Goal: Information Seeking & Learning: Find specific fact

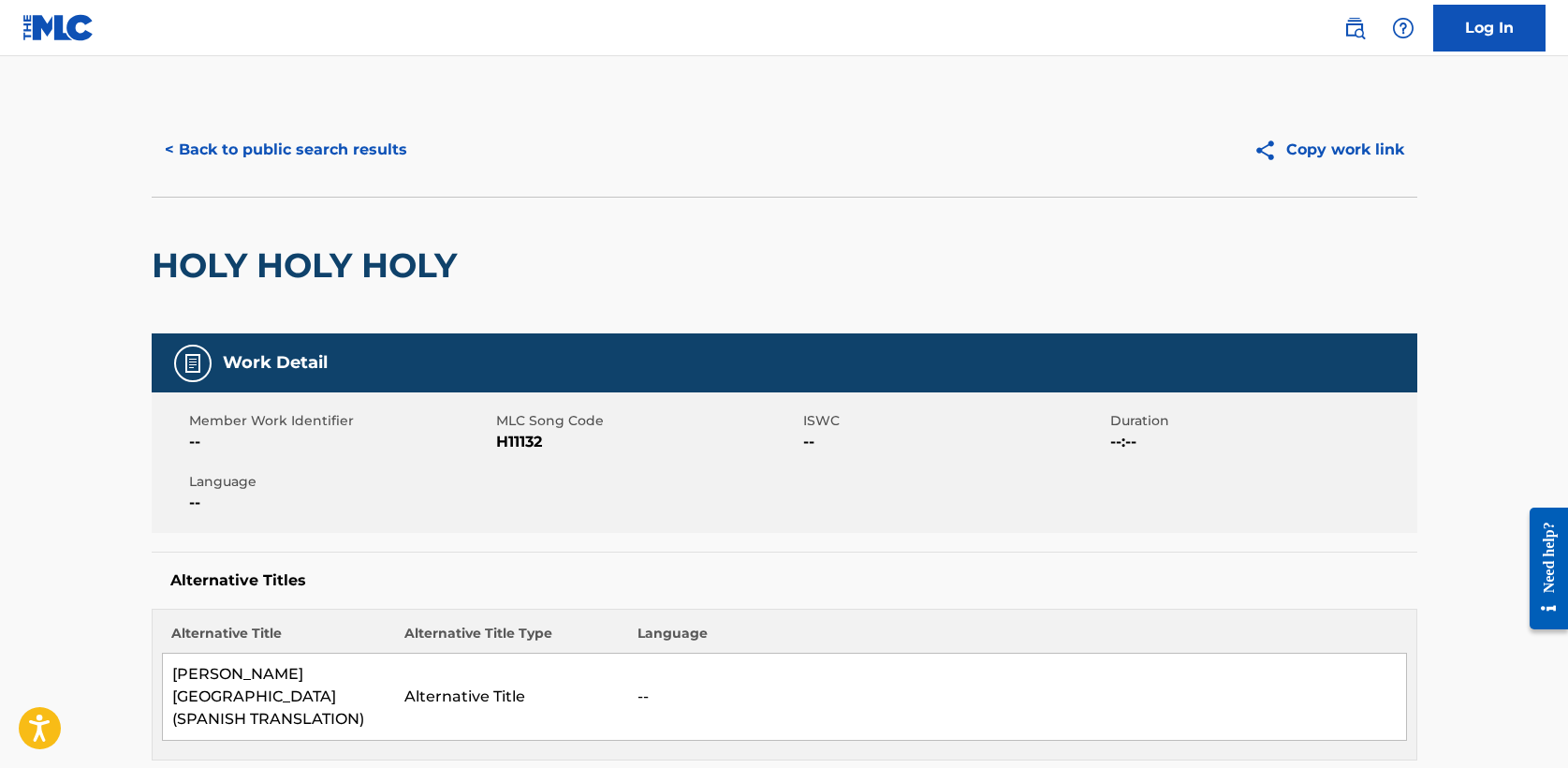
click at [271, 153] on button "< Back to public search results" at bounding box center [286, 150] width 269 height 47
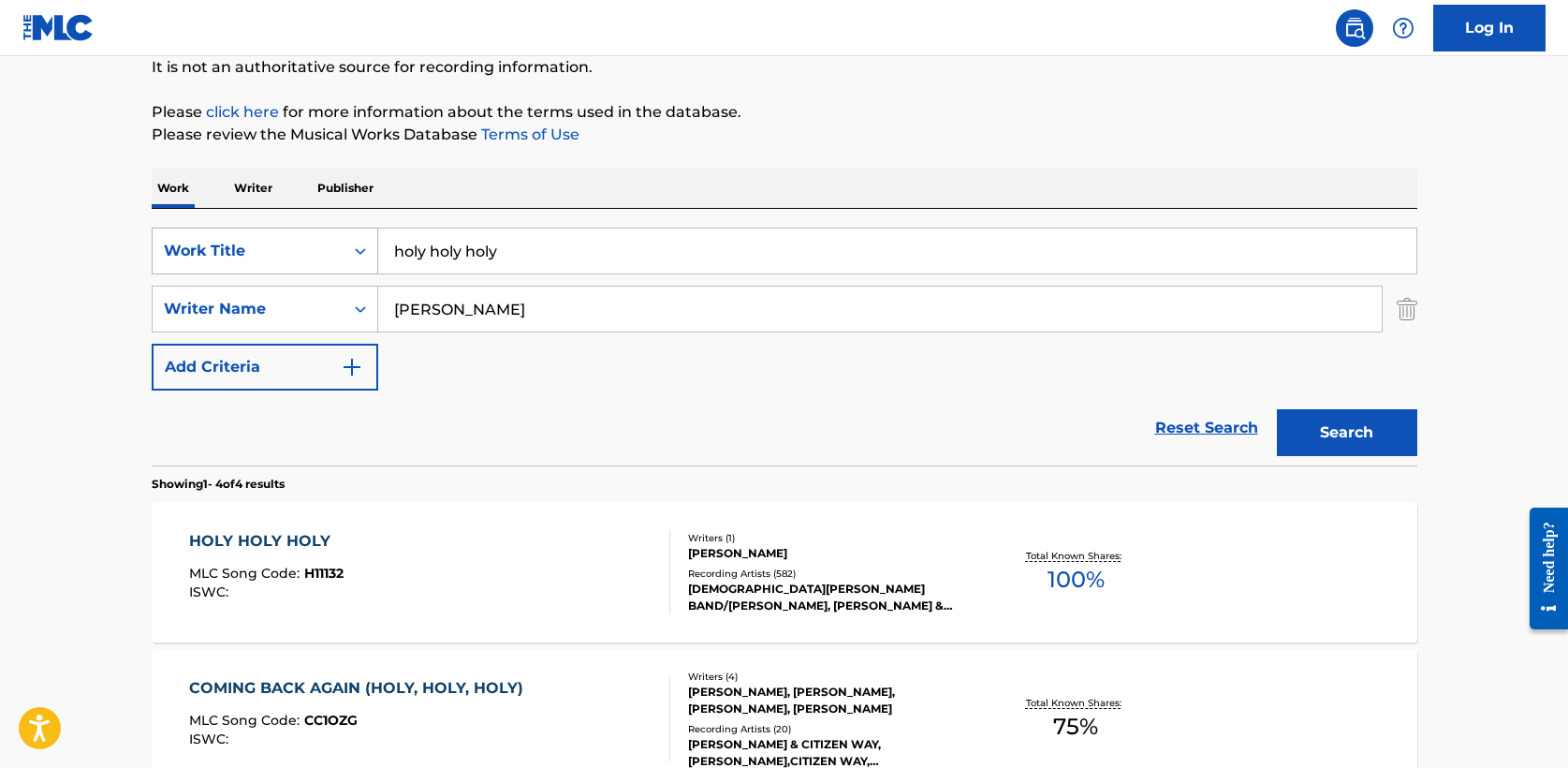
drag, startPoint x: 472, startPoint y: 253, endPoint x: 197, endPoint y: 252, distance: 275.0
click at [197, 252] on div "SearchWithCriteria708bbb0d-87a3-4fd2-865c-1502dc7c5f2f Work Title holy holy holy" at bounding box center [784, 251] width 1266 height 47
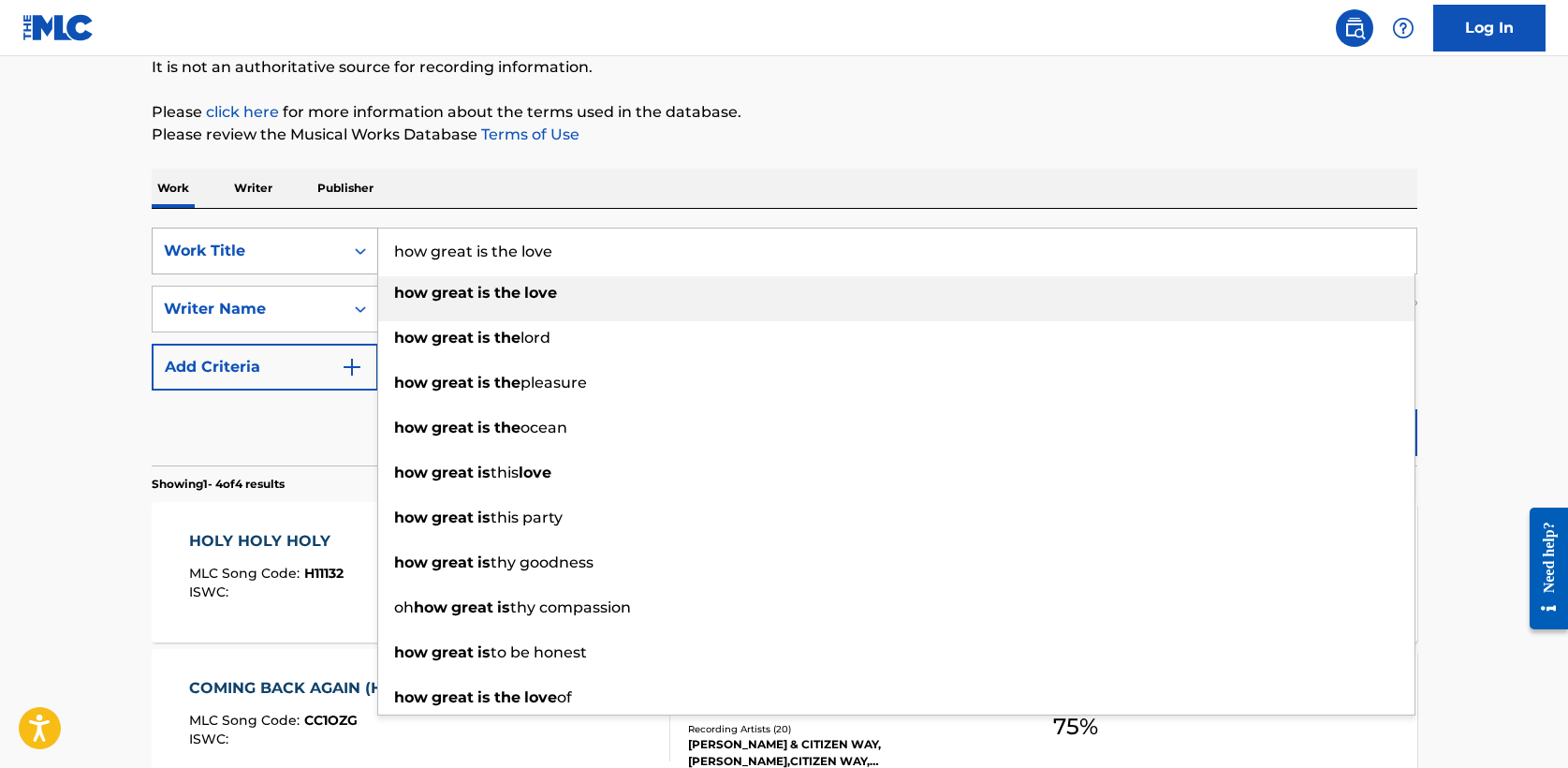
type input "how great is the love"
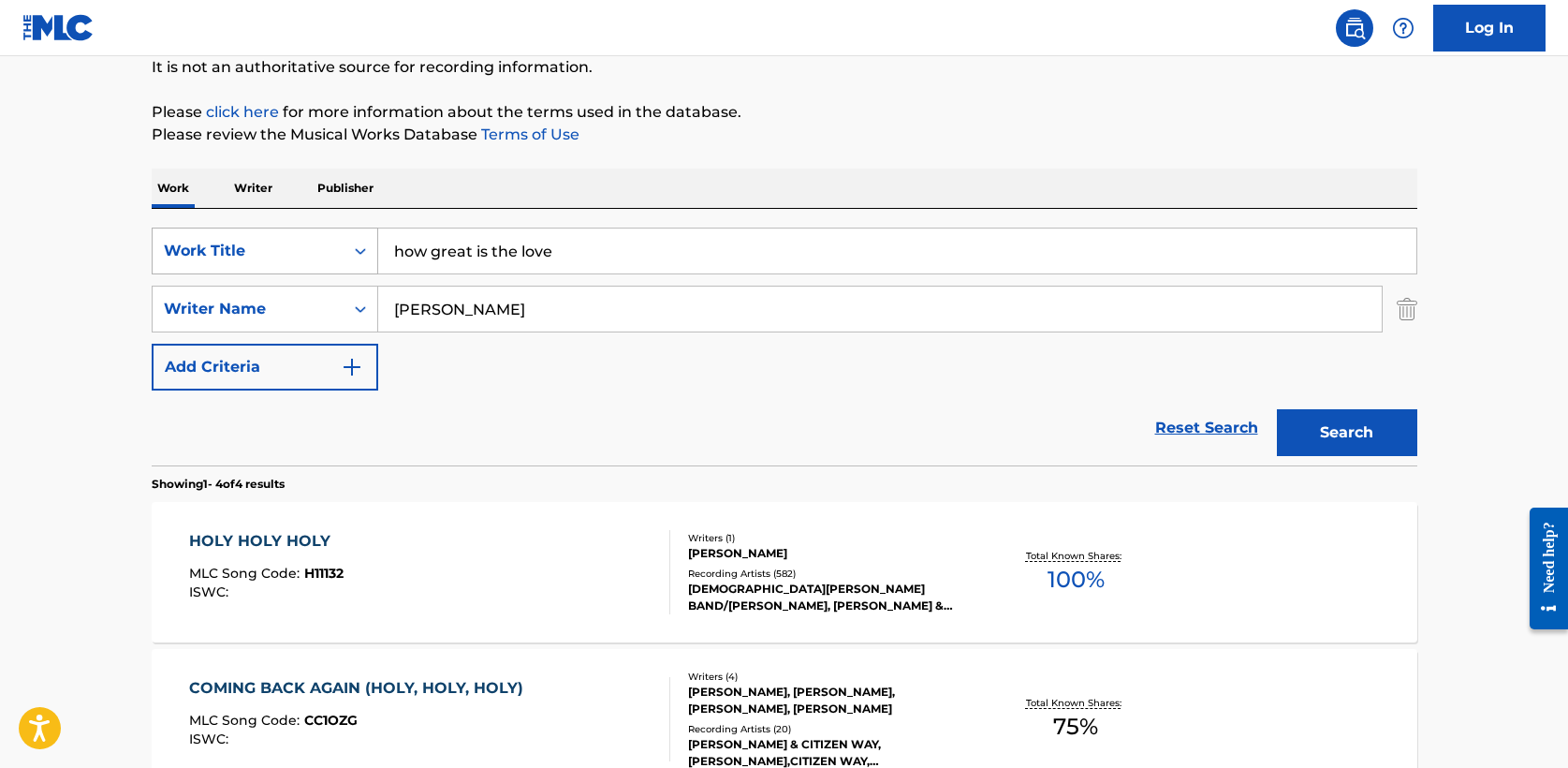
type input "[PERSON_NAME]"
click at [1277, 409] on button "Search" at bounding box center [1347, 432] width 140 height 47
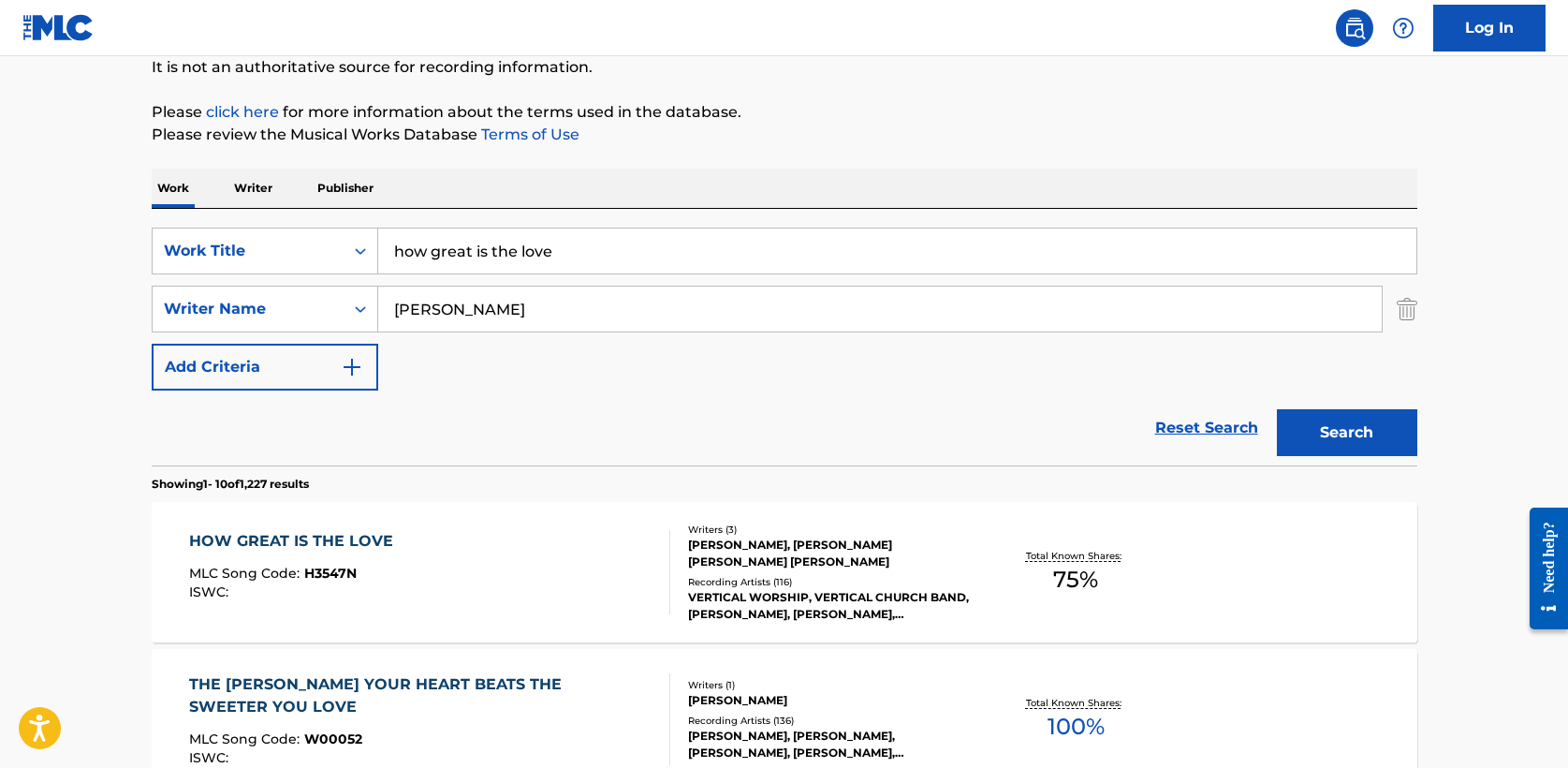
click at [289, 543] on div "HOW GREAT IS THE LOVE" at bounding box center [296, 540] width 213 height 23
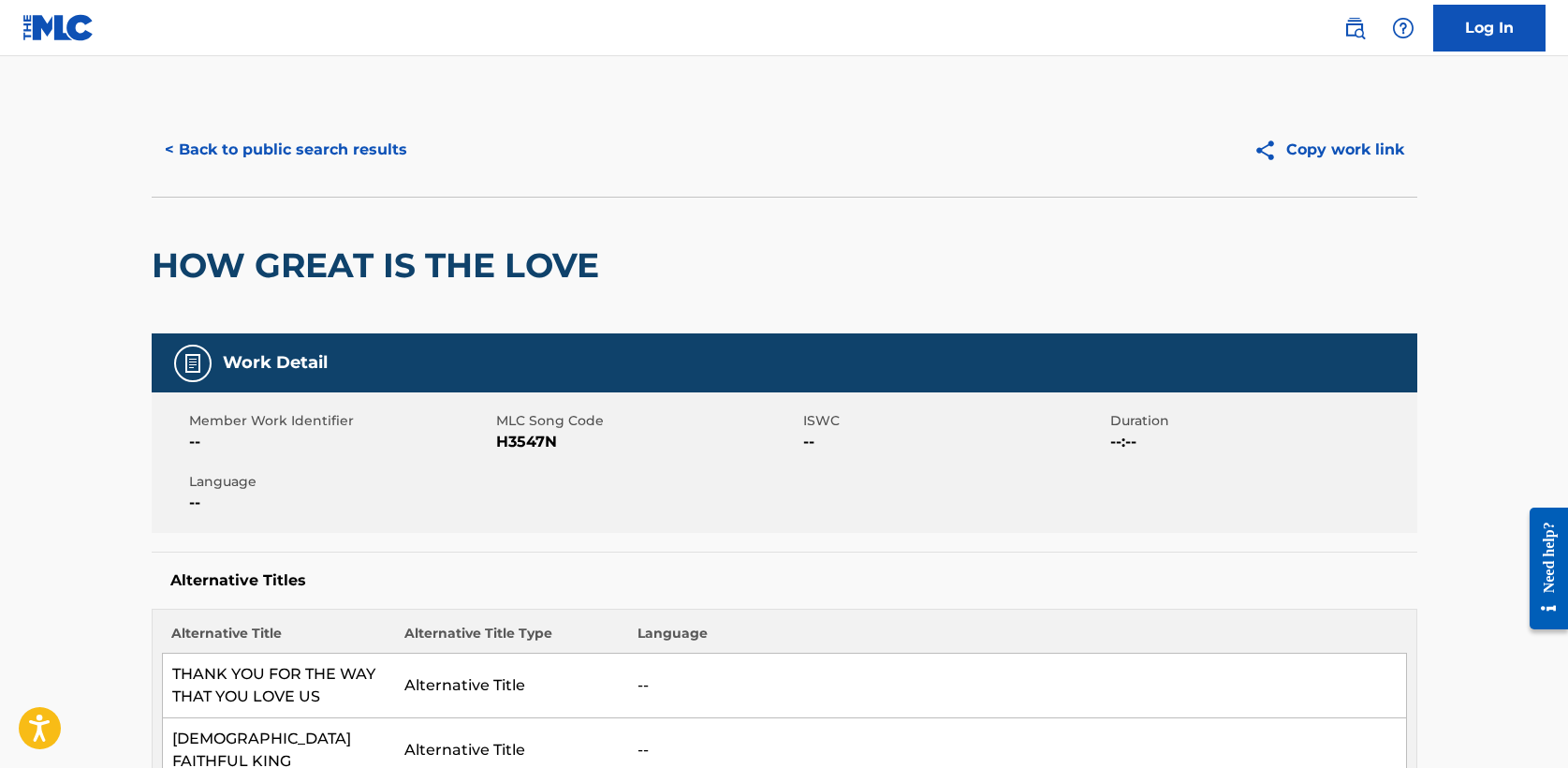
click at [278, 145] on button "< Back to public search results" at bounding box center [286, 150] width 269 height 47
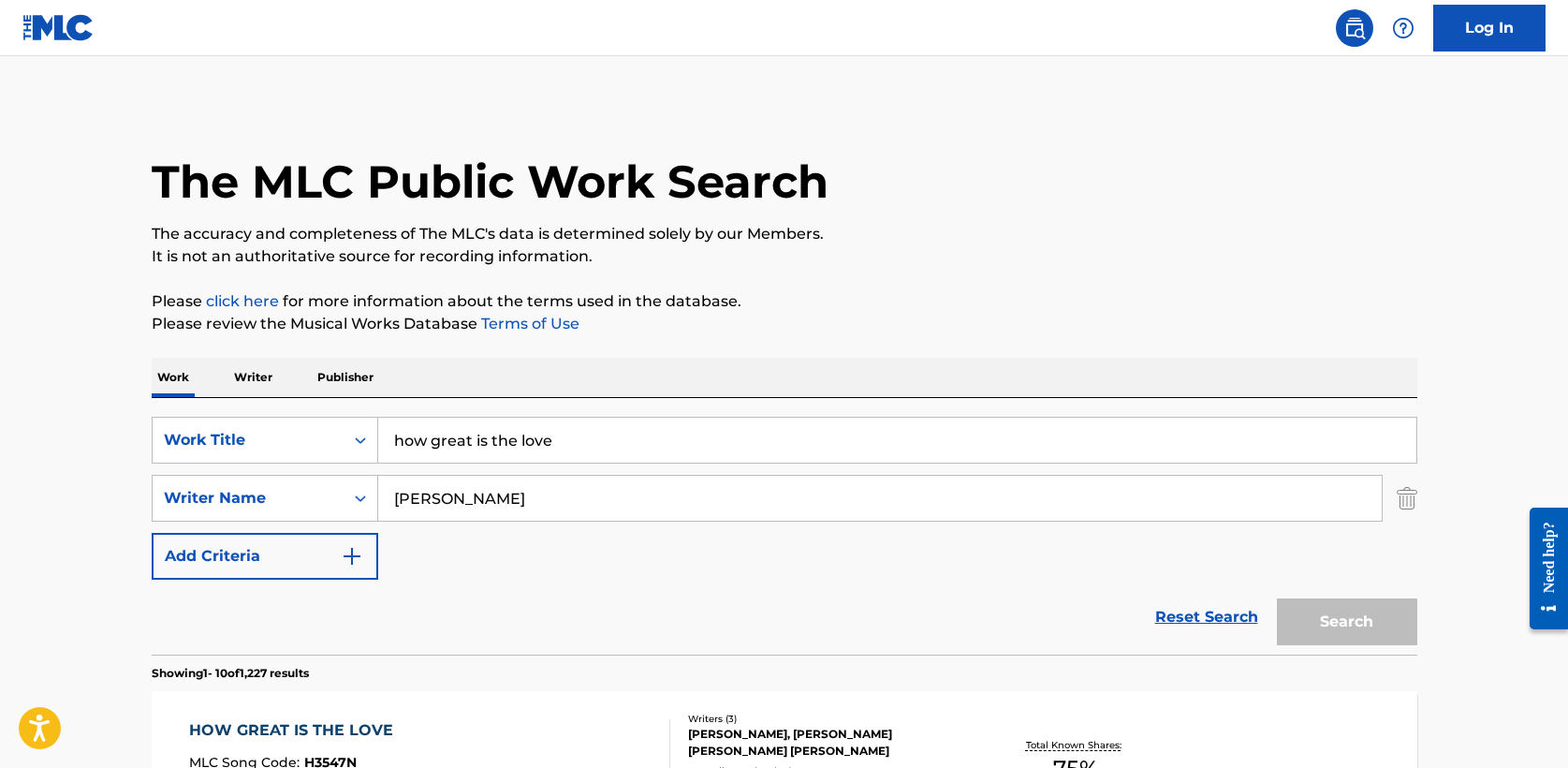
scroll to position [188, 0]
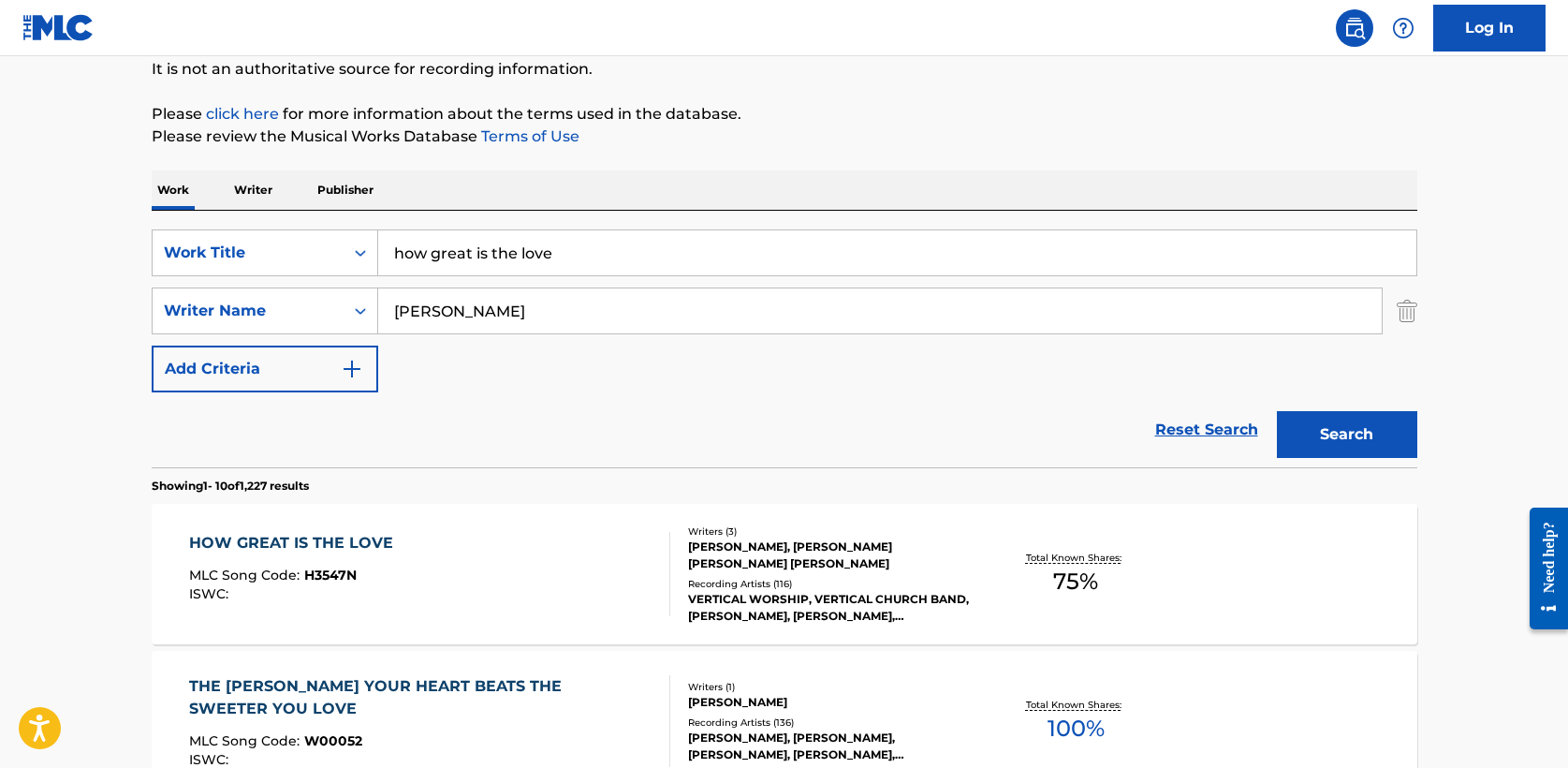
drag, startPoint x: 587, startPoint y: 254, endPoint x: 114, endPoint y: 248, distance: 473.0
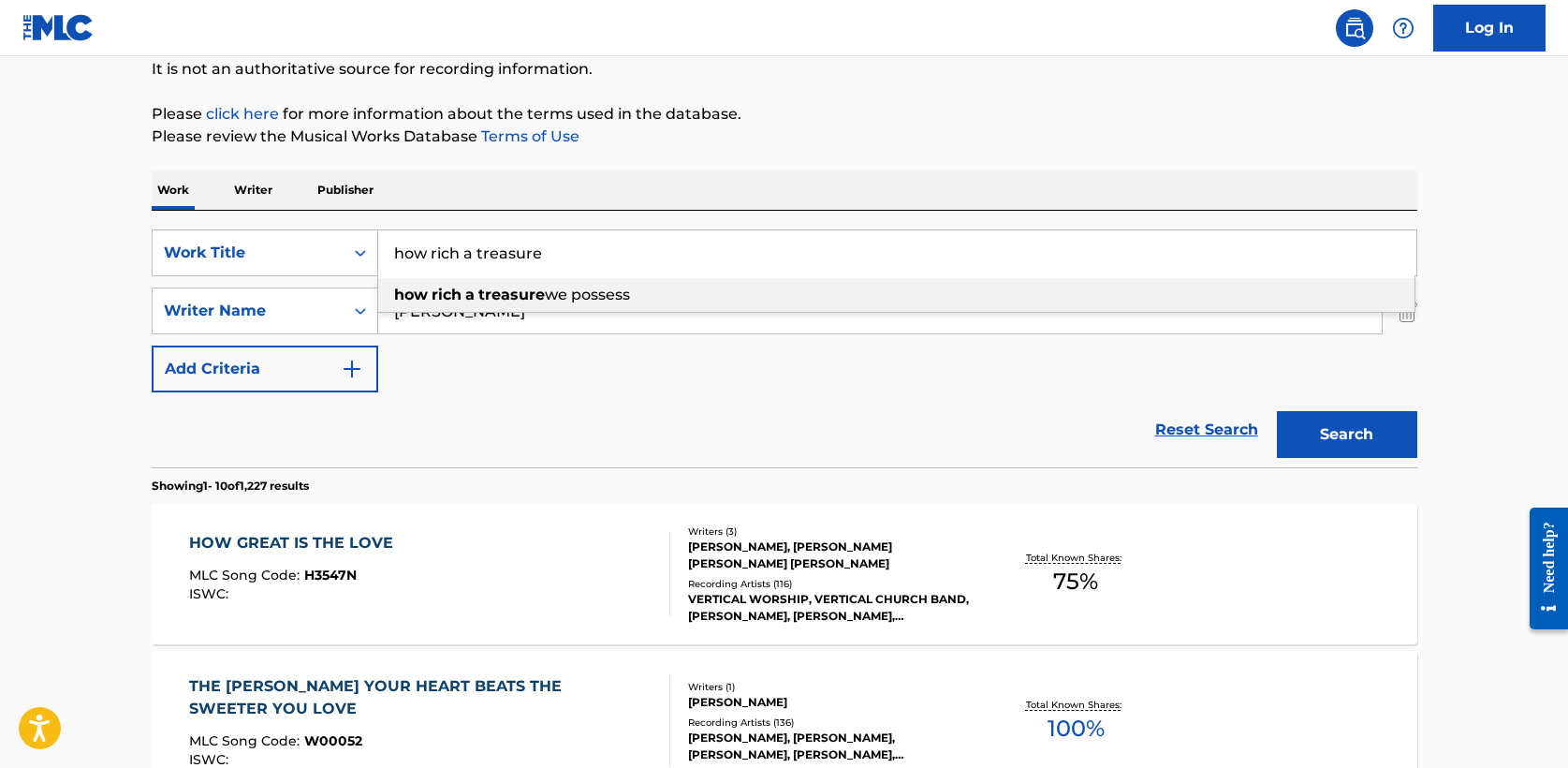
type input "how rich a treasure"
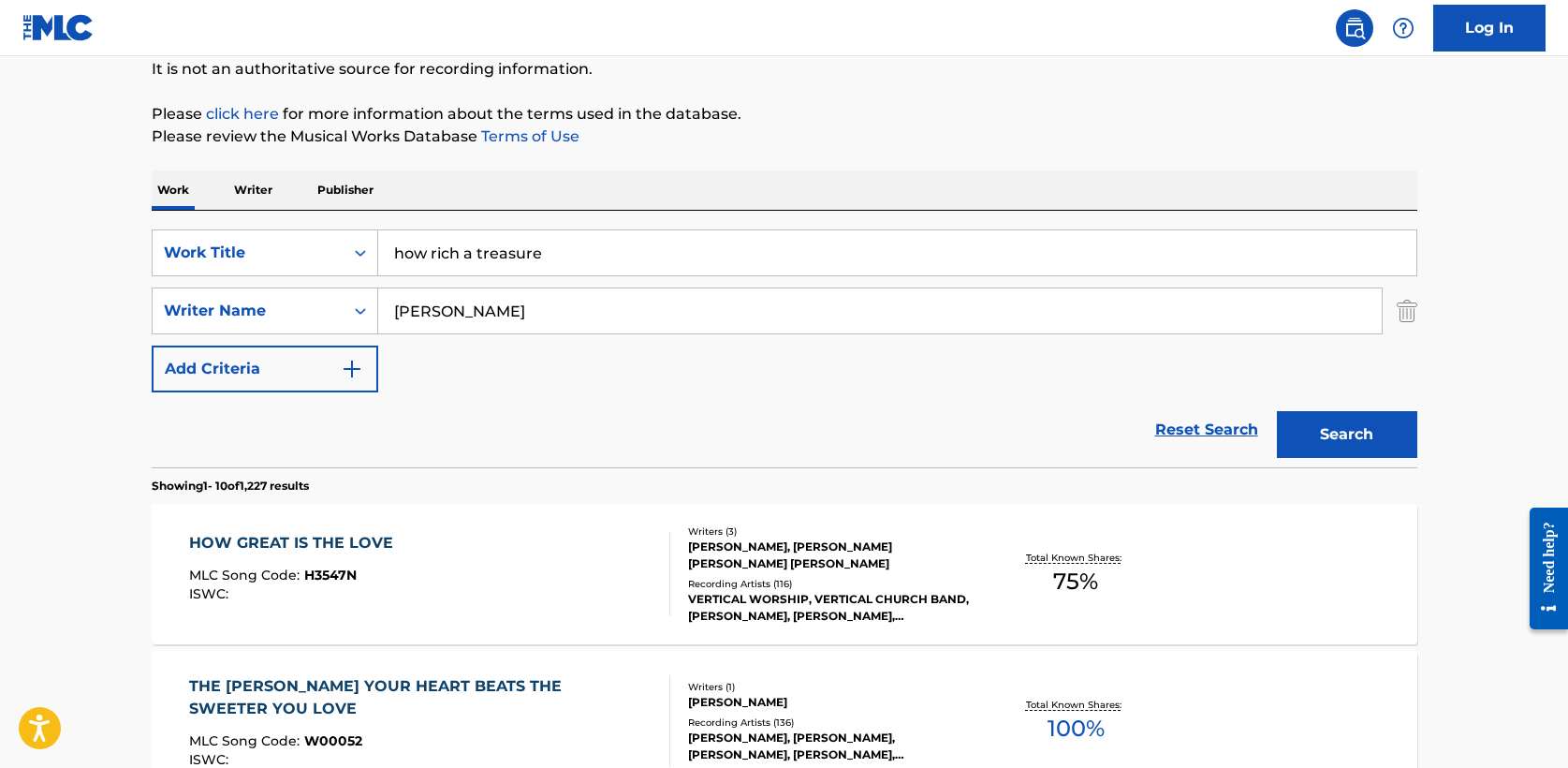
type input "[PERSON_NAME]"
click at [1277, 411] on button "Search" at bounding box center [1347, 434] width 140 height 47
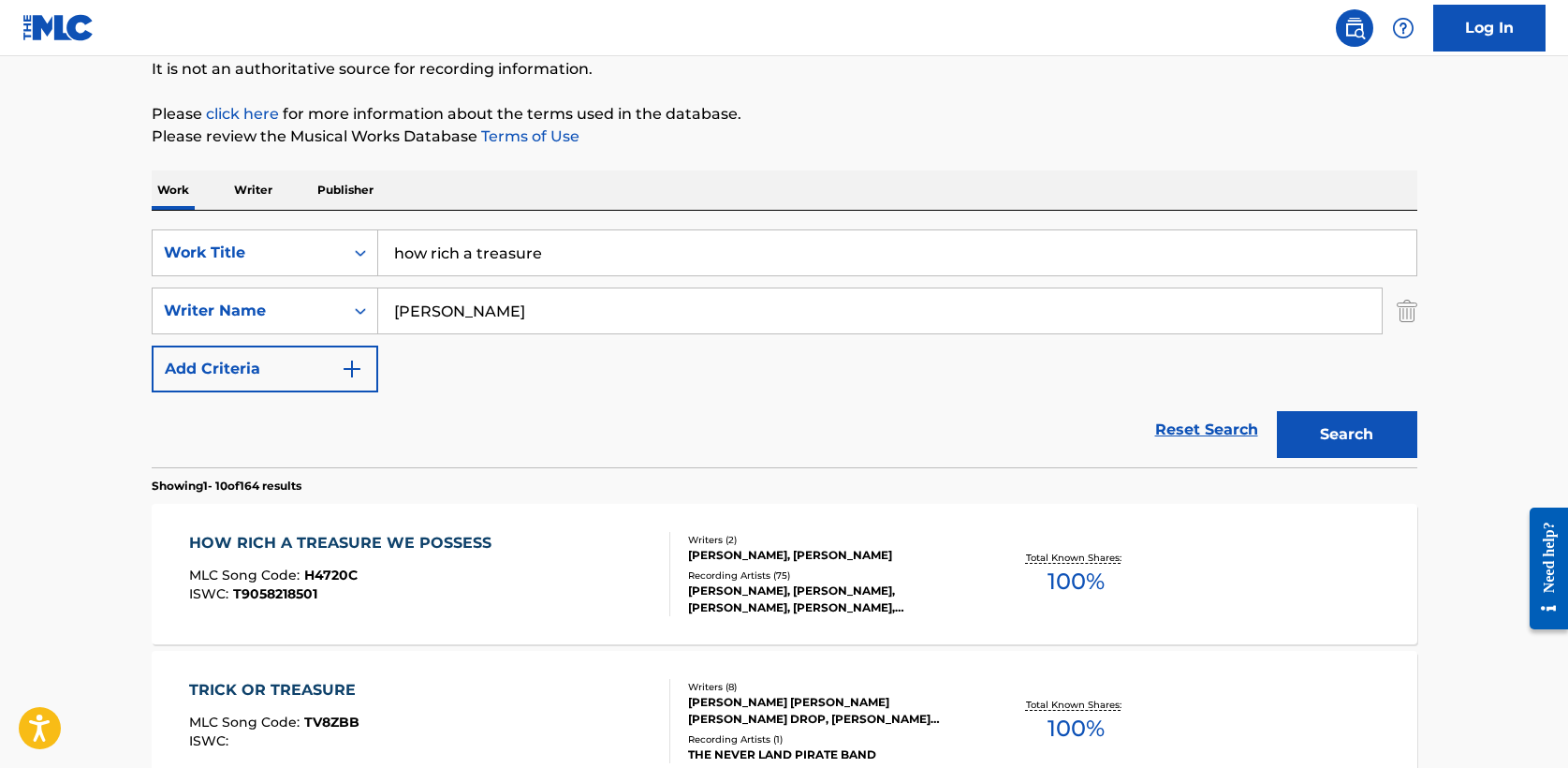
click at [363, 548] on div "HOW RICH A TREASURE WE POSSESS" at bounding box center [345, 542] width 311 height 23
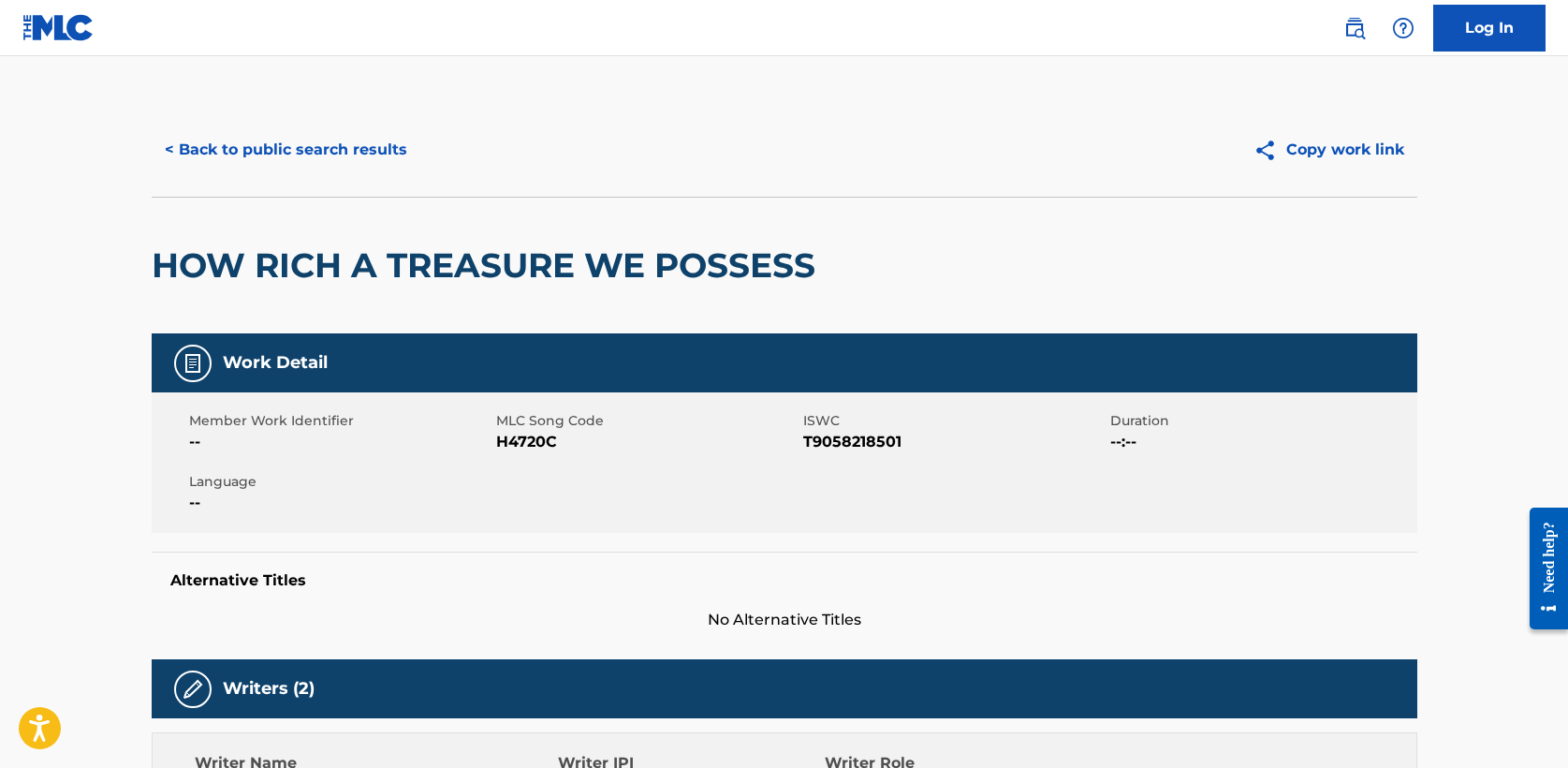
click at [252, 137] on button "< Back to public search results" at bounding box center [286, 150] width 269 height 47
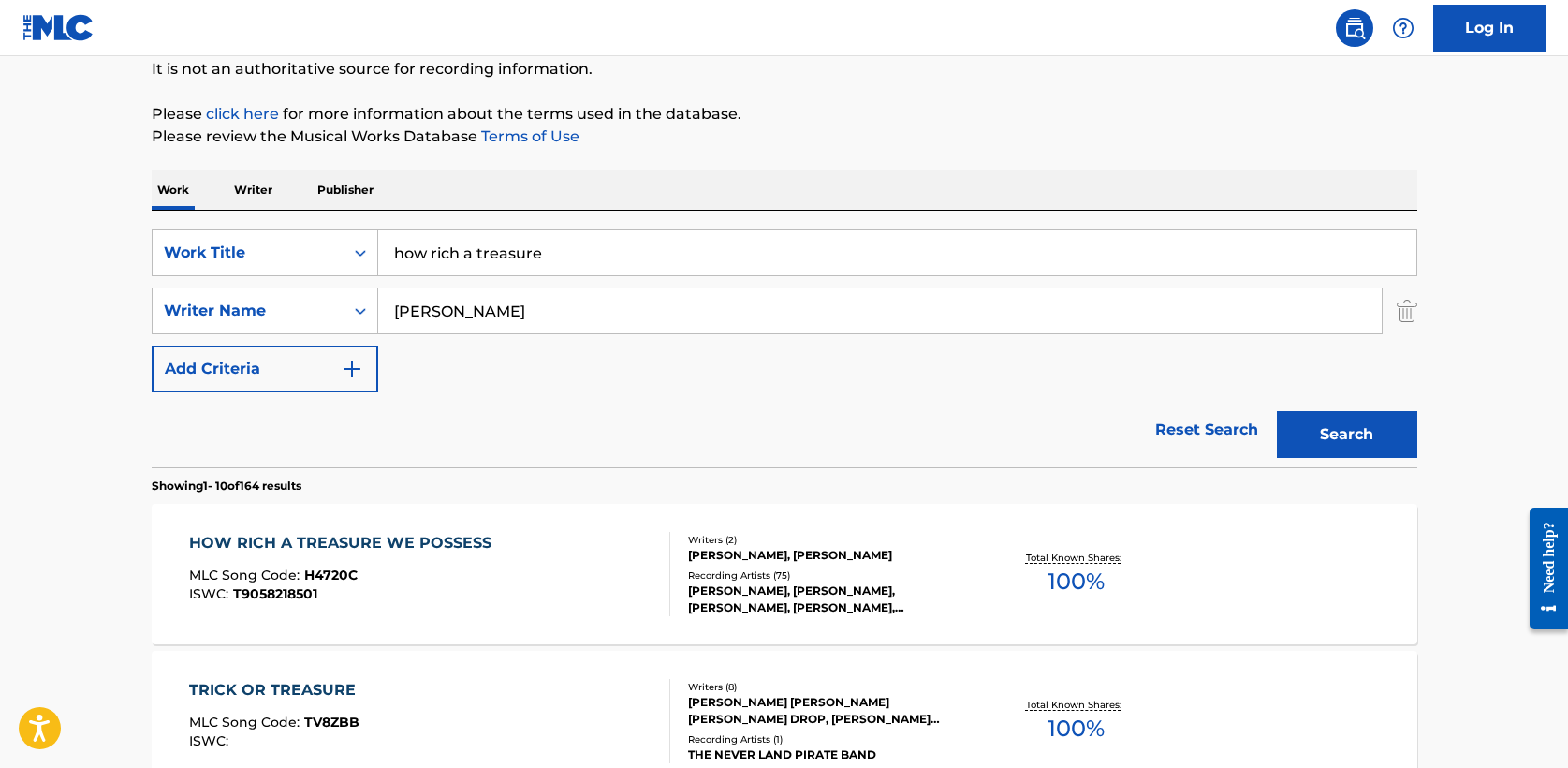
drag, startPoint x: 588, startPoint y: 259, endPoint x: 106, endPoint y: 217, distance: 483.8
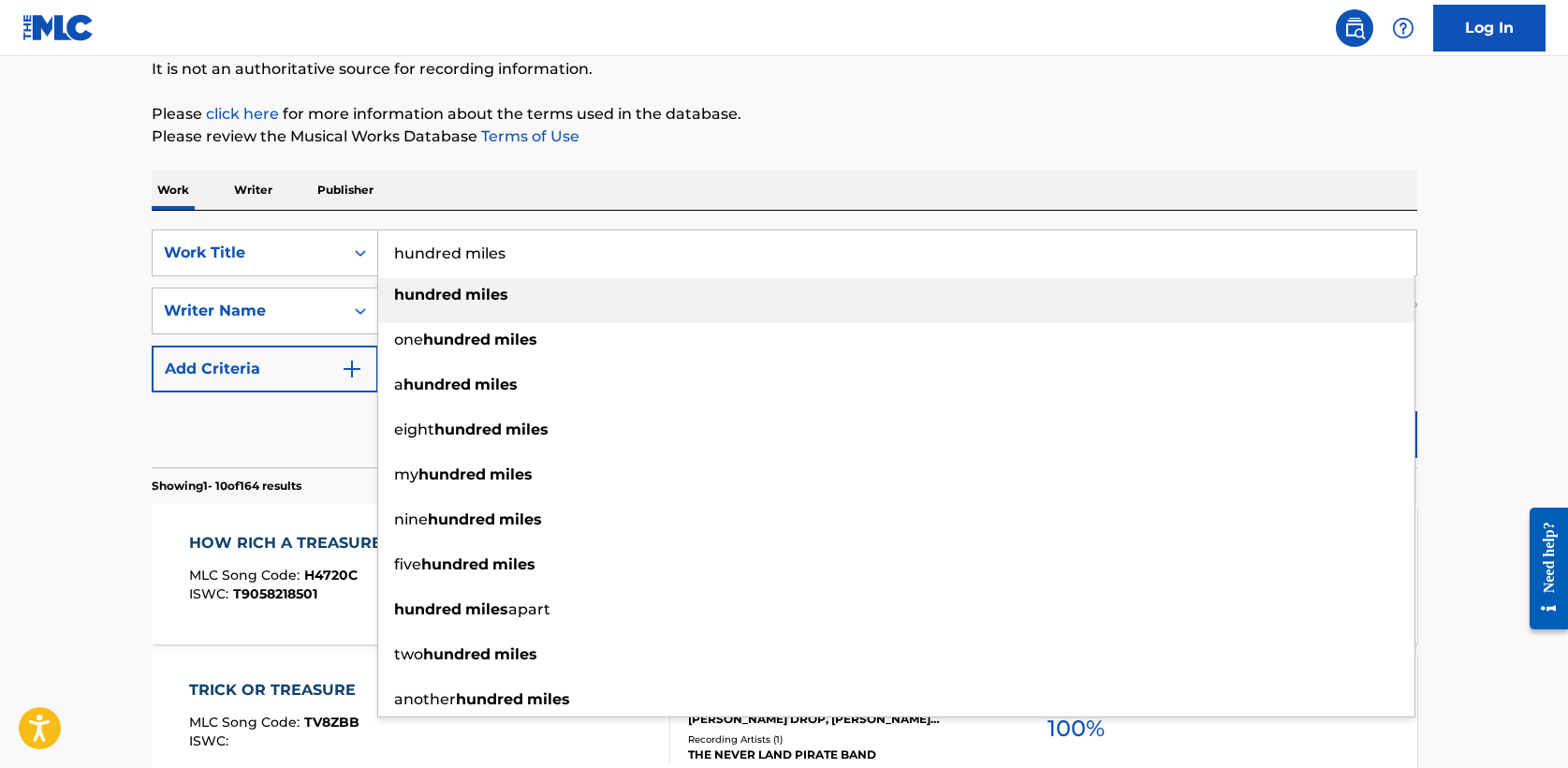
type input "hundred miles"
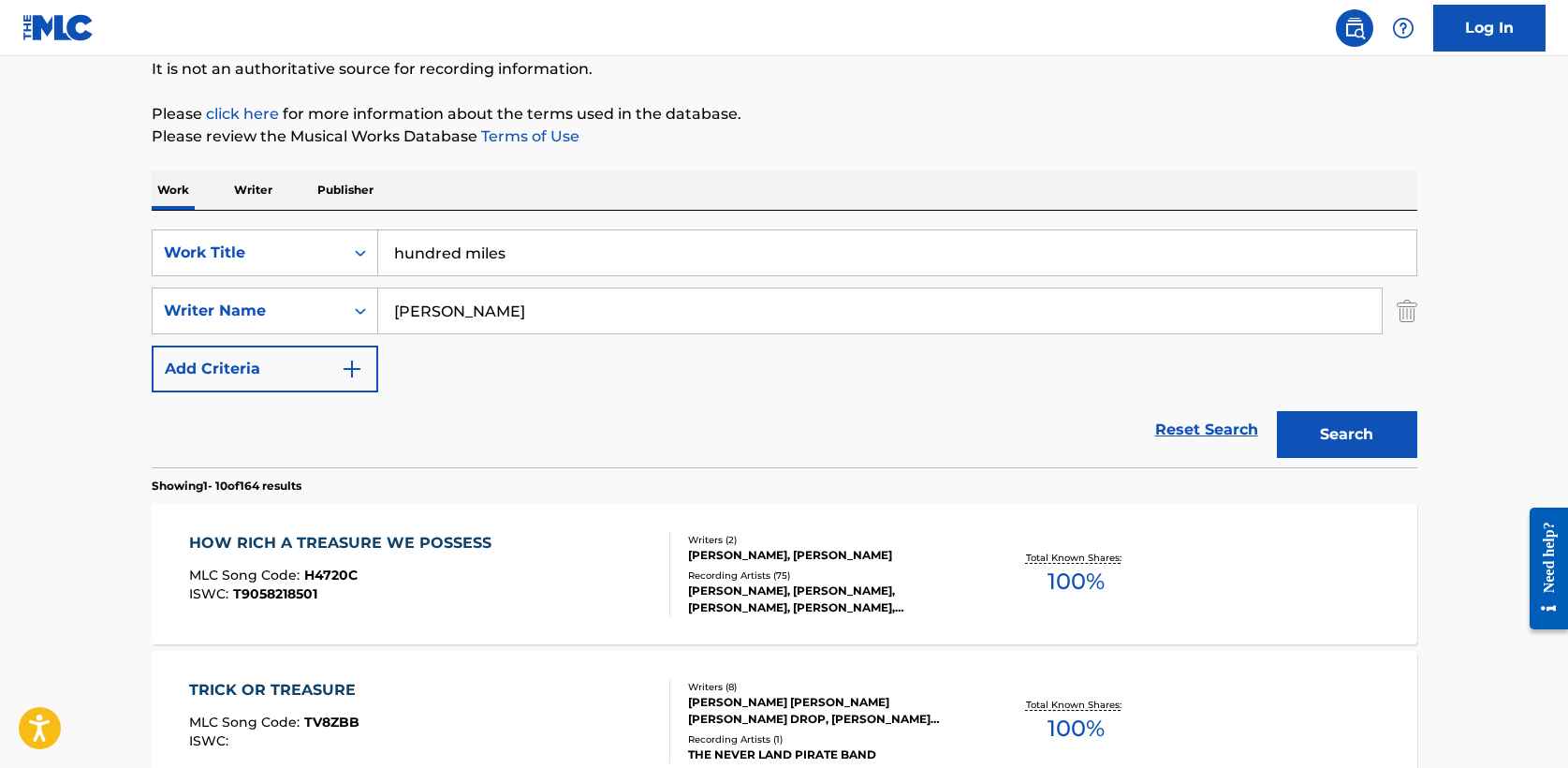
type input "[PERSON_NAME]"
click at [1277, 411] on button "Search" at bounding box center [1347, 434] width 140 height 47
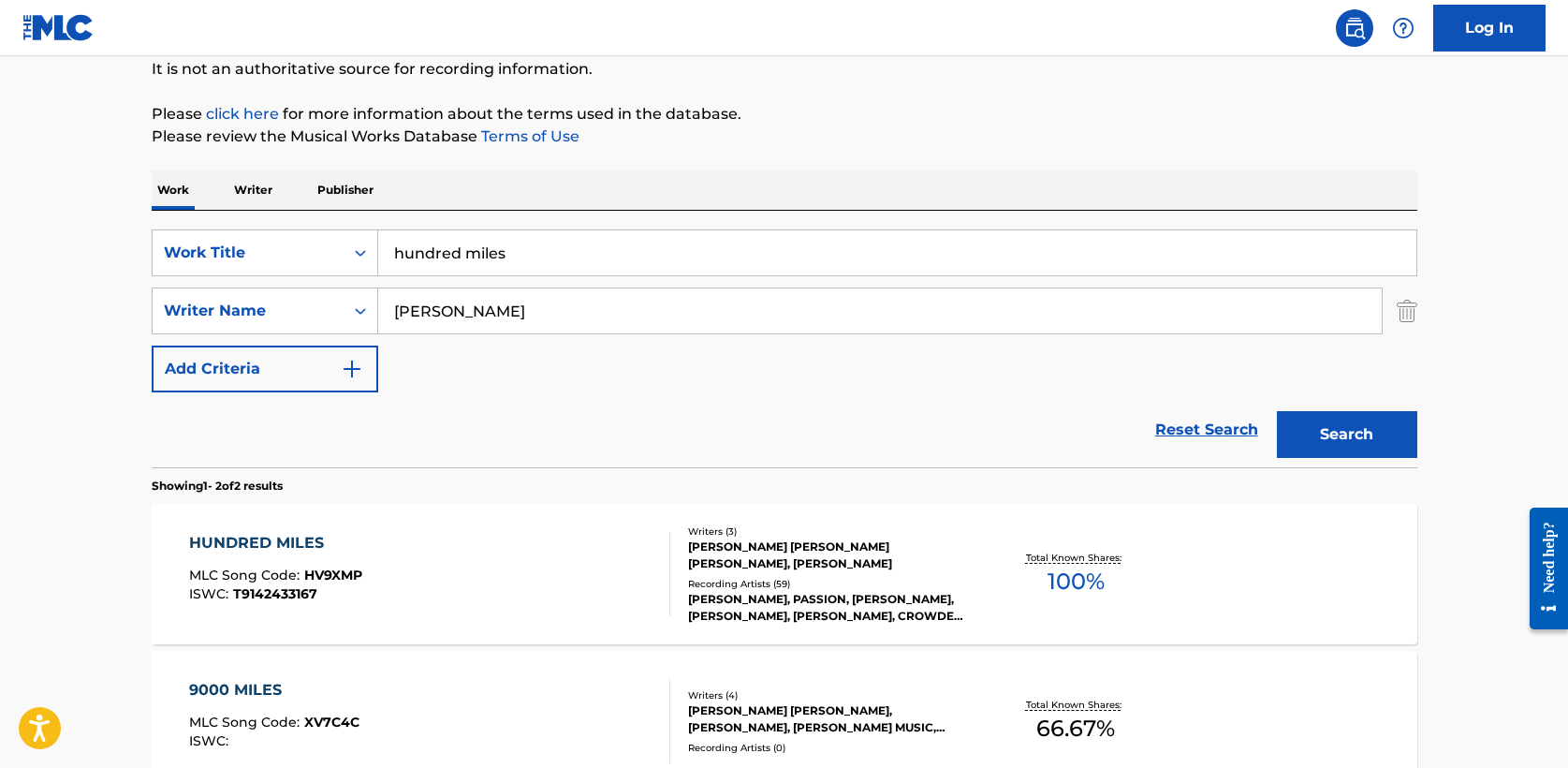
click at [258, 543] on div "HUNDRED MILES" at bounding box center [276, 542] width 173 height 23
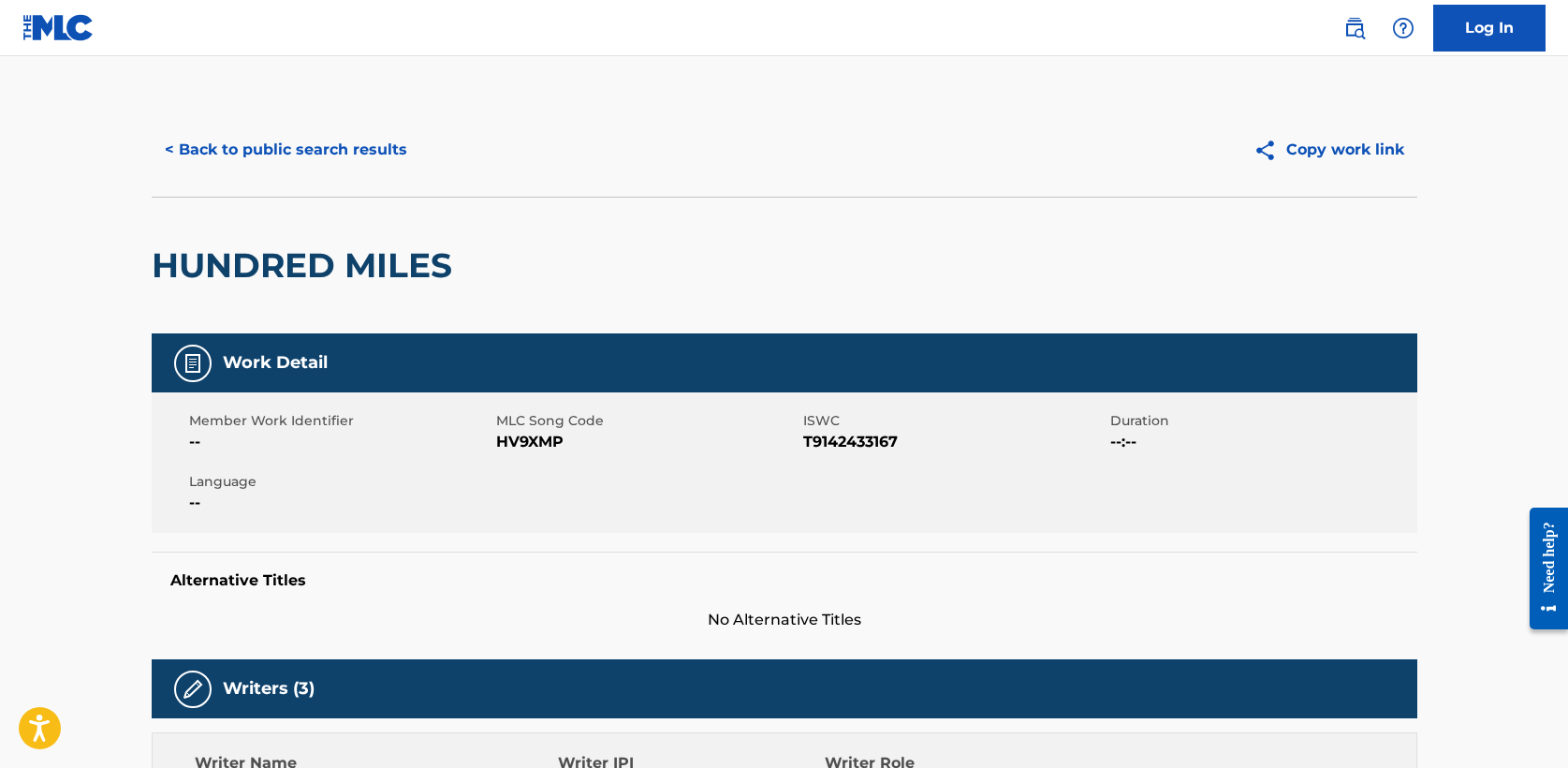
click at [291, 148] on button "< Back to public search results" at bounding box center [286, 150] width 269 height 47
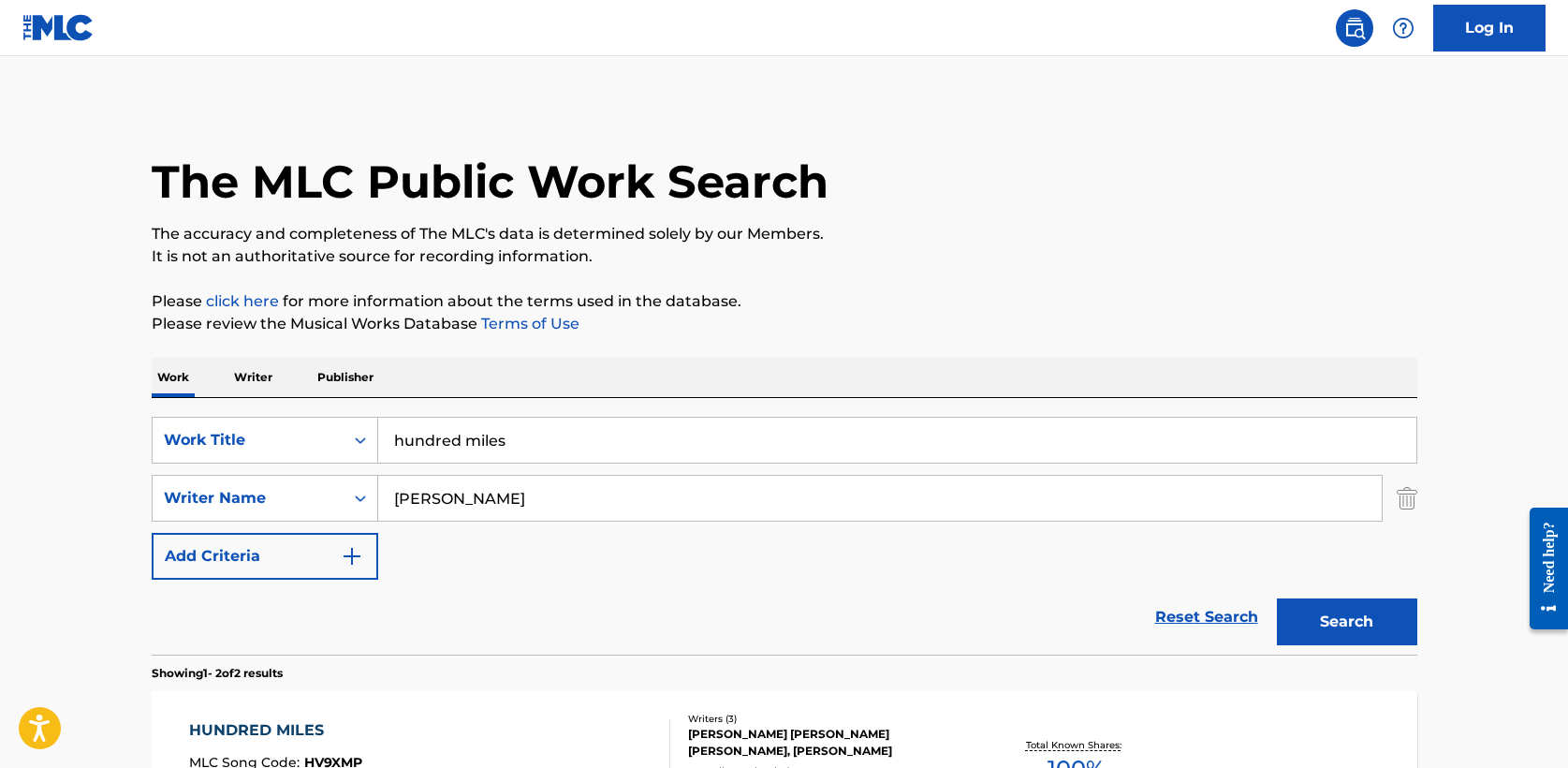
scroll to position [188, 0]
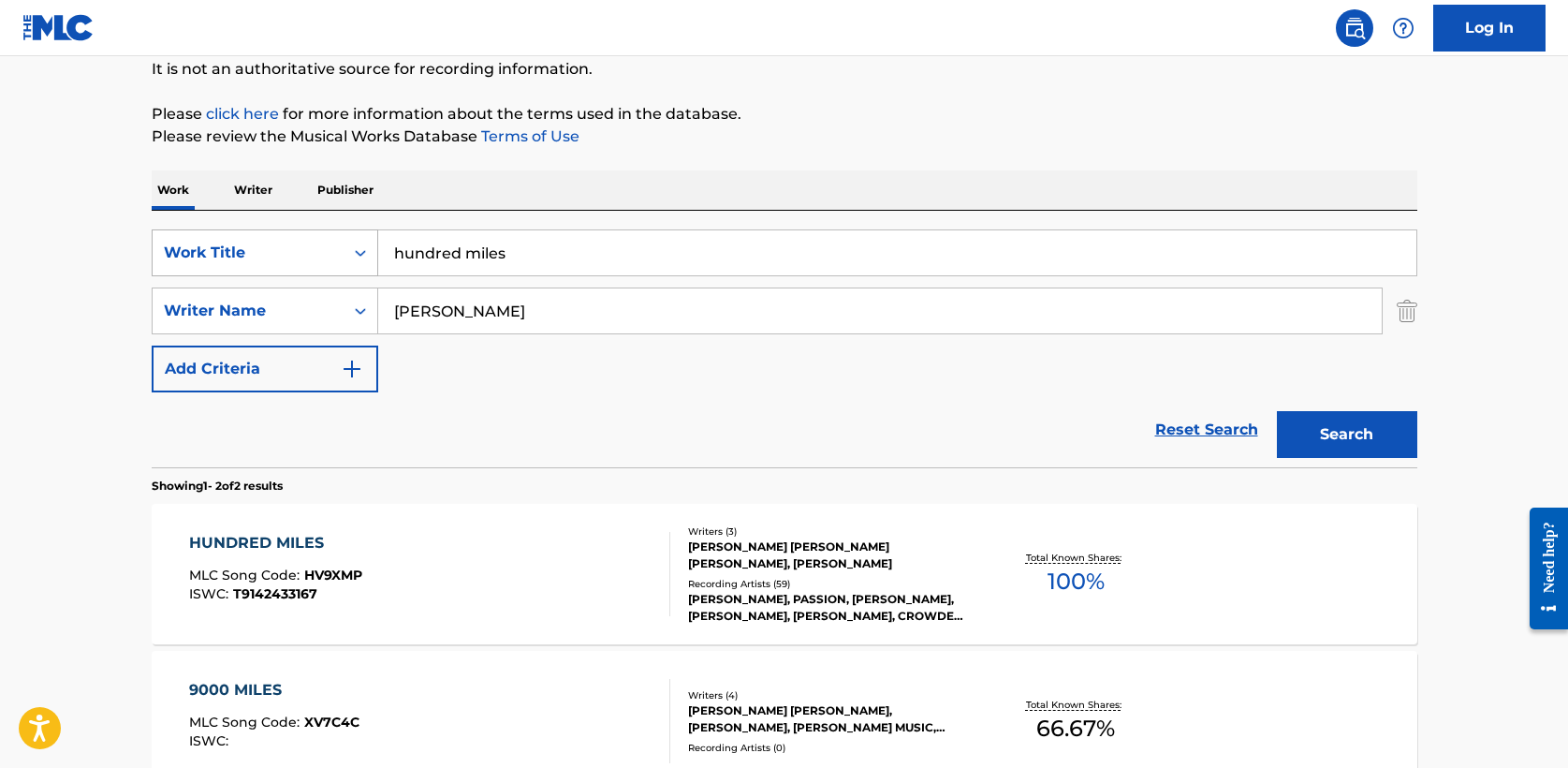
drag, startPoint x: 509, startPoint y: 258, endPoint x: 307, endPoint y: 258, distance: 202.0
click at [307, 258] on div "SearchWithCriteria708bbb0d-87a3-4fd2-865c-1502dc7c5f2f Work Title hundred miles" at bounding box center [784, 252] width 1266 height 47
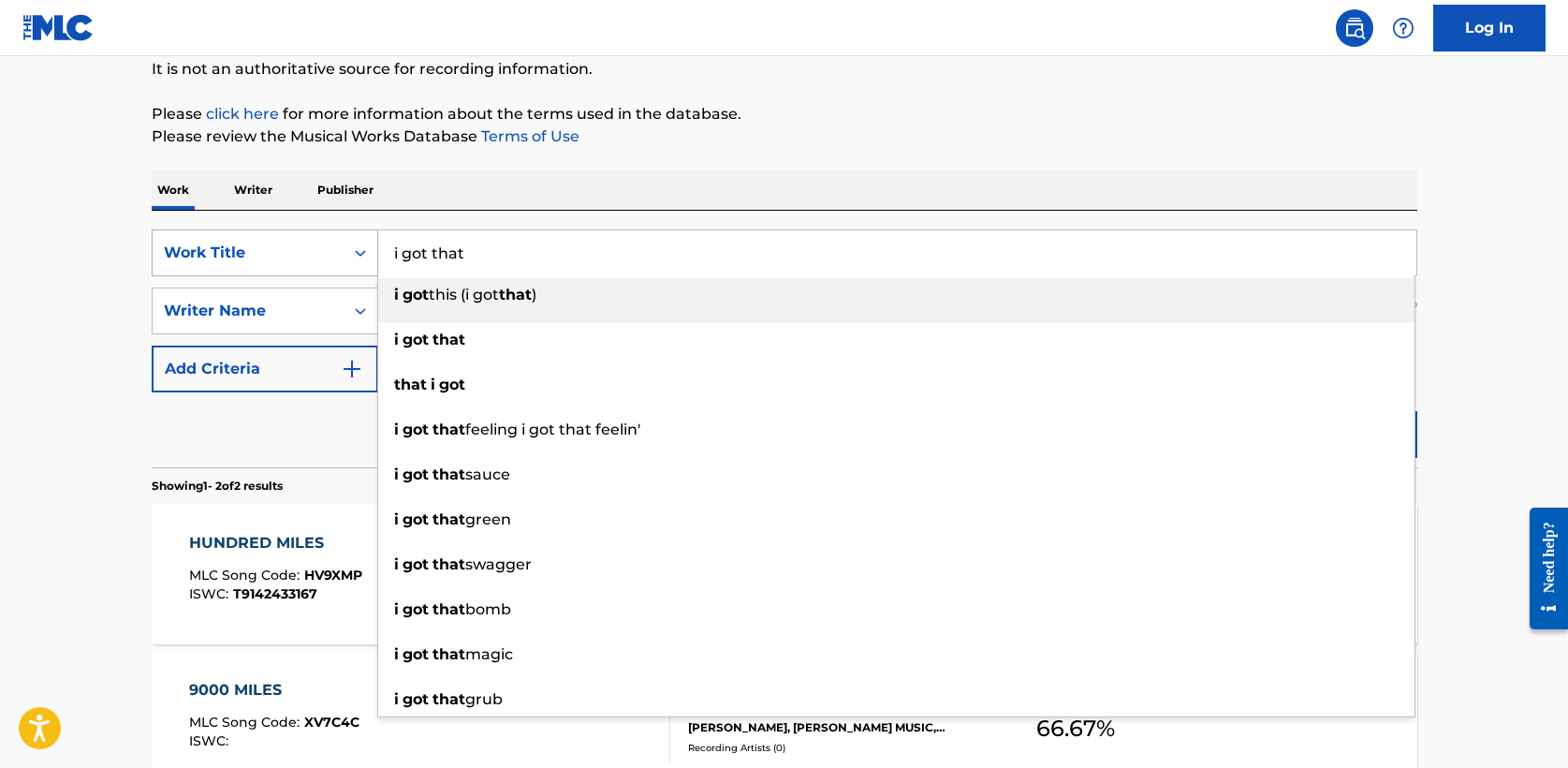
type input "i got that"
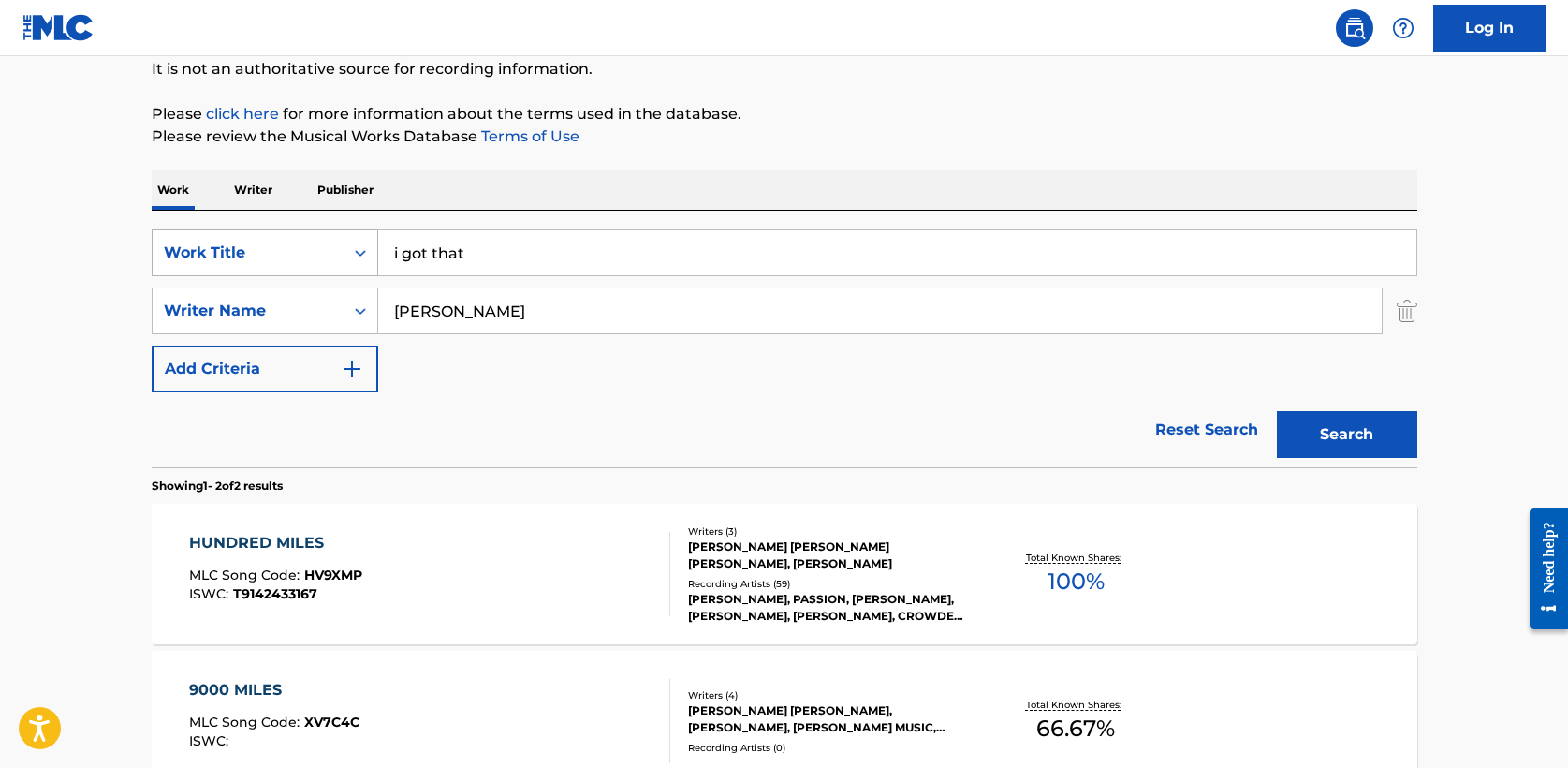
type input "[PERSON_NAME]"
click at [1277, 411] on button "Search" at bounding box center [1347, 434] width 140 height 47
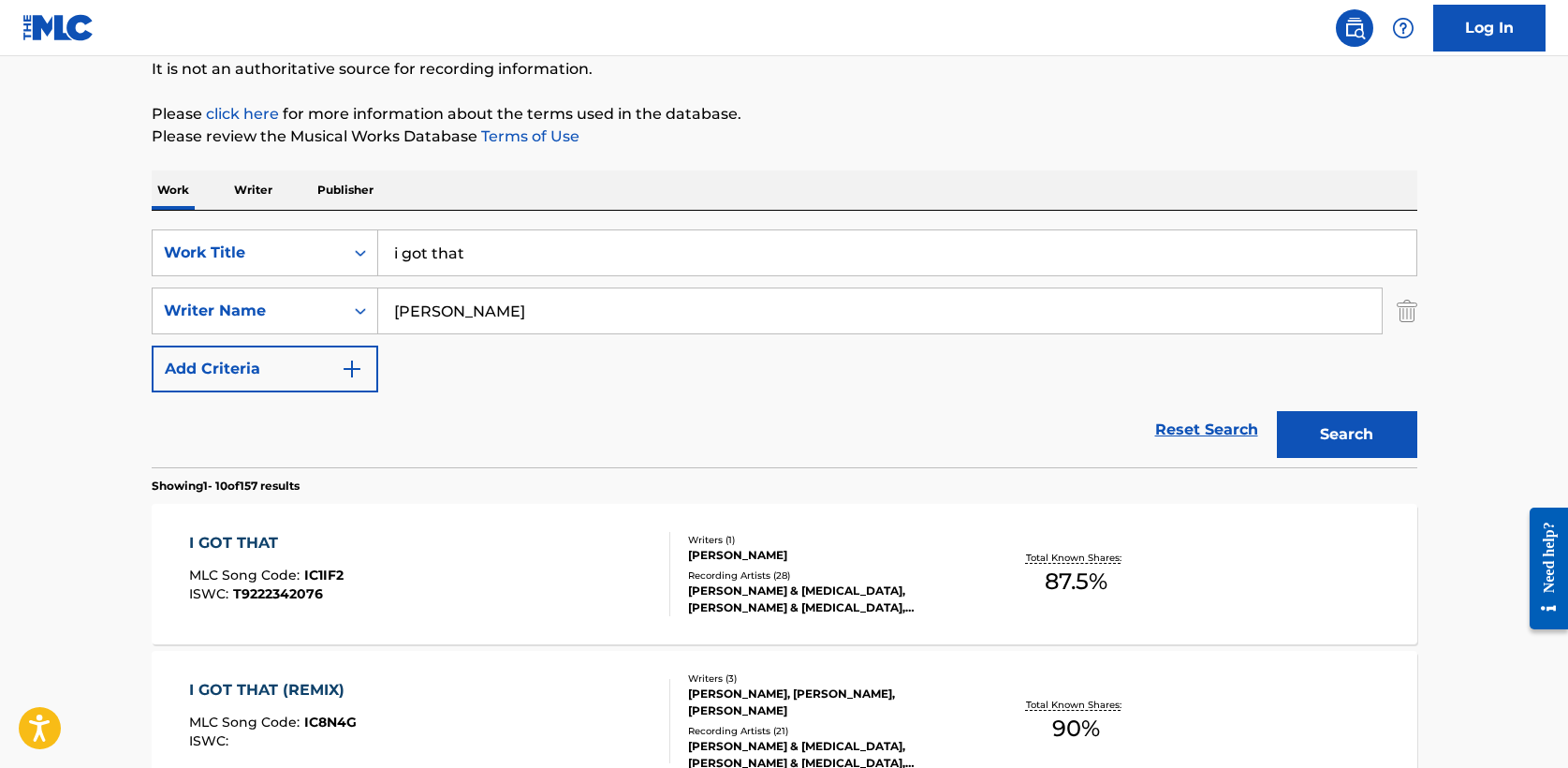
click at [230, 539] on div "I GOT THAT" at bounding box center [266, 542] width 154 height 23
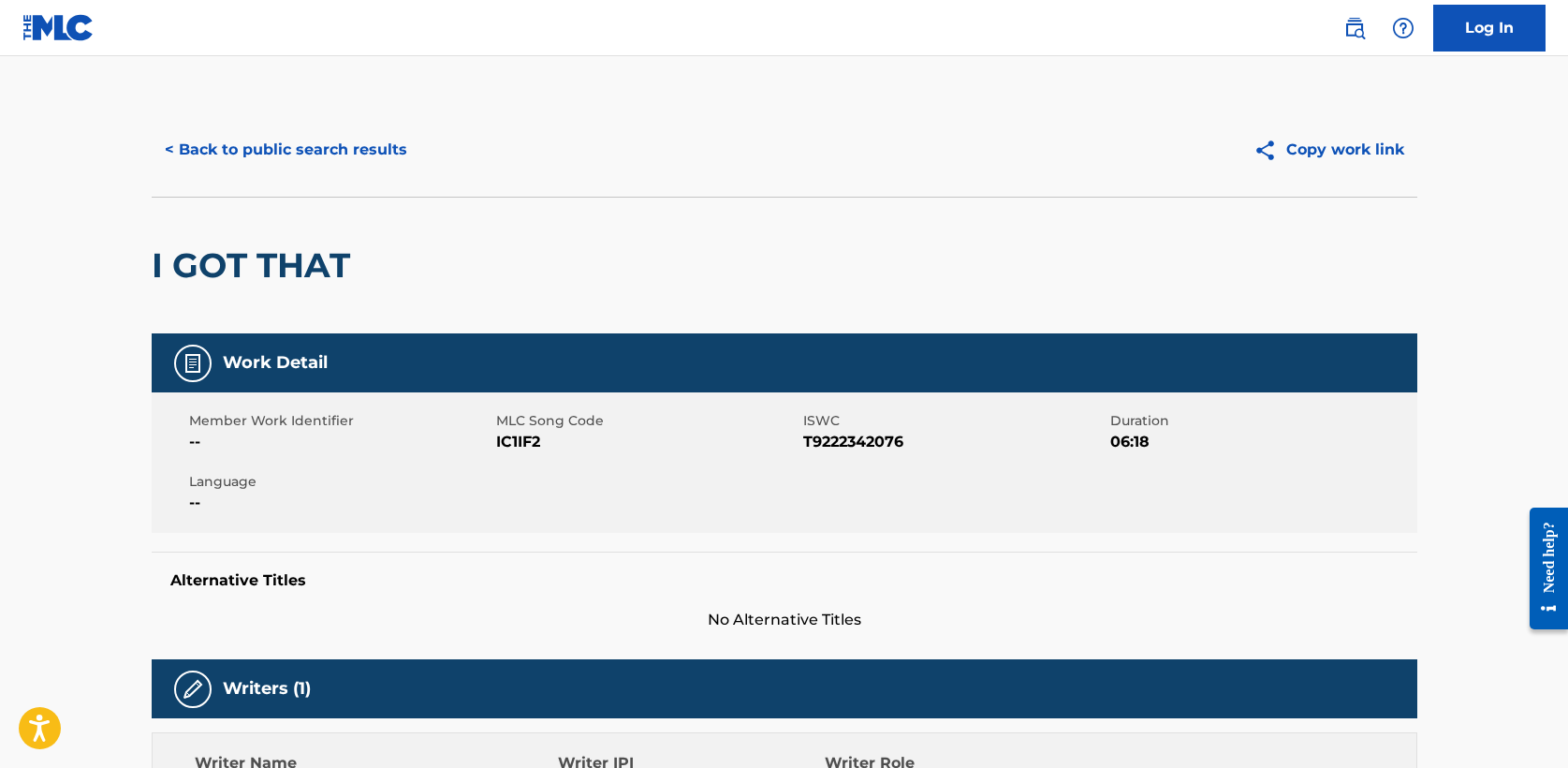
click at [264, 155] on button "< Back to public search results" at bounding box center [286, 150] width 269 height 47
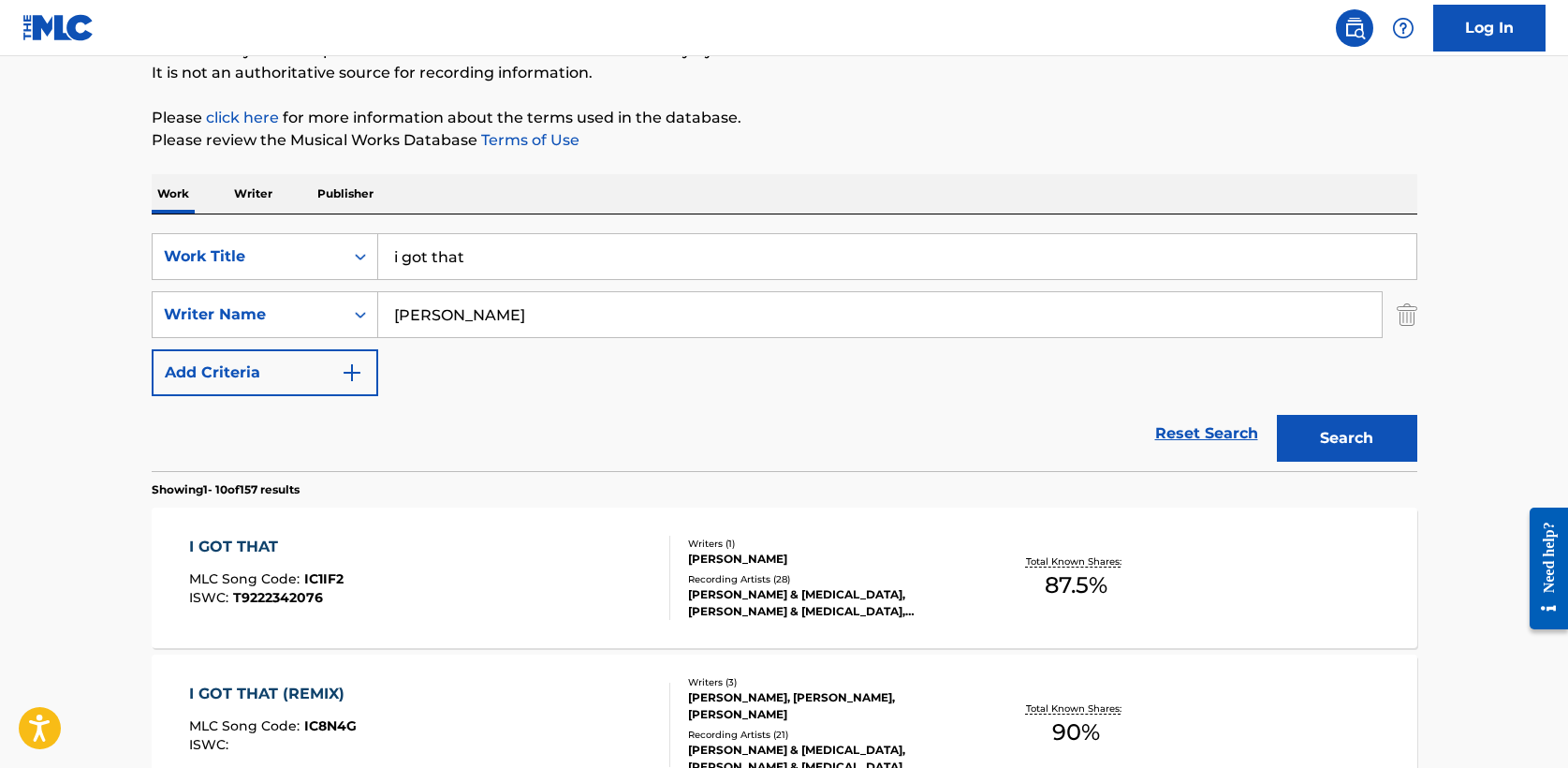
drag, startPoint x: 483, startPoint y: 256, endPoint x: 125, endPoint y: 255, distance: 358.0
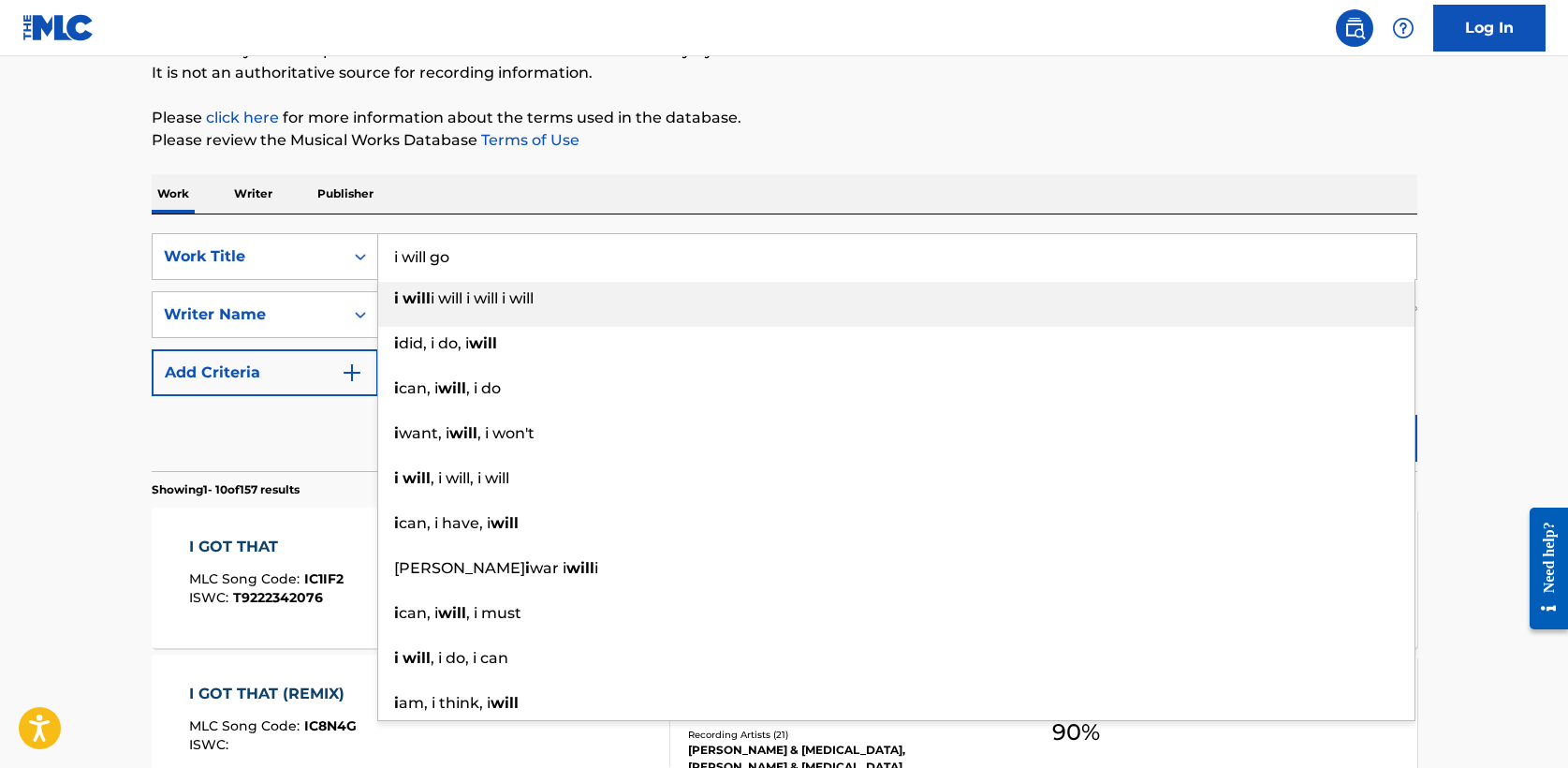
type input "i will go"
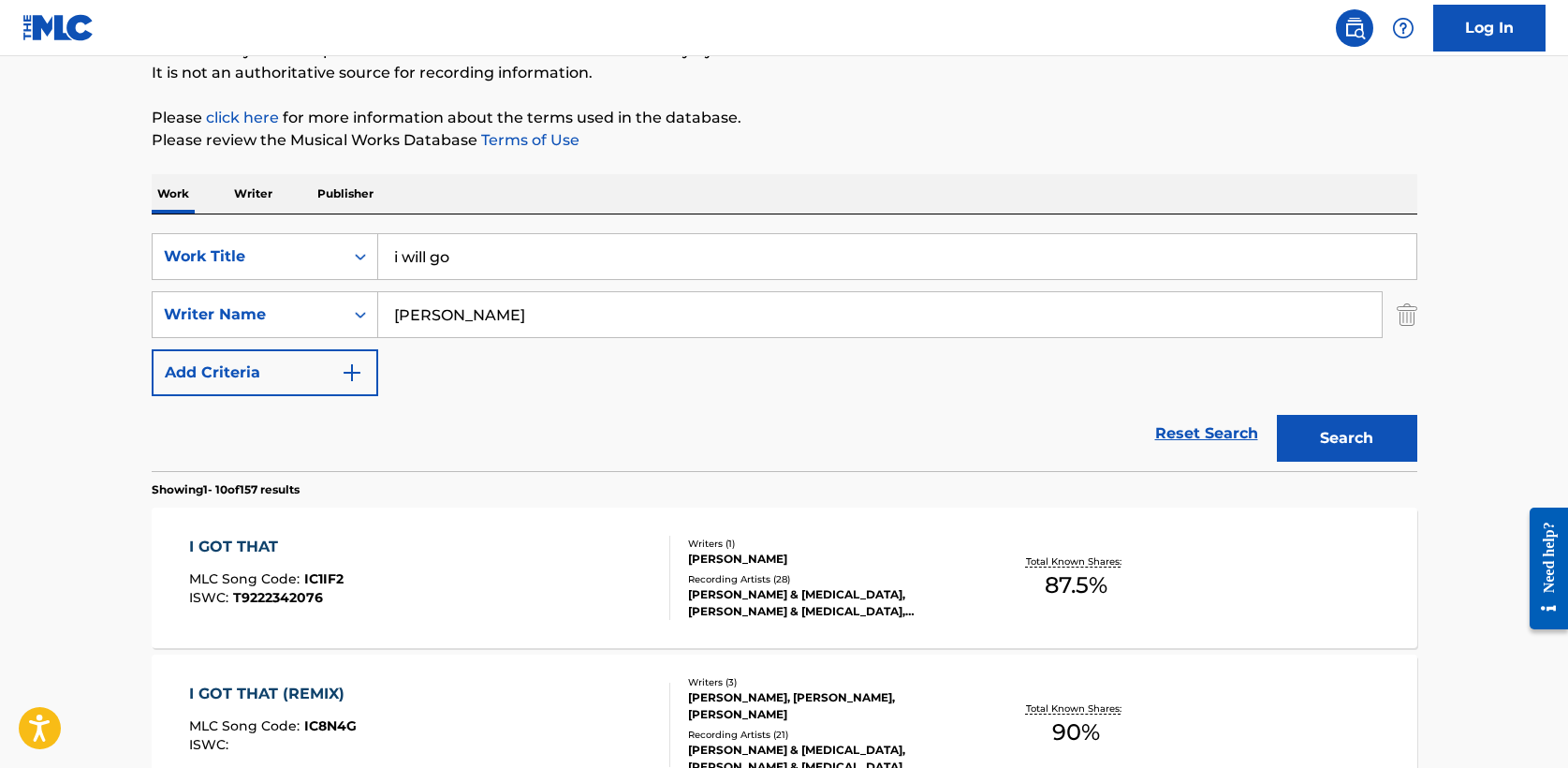
type input "[PERSON_NAME]"
click at [1277, 414] on button "Search" at bounding box center [1347, 438] width 140 height 47
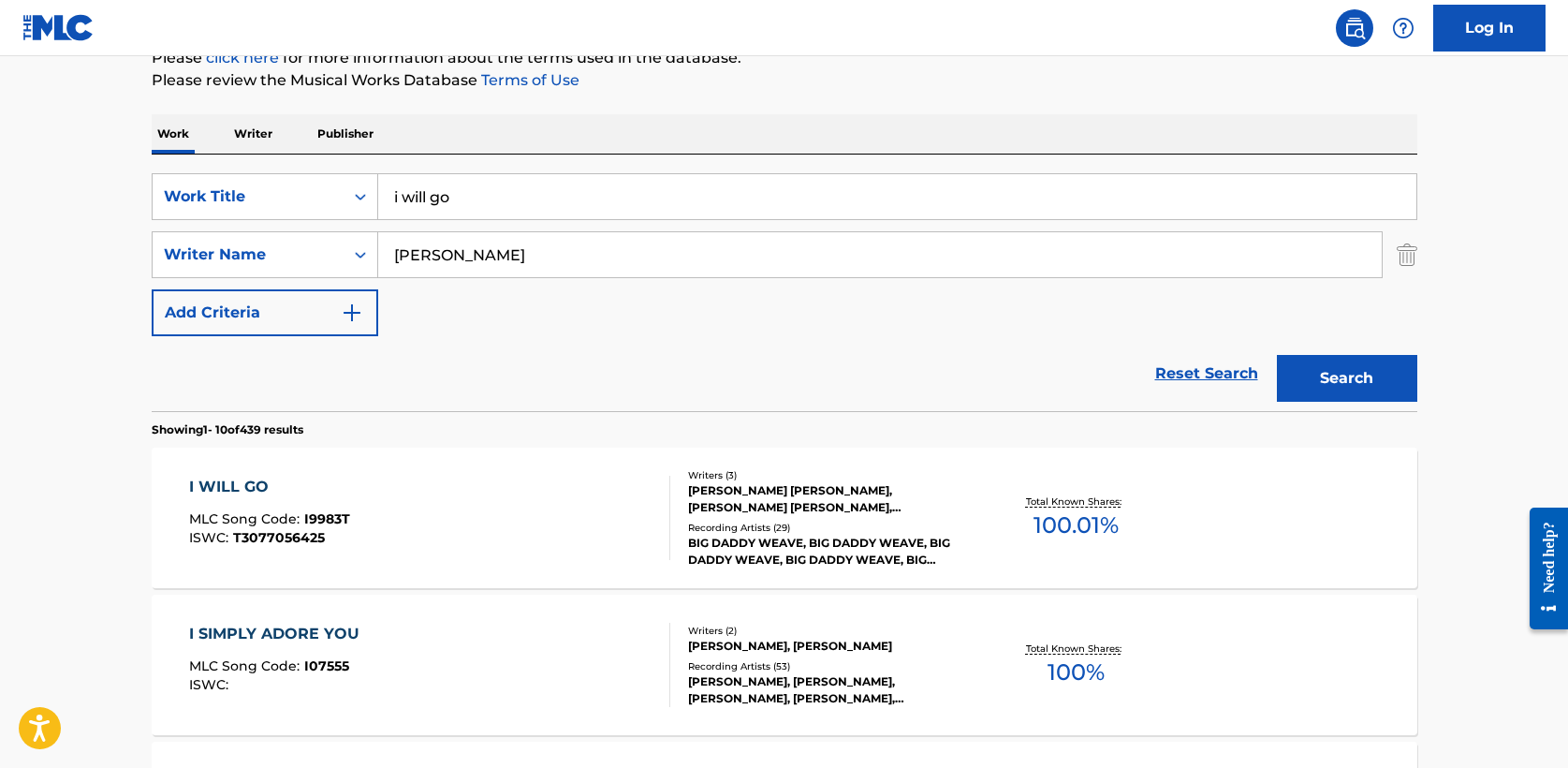
scroll to position [248, 0]
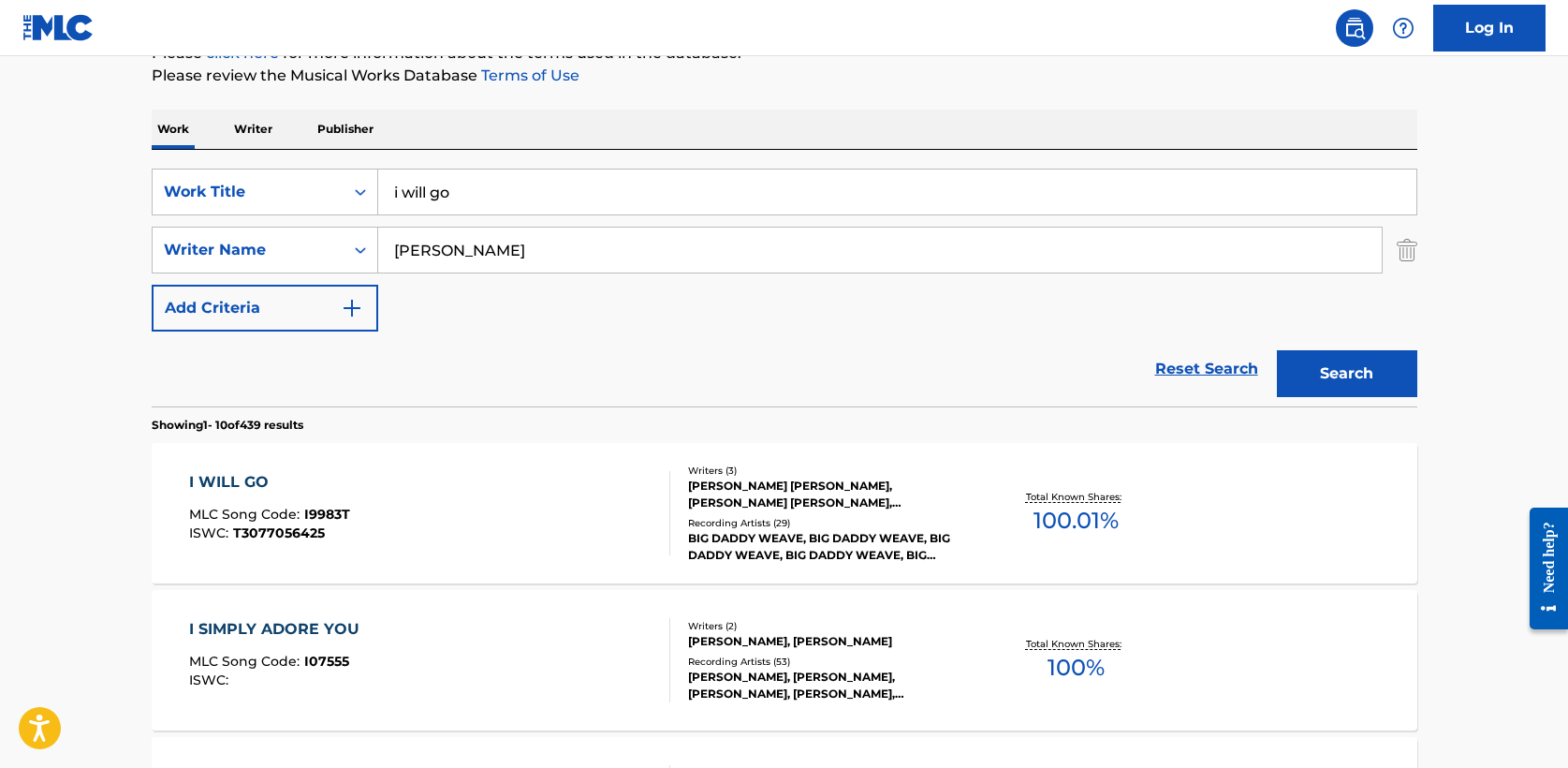
click at [255, 477] on div "I WILL GO" at bounding box center [270, 481] width 161 height 23
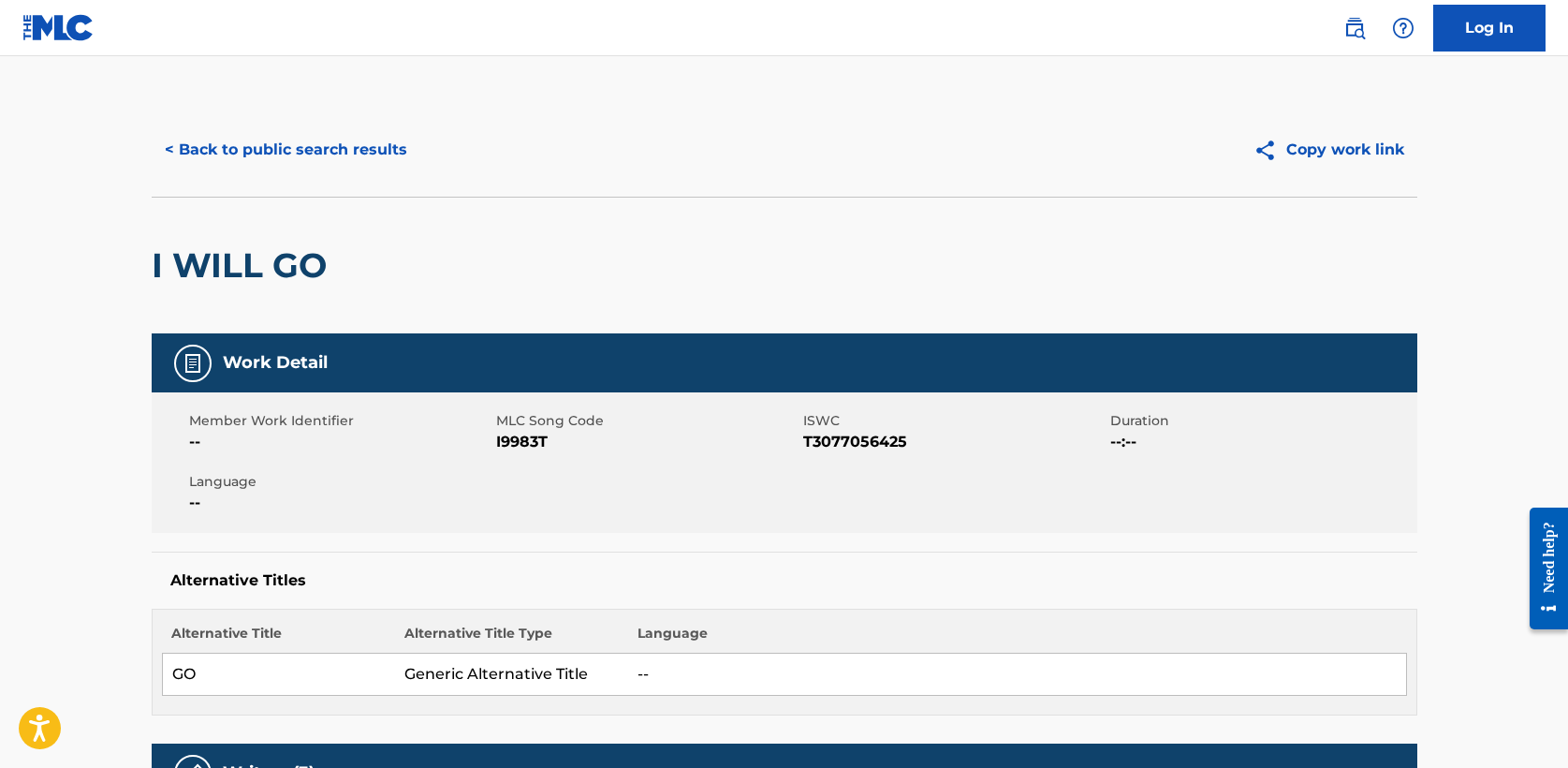
click at [269, 154] on button "< Back to public search results" at bounding box center [286, 150] width 269 height 47
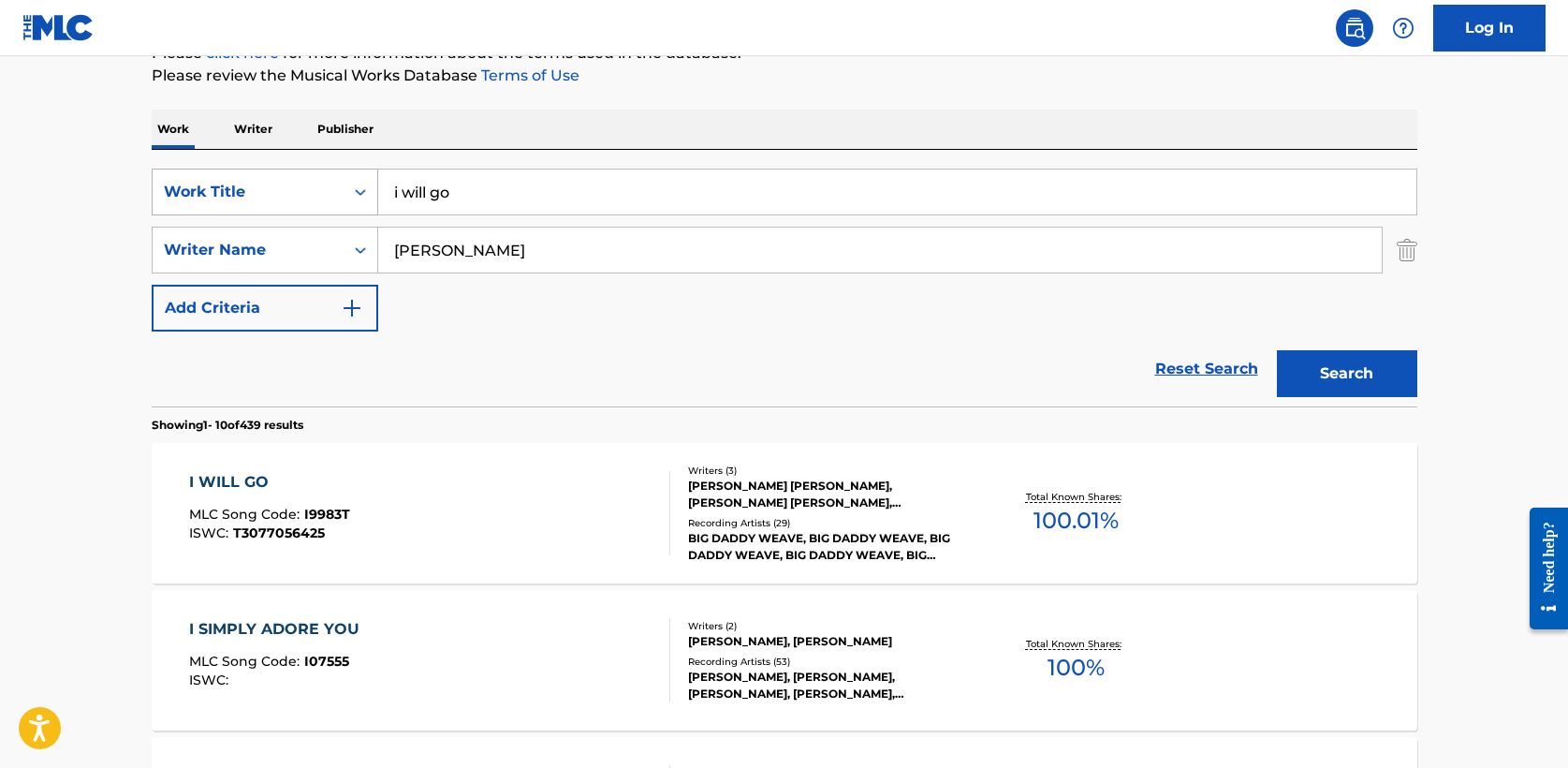
drag, startPoint x: 452, startPoint y: 194, endPoint x: 179, endPoint y: 187, distance: 273.1
click at [179, 187] on div "SearchWithCriteria708bbb0d-87a3-4fd2-865c-1502dc7c5f2f Work Title i will go" at bounding box center [784, 192] width 1266 height 47
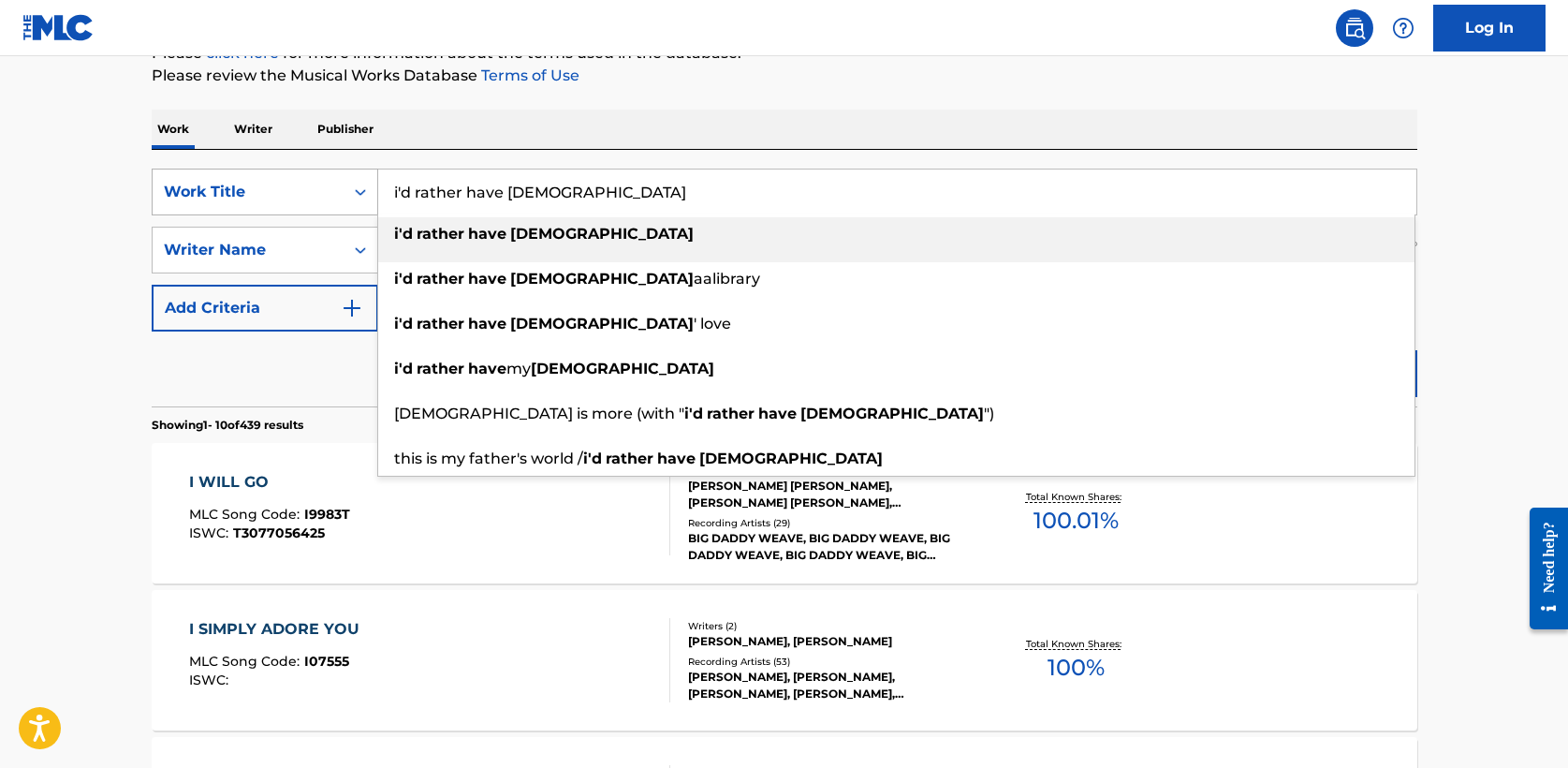
type input "i'd rather have [DEMOGRAPHIC_DATA]"
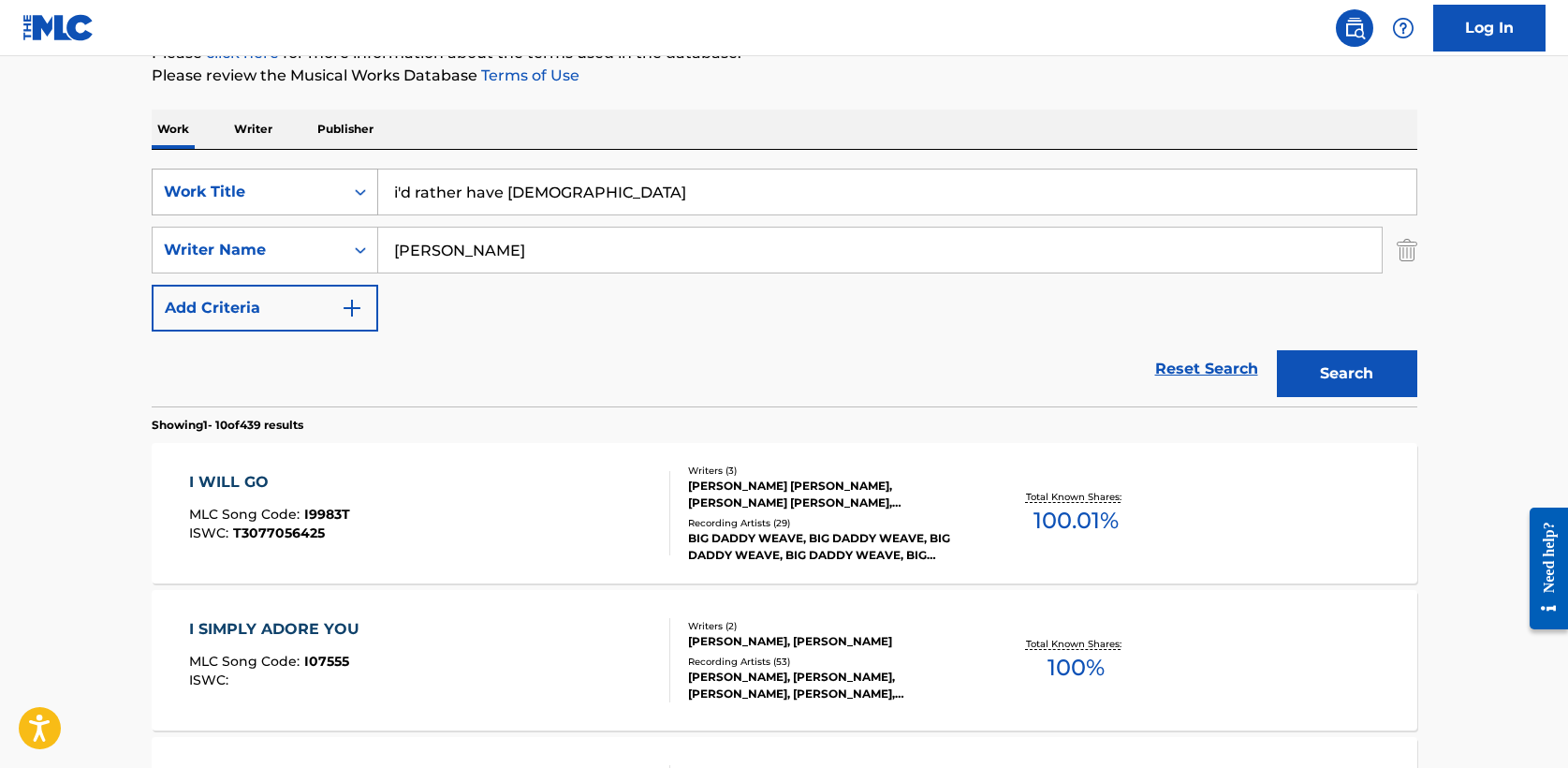
click at [1277, 350] on button "Search" at bounding box center [1347, 373] width 140 height 47
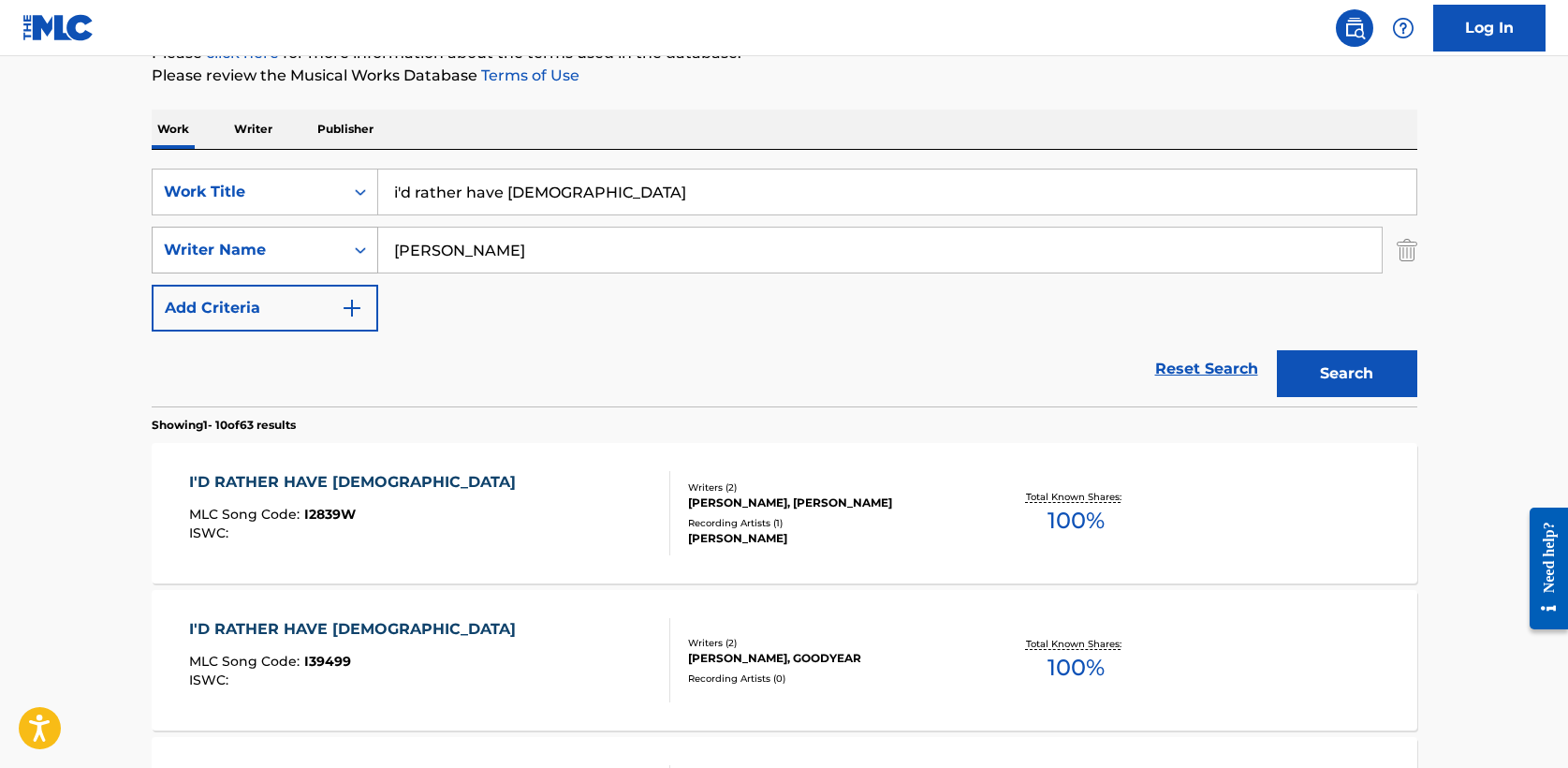
drag, startPoint x: 459, startPoint y: 241, endPoint x: 164, endPoint y: 227, distance: 295.3
click at [164, 227] on div "SearchWithCriteria081cab19-fcfd-4b11-938d-08b639e7d61d Writer Name [PERSON_NAME]" at bounding box center [784, 250] width 1266 height 47
type input "[PERSON_NAME]"
click at [1277, 350] on button "Search" at bounding box center [1347, 373] width 140 height 47
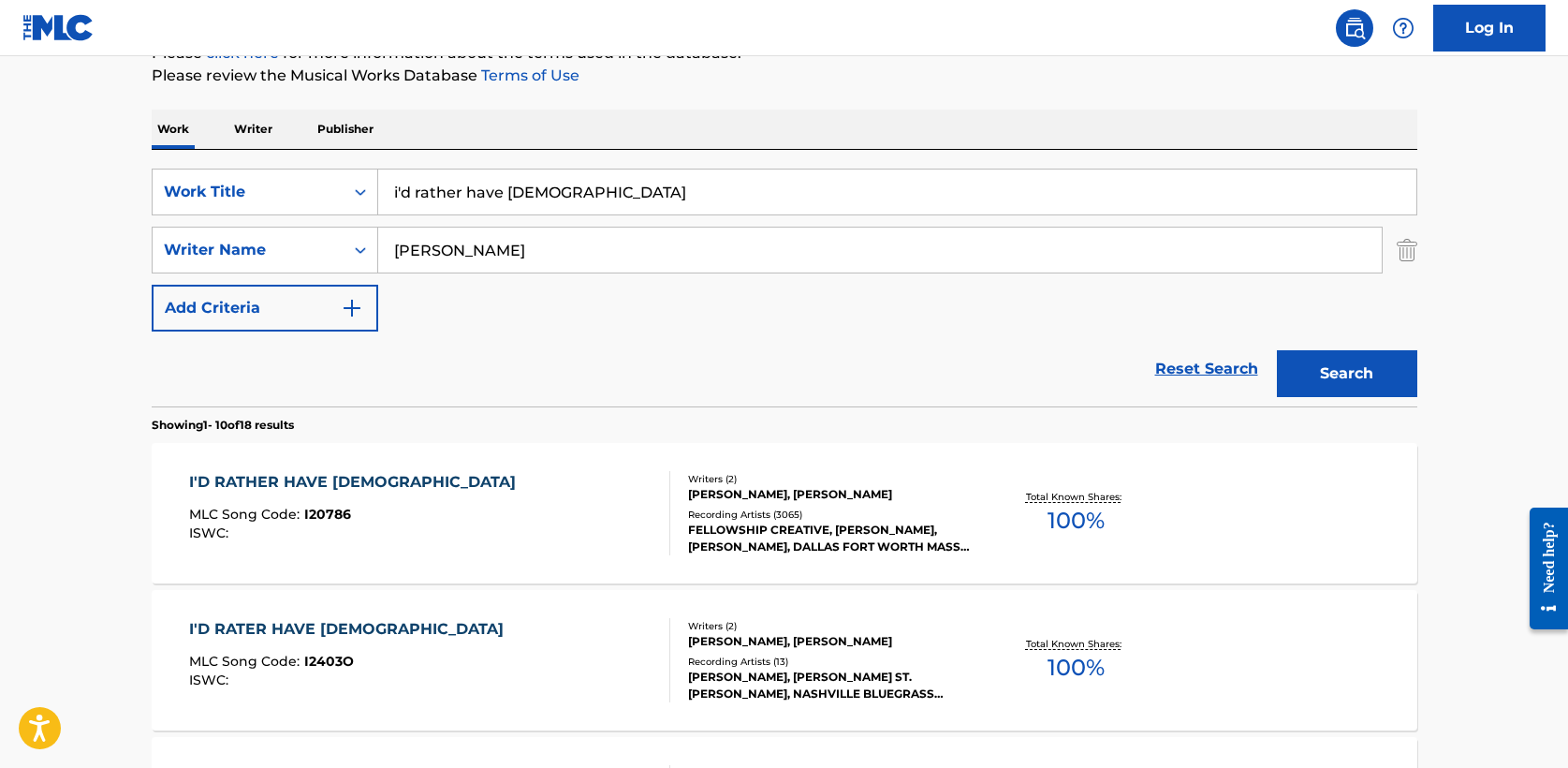
click at [368, 483] on div "I'D RATHER HAVE [DEMOGRAPHIC_DATA]" at bounding box center [358, 481] width 336 height 23
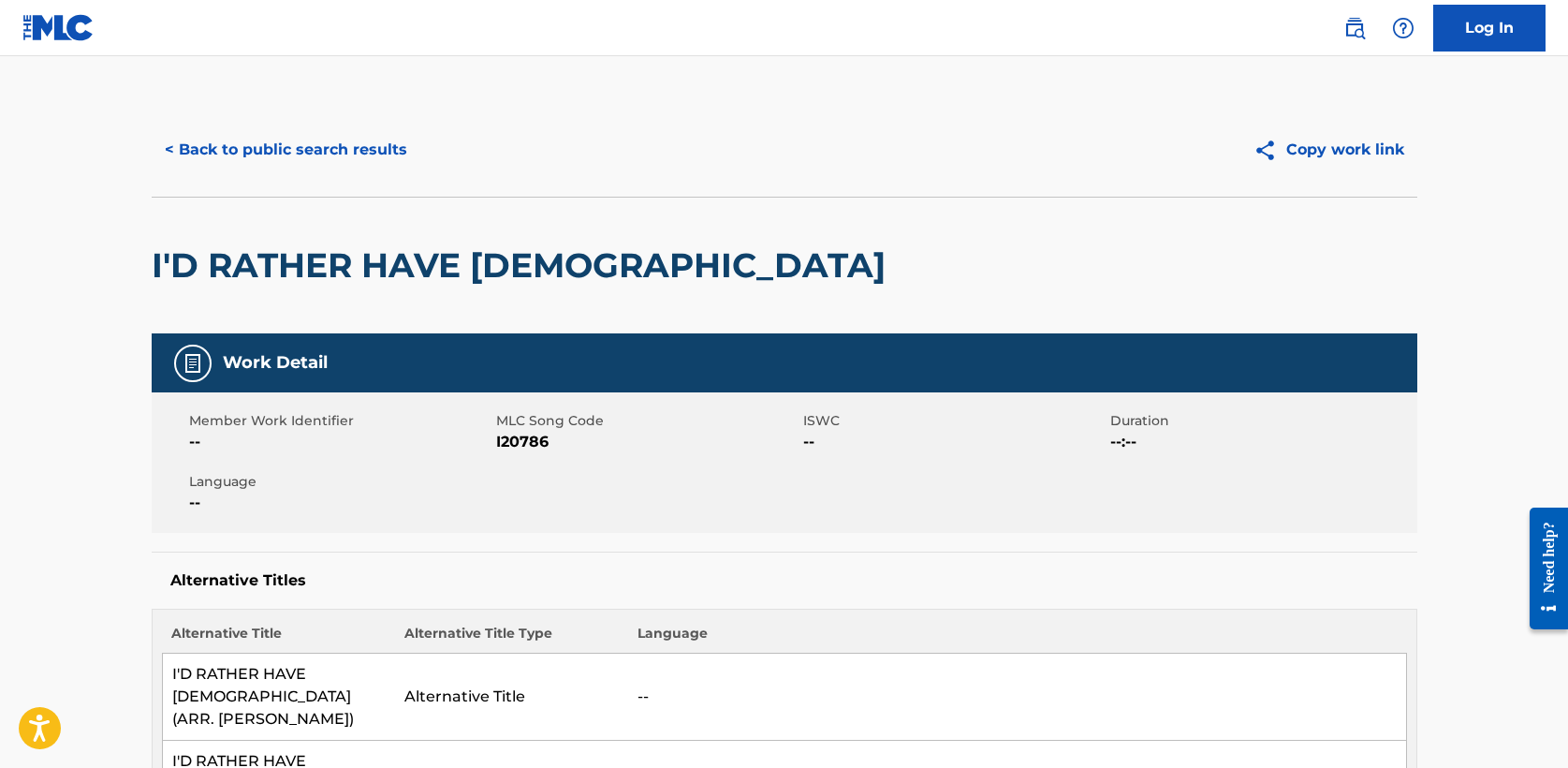
click at [245, 133] on button "< Back to public search results" at bounding box center [286, 150] width 269 height 47
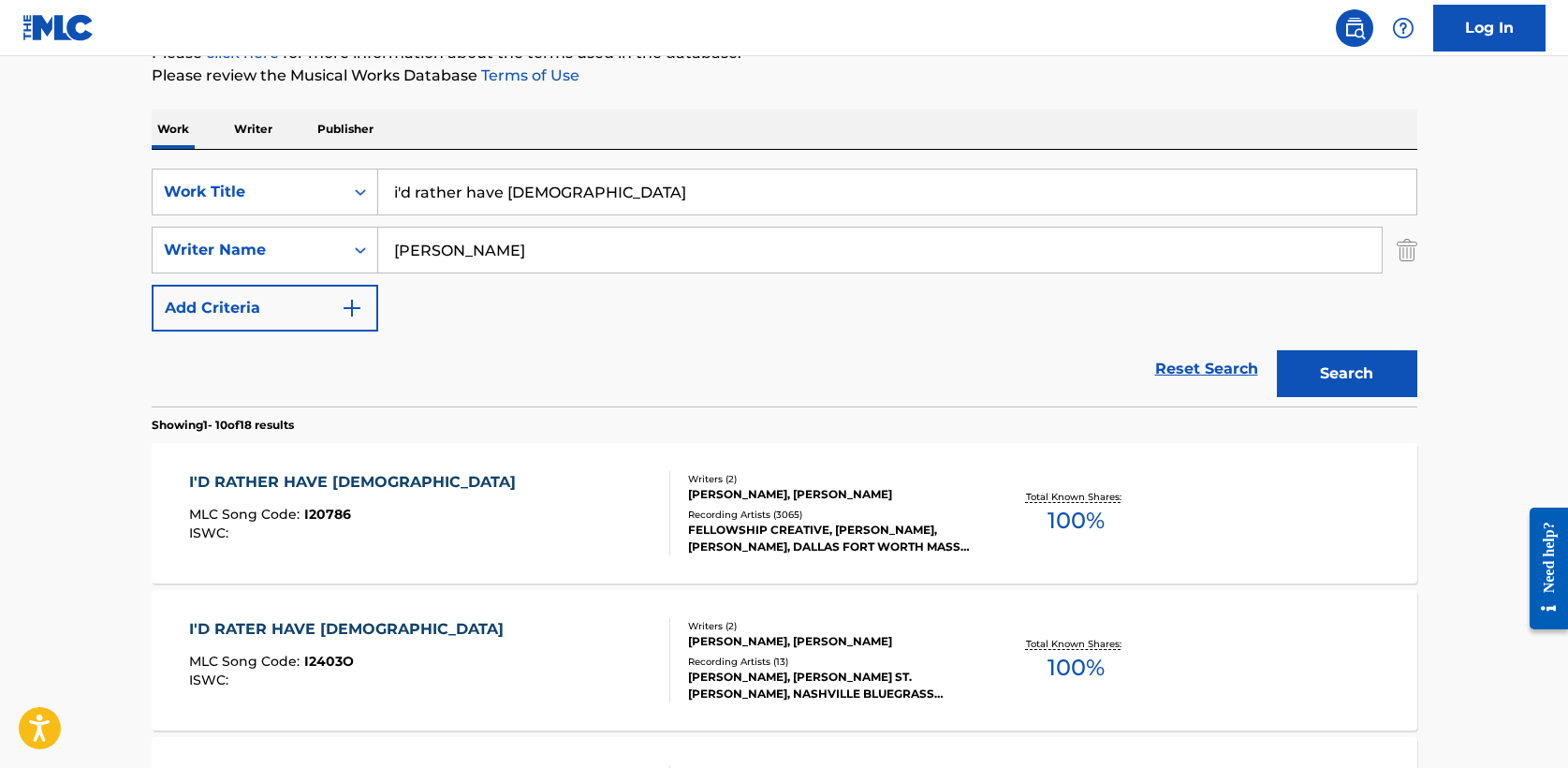
drag, startPoint x: 309, startPoint y: 193, endPoint x: 99, endPoint y: 192, distance: 210.0
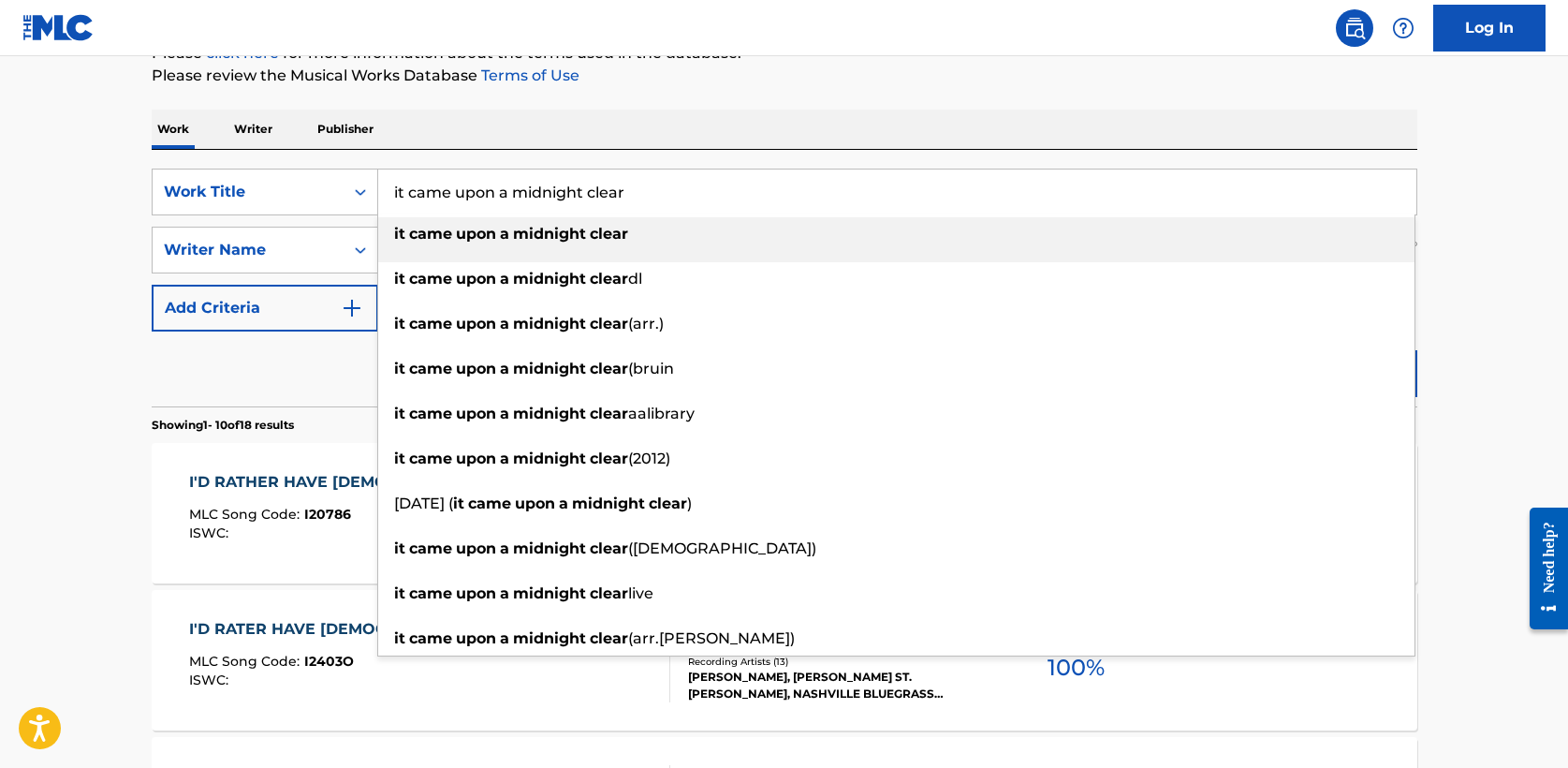
type input "it came upon a midnight clear"
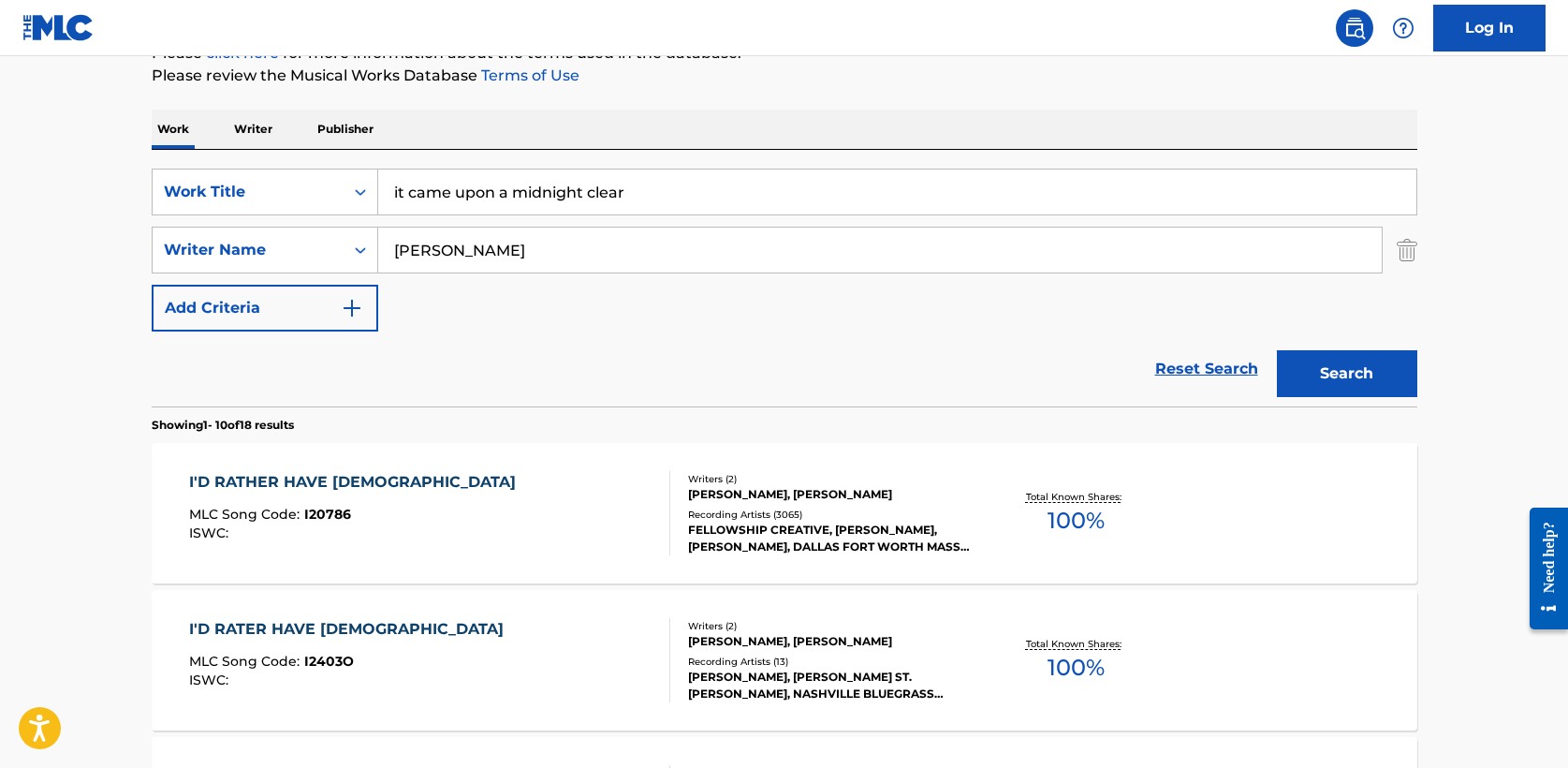
type input "[PERSON_NAME]"
click at [1277, 350] on button "Search" at bounding box center [1347, 373] width 140 height 47
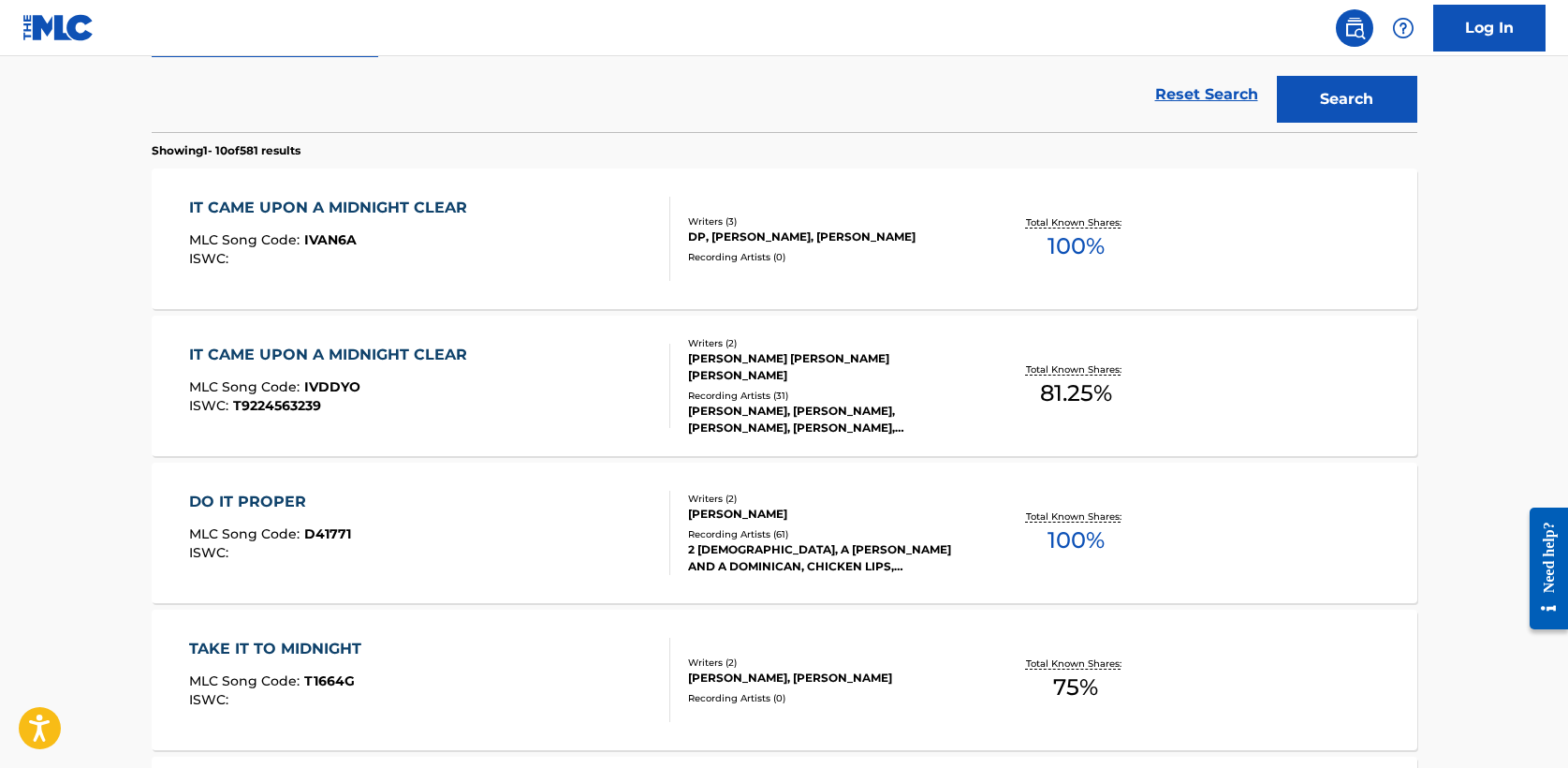
scroll to position [585, 0]
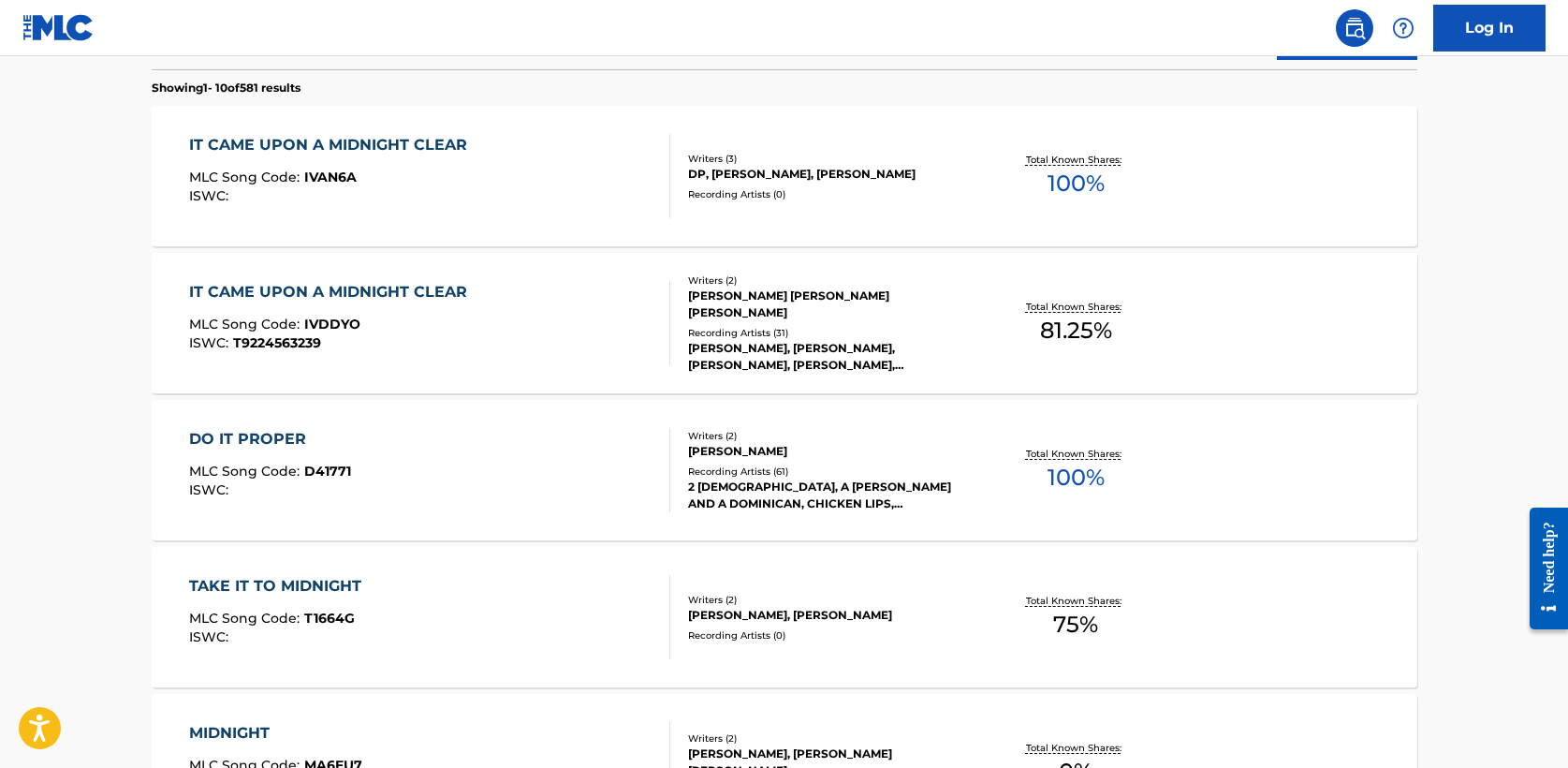
click at [407, 294] on div "IT CAME UPON A MIDNIGHT CLEAR" at bounding box center [333, 292] width 288 height 23
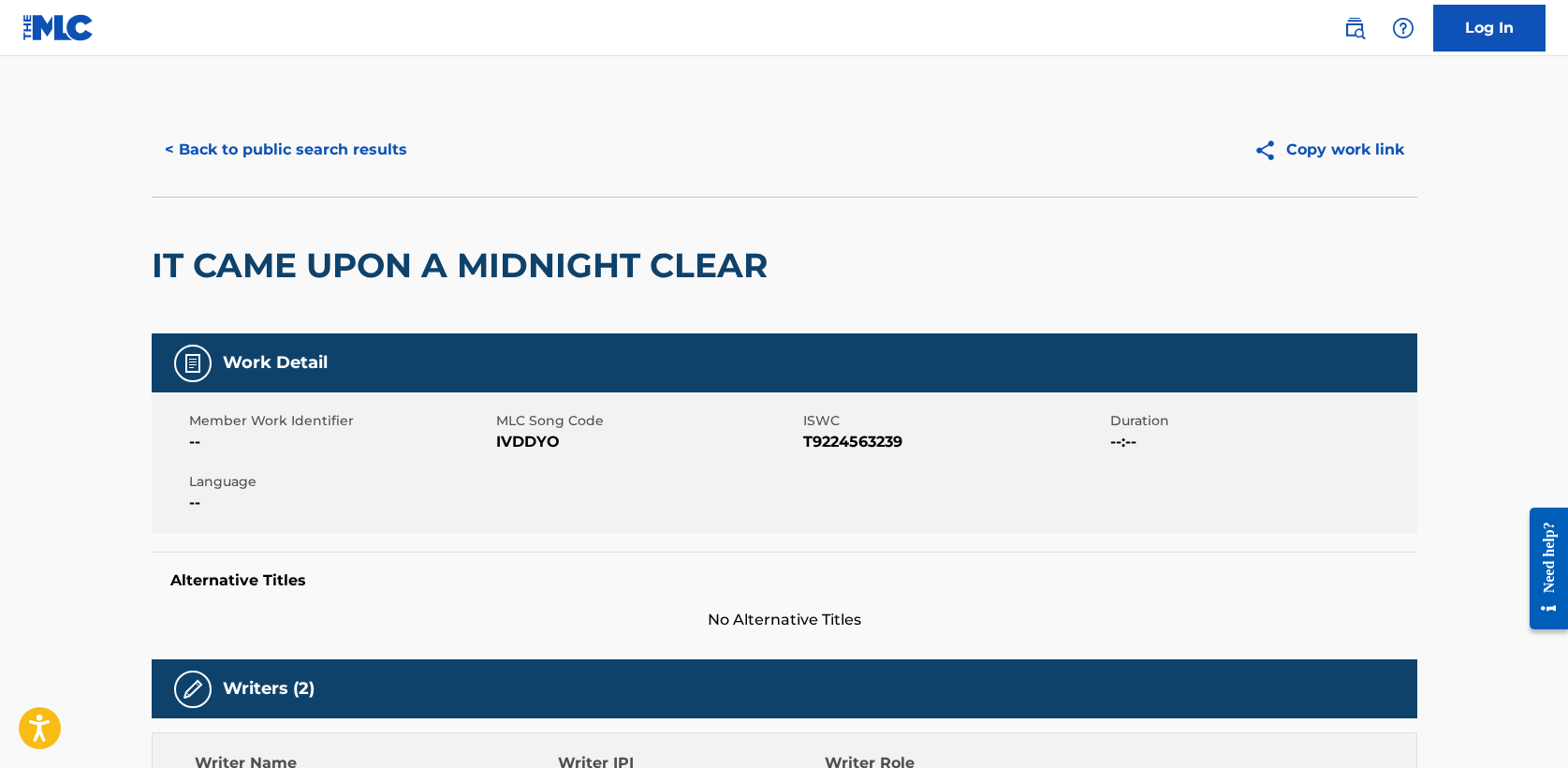
click at [322, 146] on button "< Back to public search results" at bounding box center [286, 150] width 269 height 47
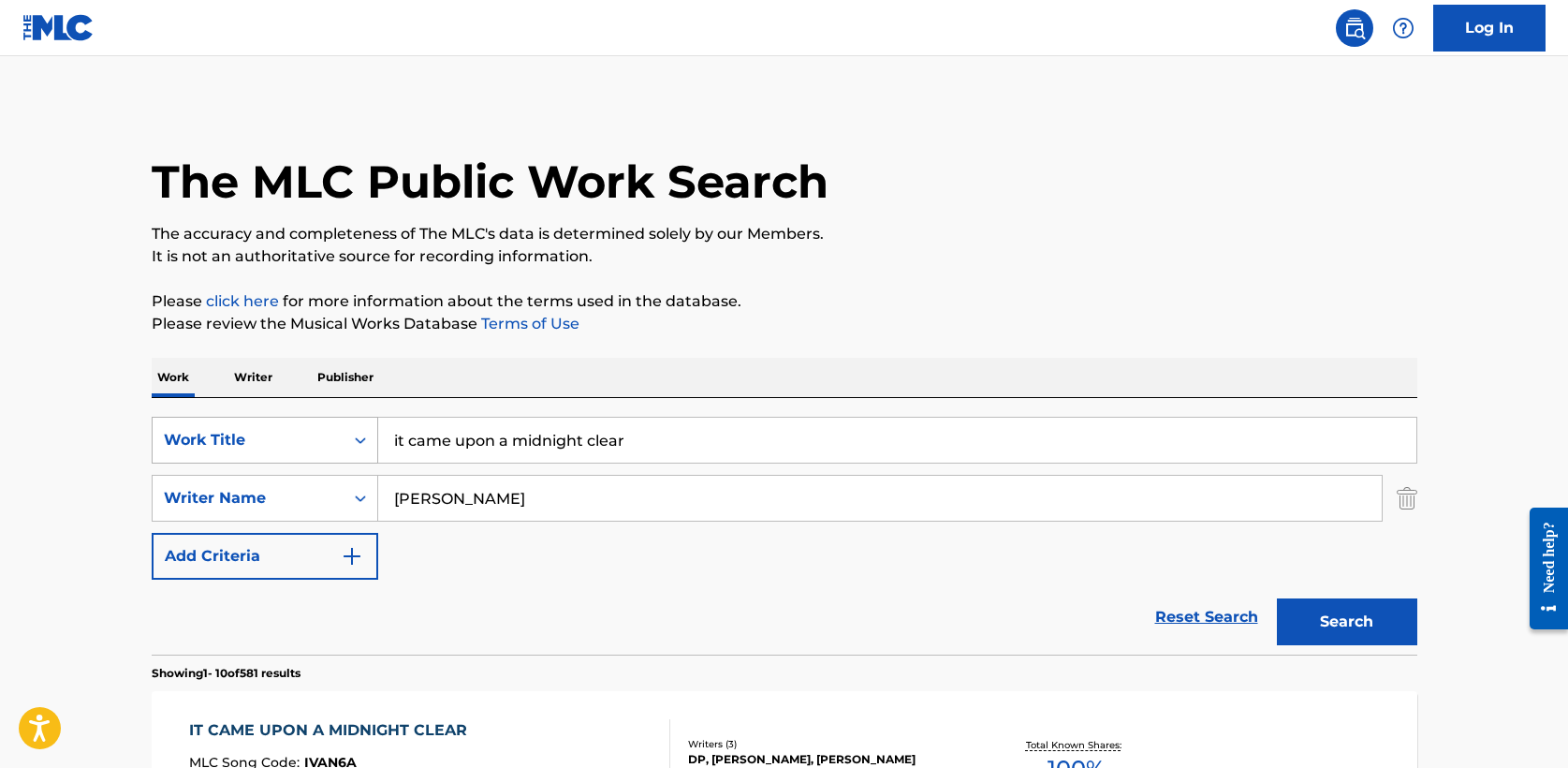
drag, startPoint x: 661, startPoint y: 442, endPoint x: 163, endPoint y: 436, distance: 498.0
click at [163, 436] on div "SearchWithCriteria708bbb0d-87a3-4fd2-865c-1502dc7c5f2f Work Title it came upon …" at bounding box center [784, 440] width 1266 height 47
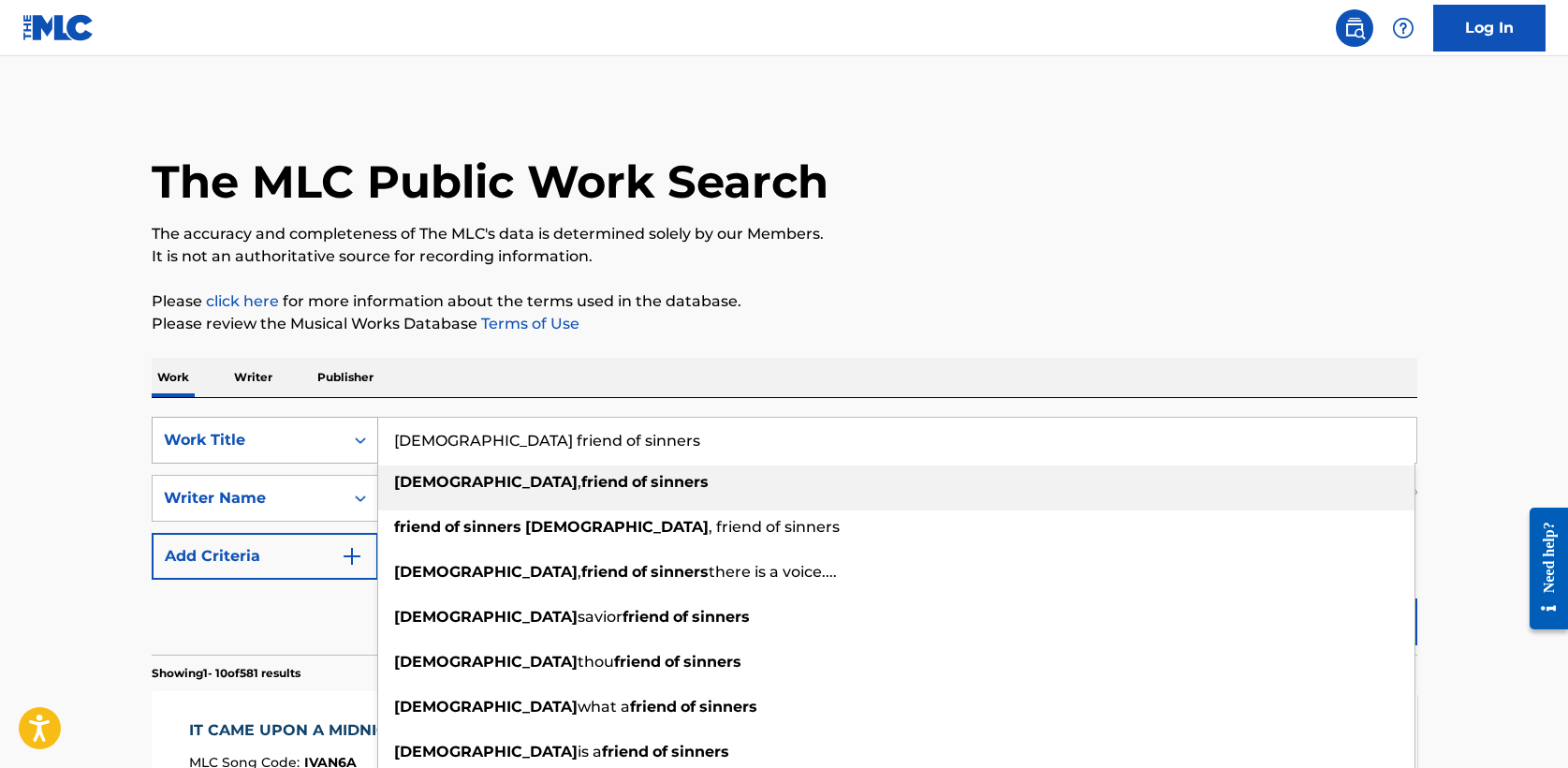
type input "[DEMOGRAPHIC_DATA] friend of sinners"
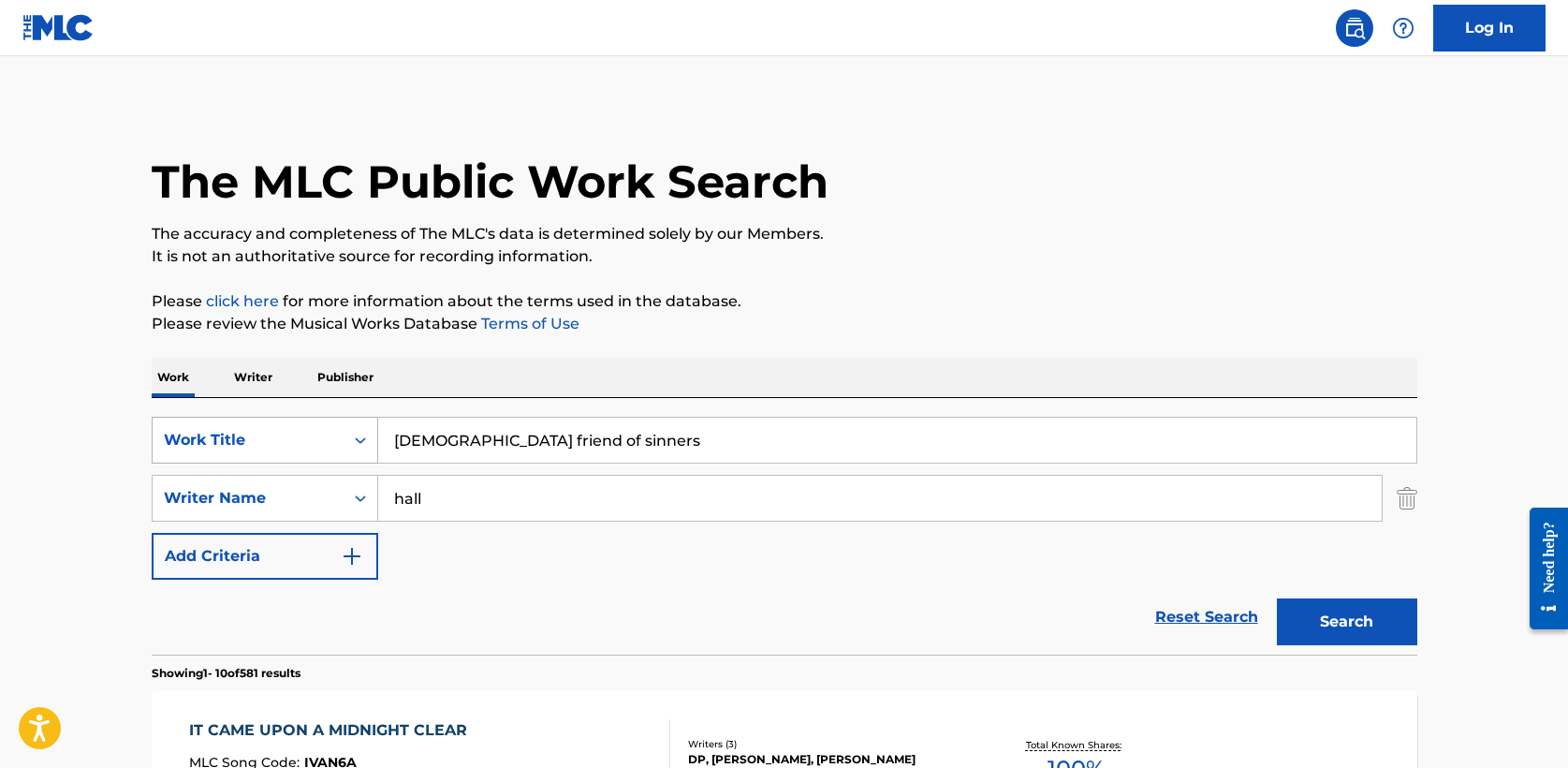
type input "hall"
click at [1277, 598] on button "Search" at bounding box center [1347, 622] width 140 height 47
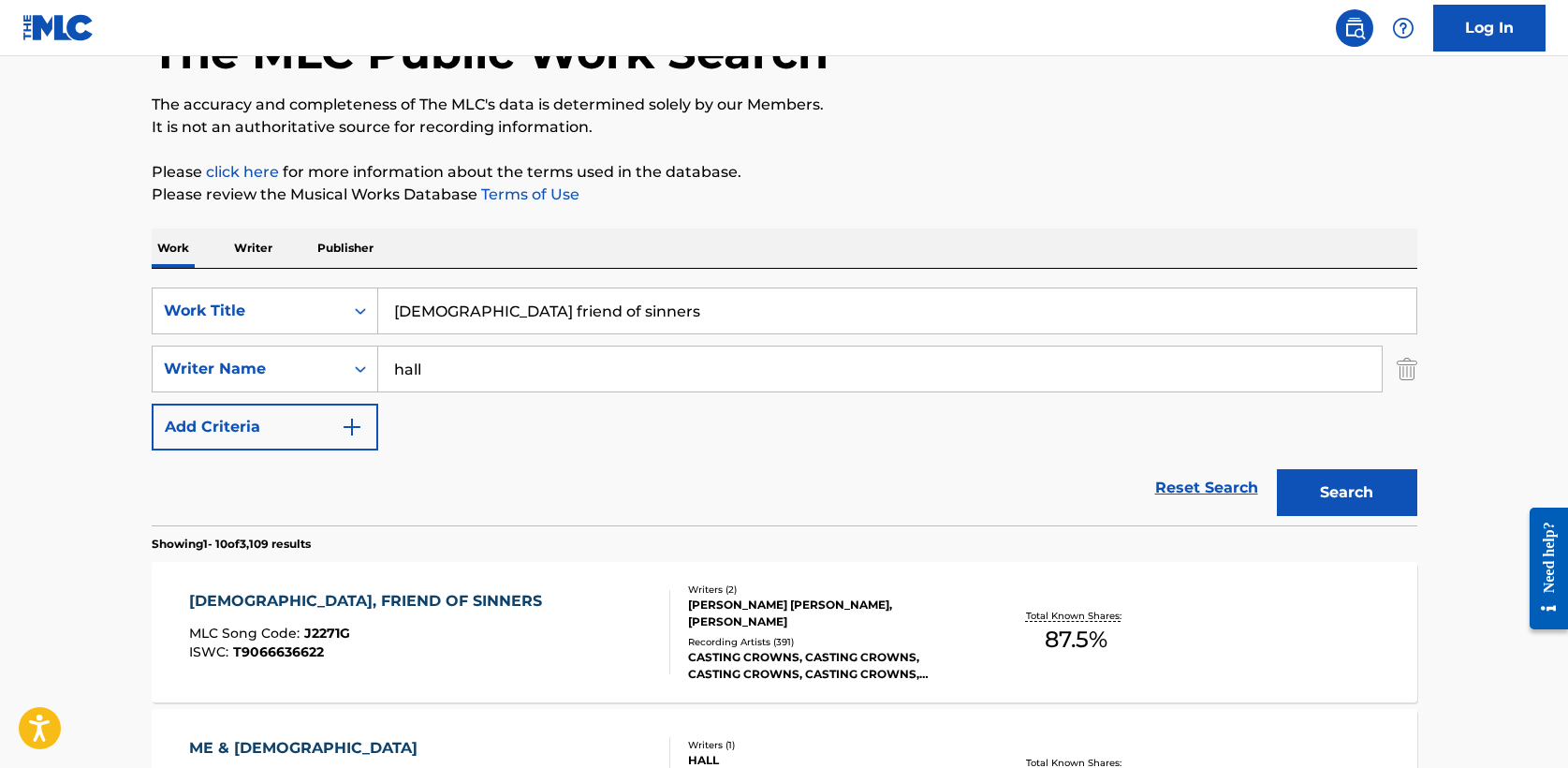
scroll to position [170, 0]
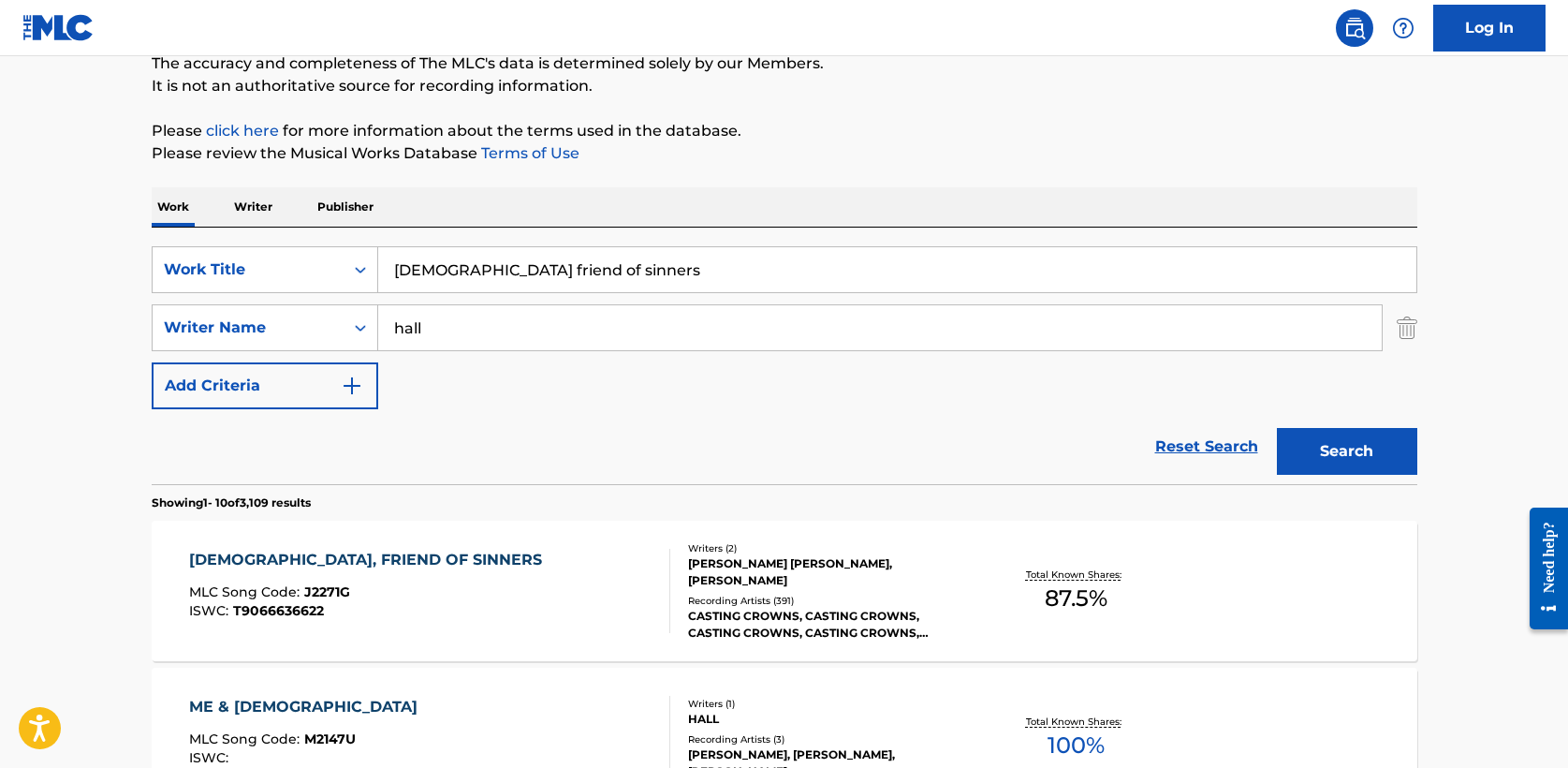
click at [272, 557] on div "[DEMOGRAPHIC_DATA], FRIEND OF SINNERS" at bounding box center [370, 559] width 363 height 23
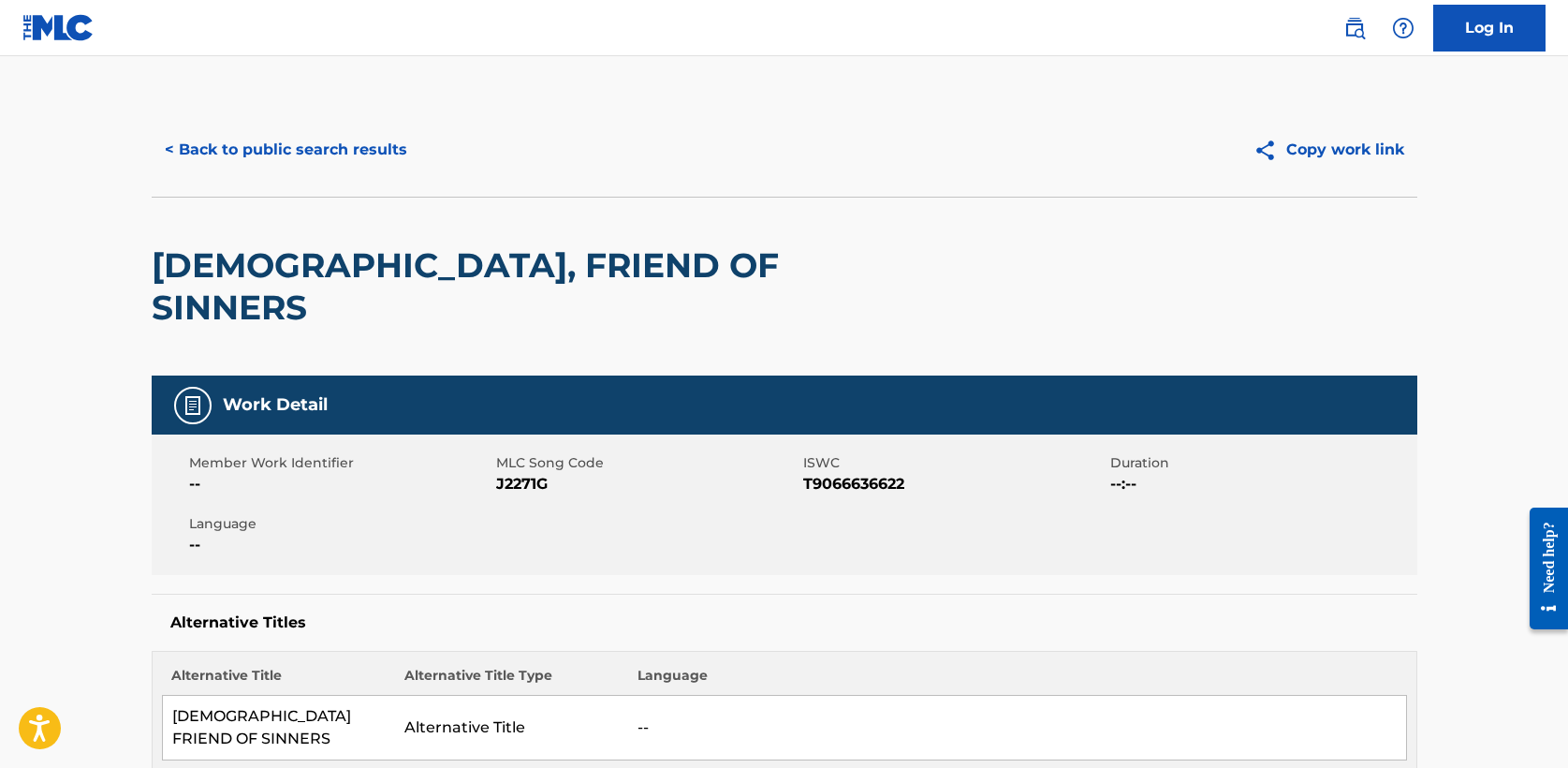
click at [244, 156] on button "< Back to public search results" at bounding box center [286, 150] width 269 height 47
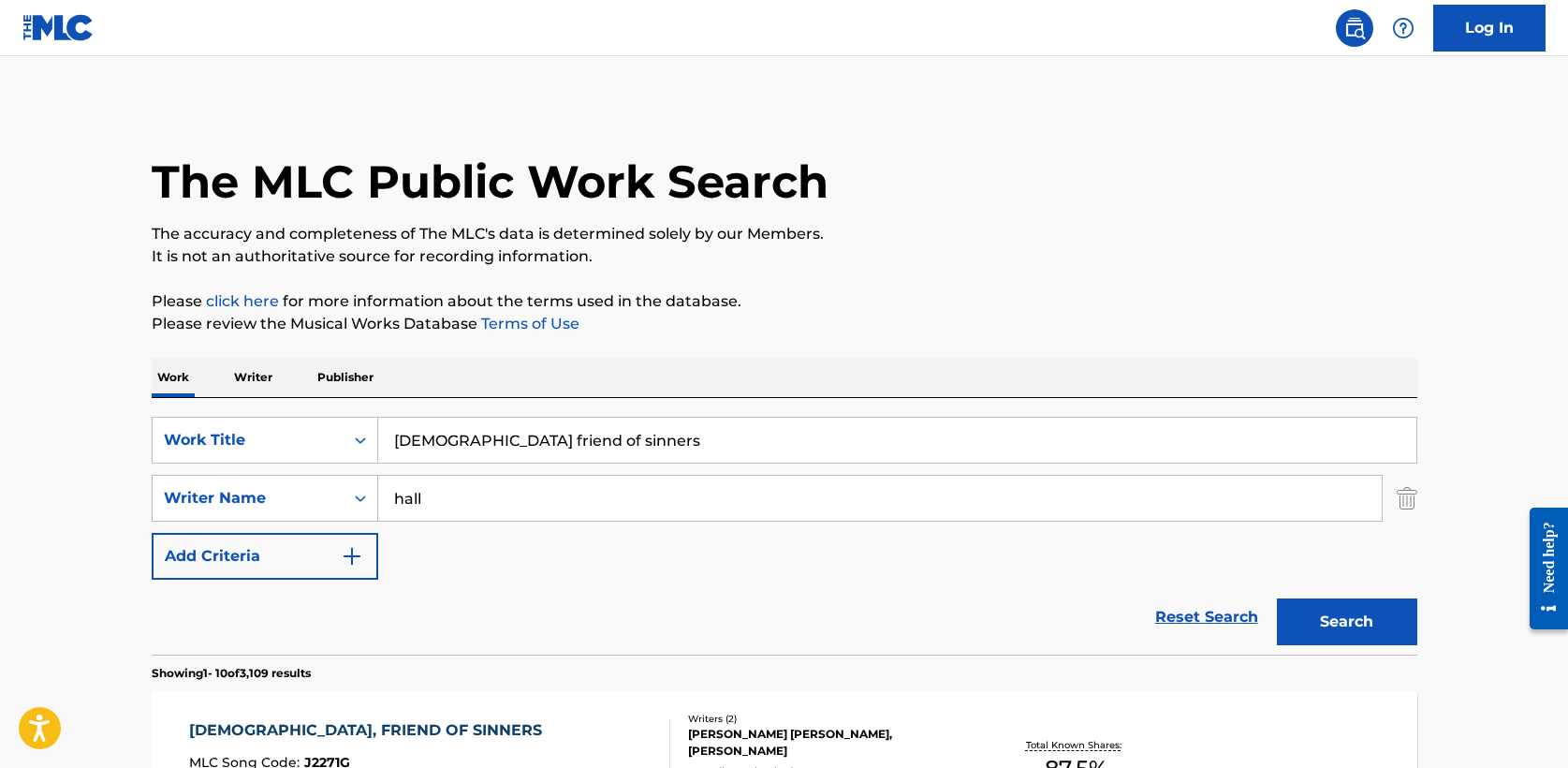
scroll to position [170, 0]
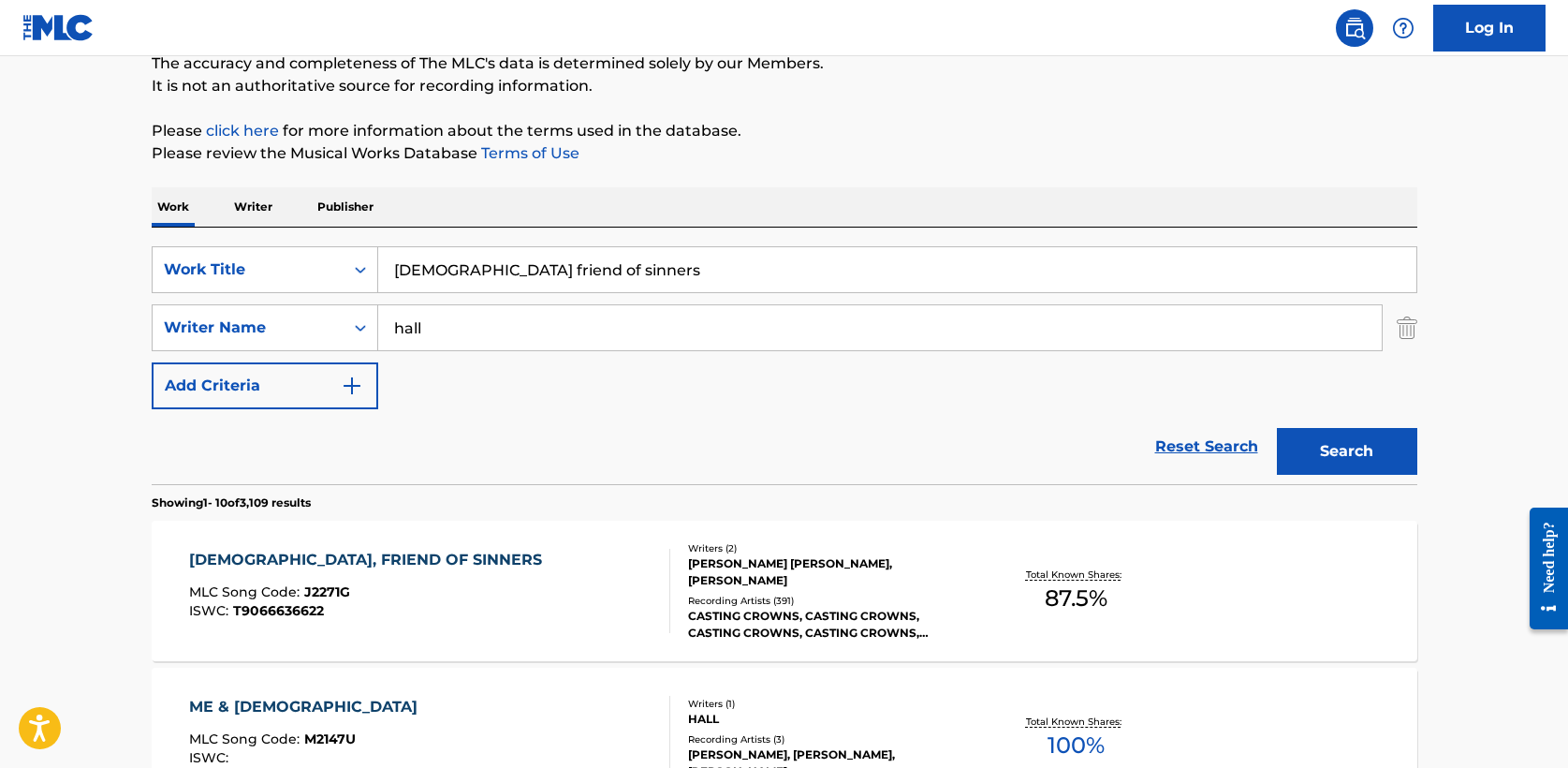
drag, startPoint x: 590, startPoint y: 278, endPoint x: 90, endPoint y: 274, distance: 500.0
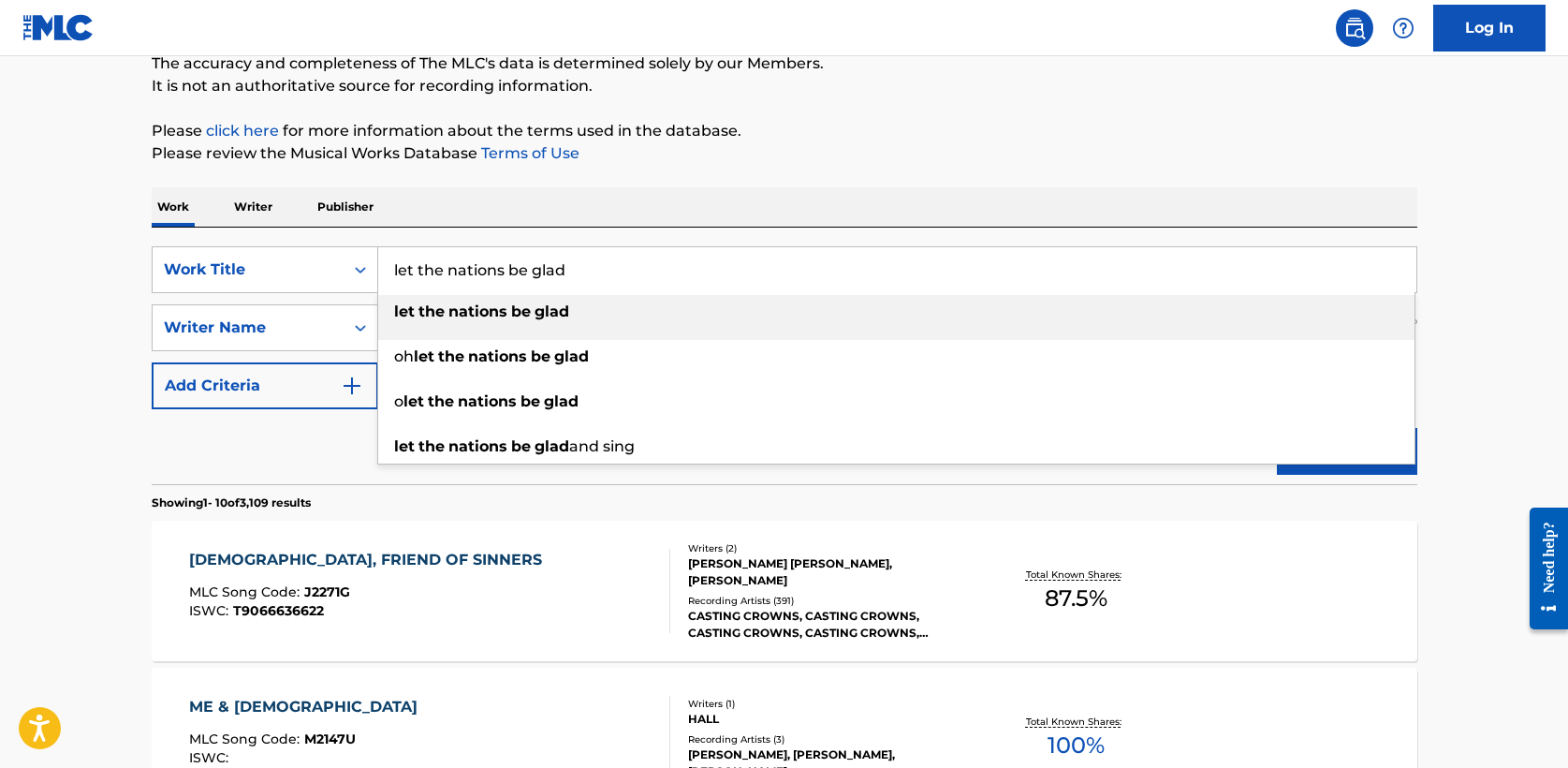
type input "let the nations be glad"
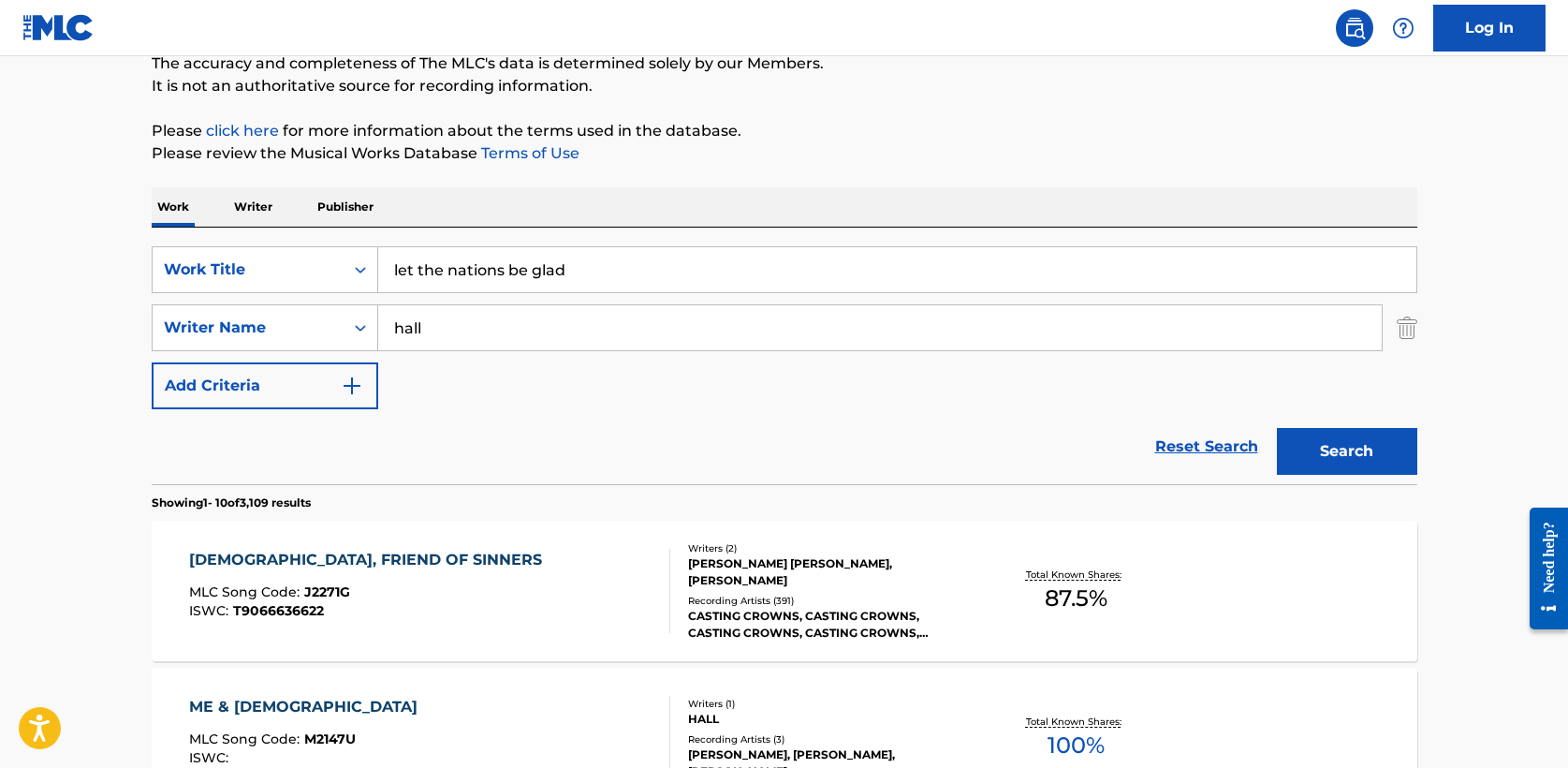
click at [678, 204] on div "Work Writer Publisher" at bounding box center [784, 207] width 1266 height 39
drag, startPoint x: 446, startPoint y: 337, endPoint x: 328, endPoint y: 334, distance: 118.0
click at [328, 334] on div "SearchWithCriteria081cab19-fcfd-4b11-938d-08b639e7d61d Writer Name hall" at bounding box center [784, 328] width 1266 height 47
type input "[PERSON_NAME]"
click at [1277, 428] on button "Search" at bounding box center [1347, 452] width 140 height 47
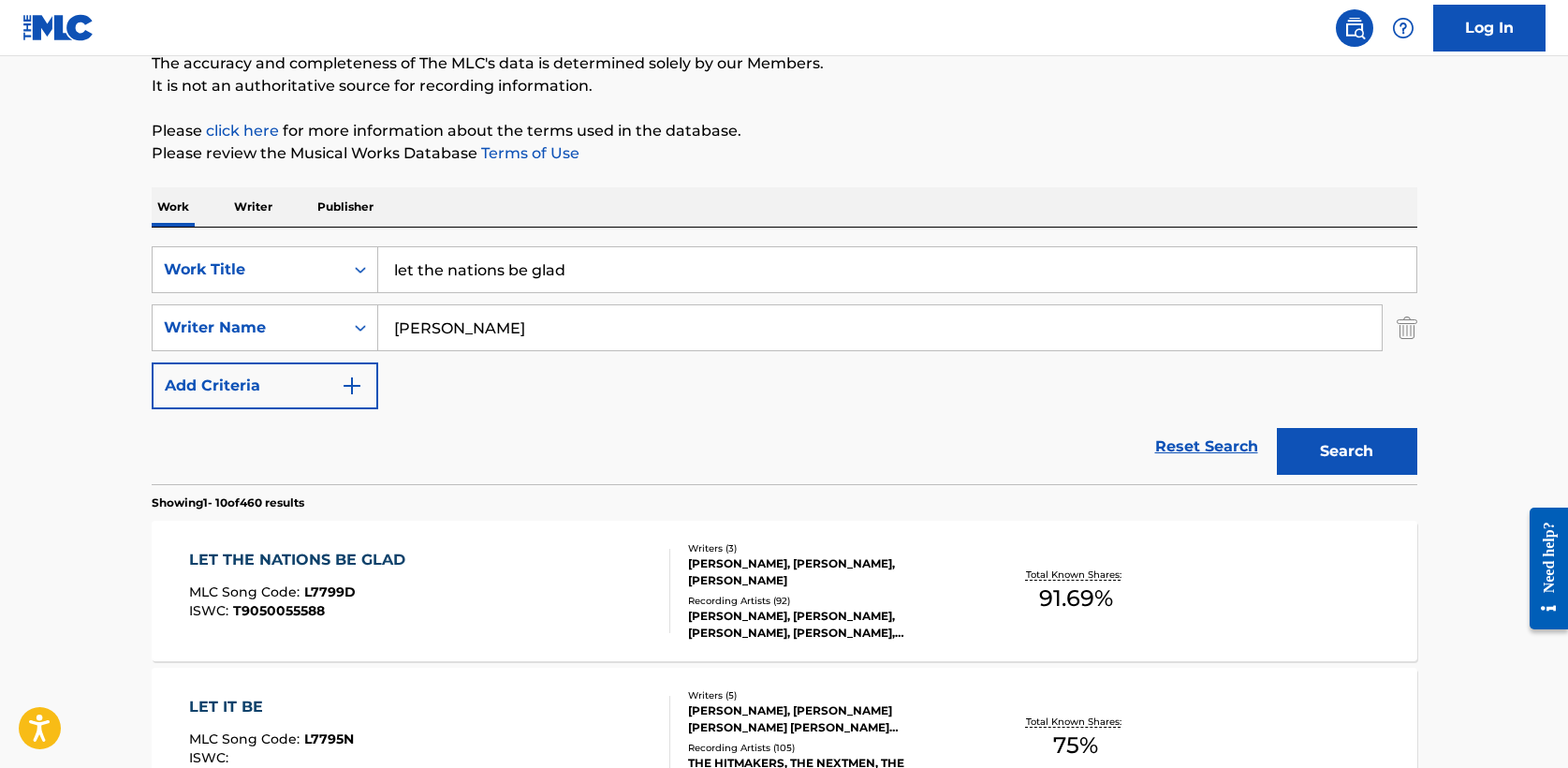
click at [367, 559] on div "LET THE NATIONS BE GLAD" at bounding box center [303, 559] width 226 height 23
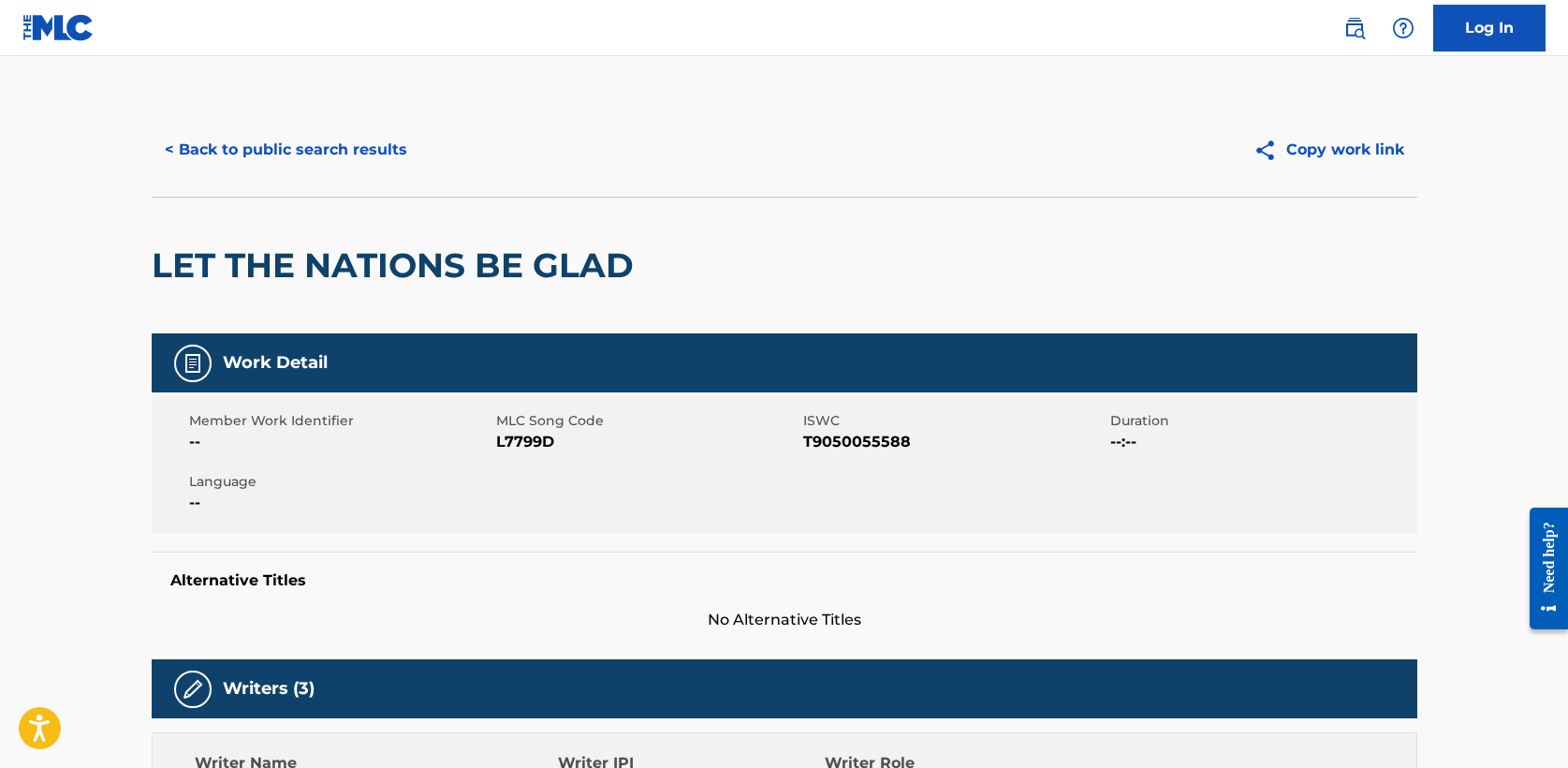
click at [321, 151] on button "< Back to public search results" at bounding box center [286, 150] width 269 height 47
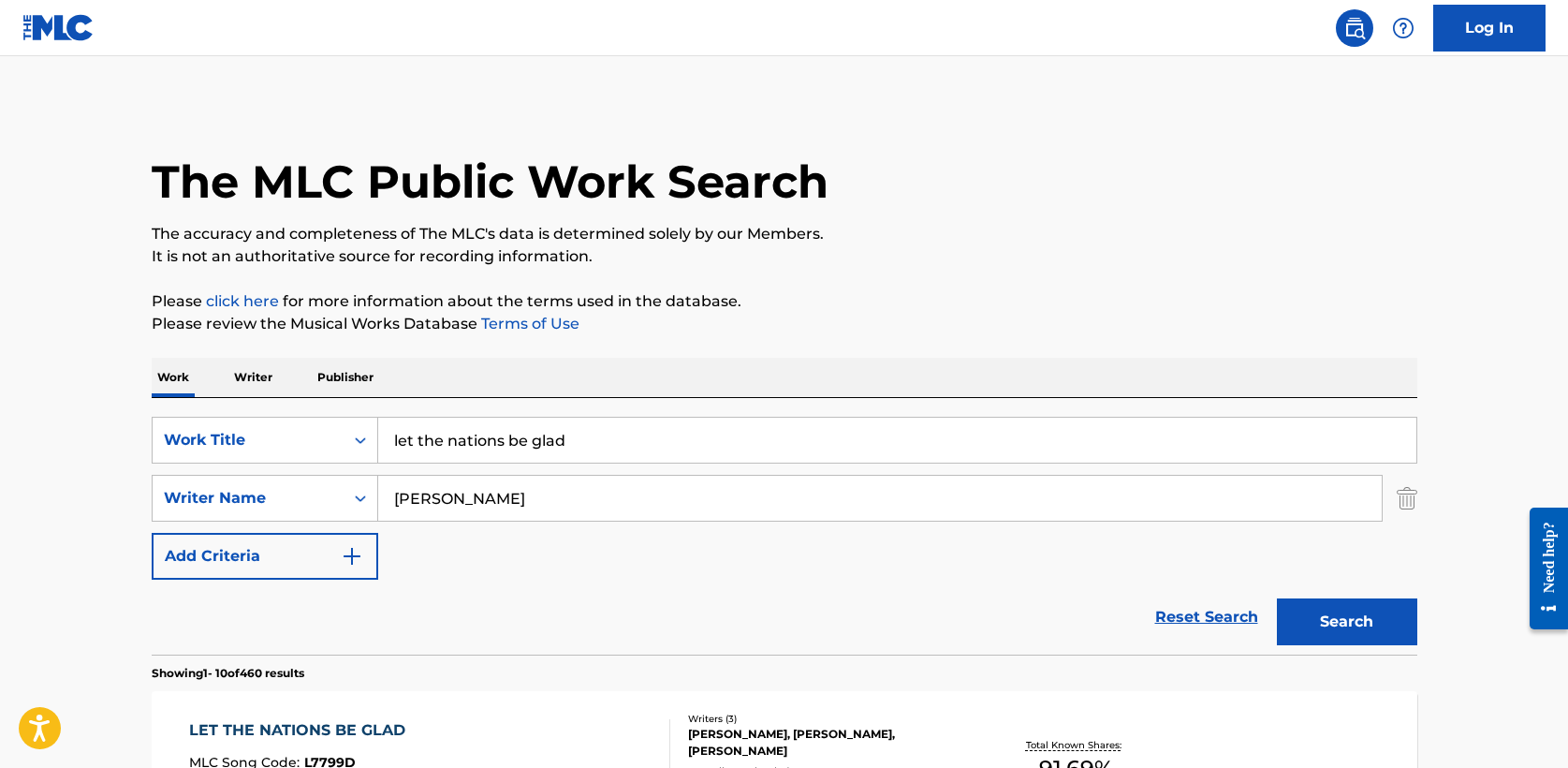
scroll to position [170, 0]
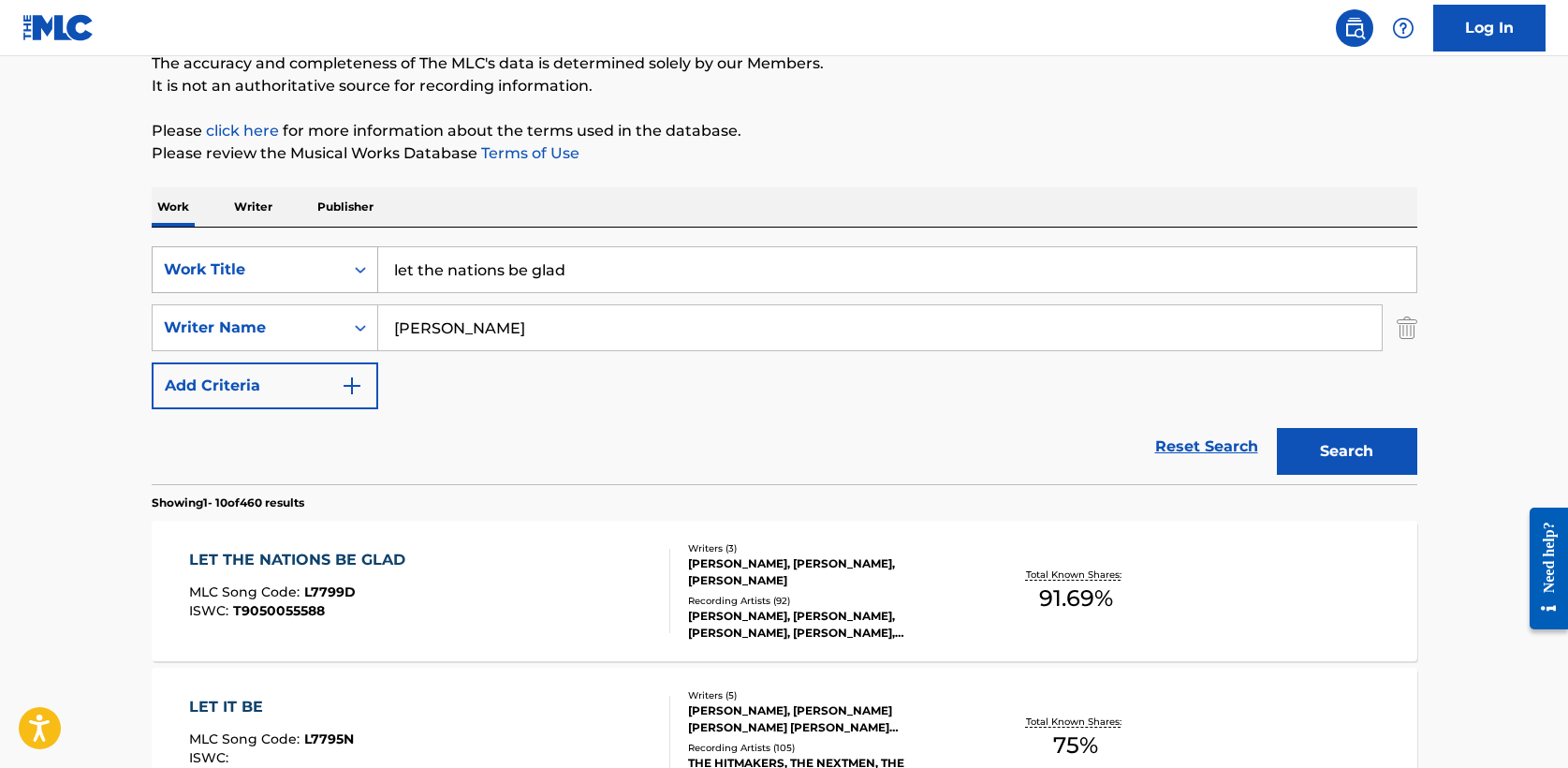
drag, startPoint x: 583, startPoint y: 265, endPoint x: 215, endPoint y: 262, distance: 368.0
click at [215, 262] on div "SearchWithCriteria708bbb0d-87a3-4fd2-865c-1502dc7c5f2f Work Title let the natio…" at bounding box center [784, 270] width 1266 height 47
type input "lift you hight"
type input "[PERSON_NAME]"
click at [502, 269] on input "lift you hight" at bounding box center [897, 270] width 1038 height 45
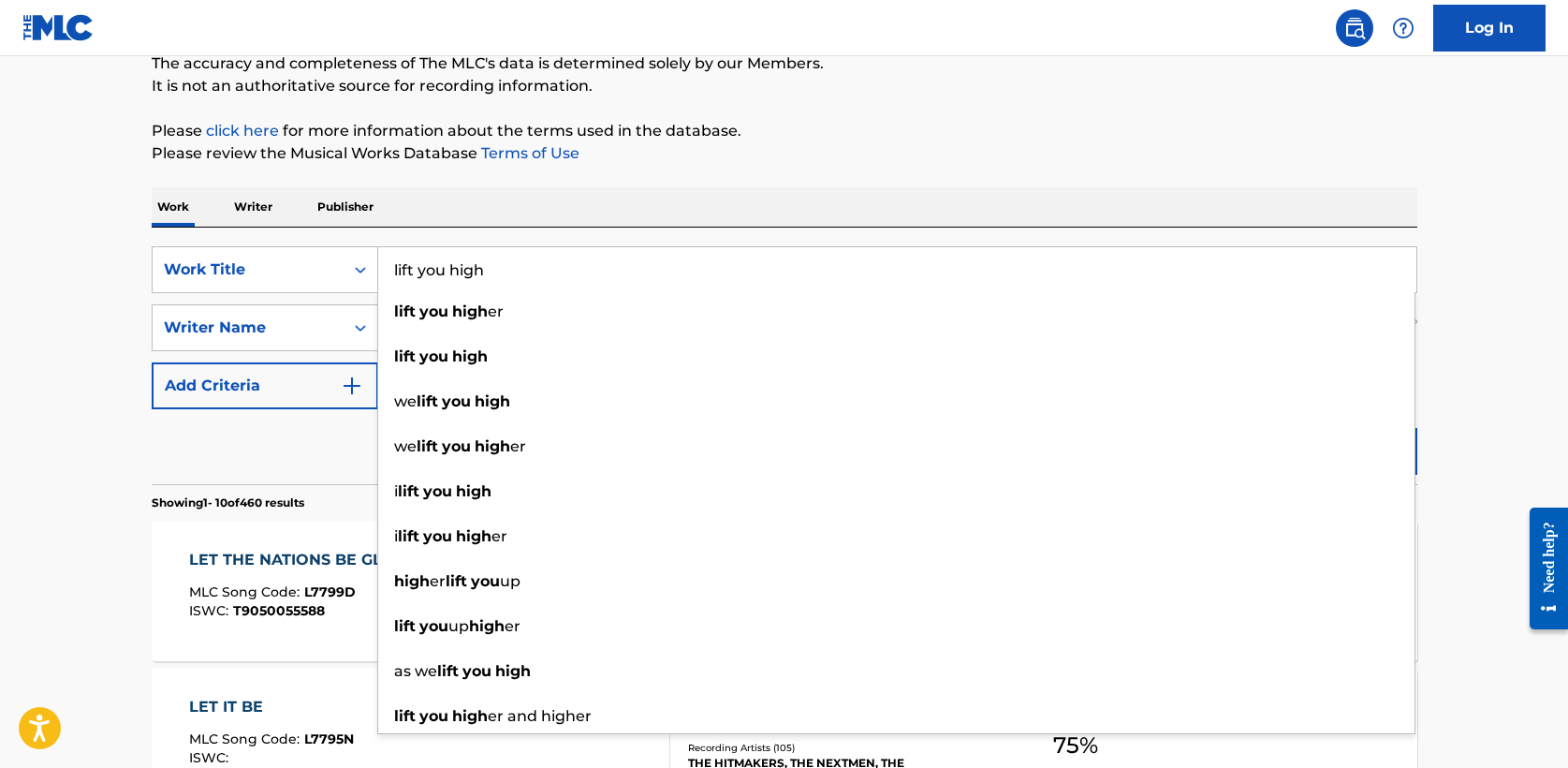
type input "lift you high"
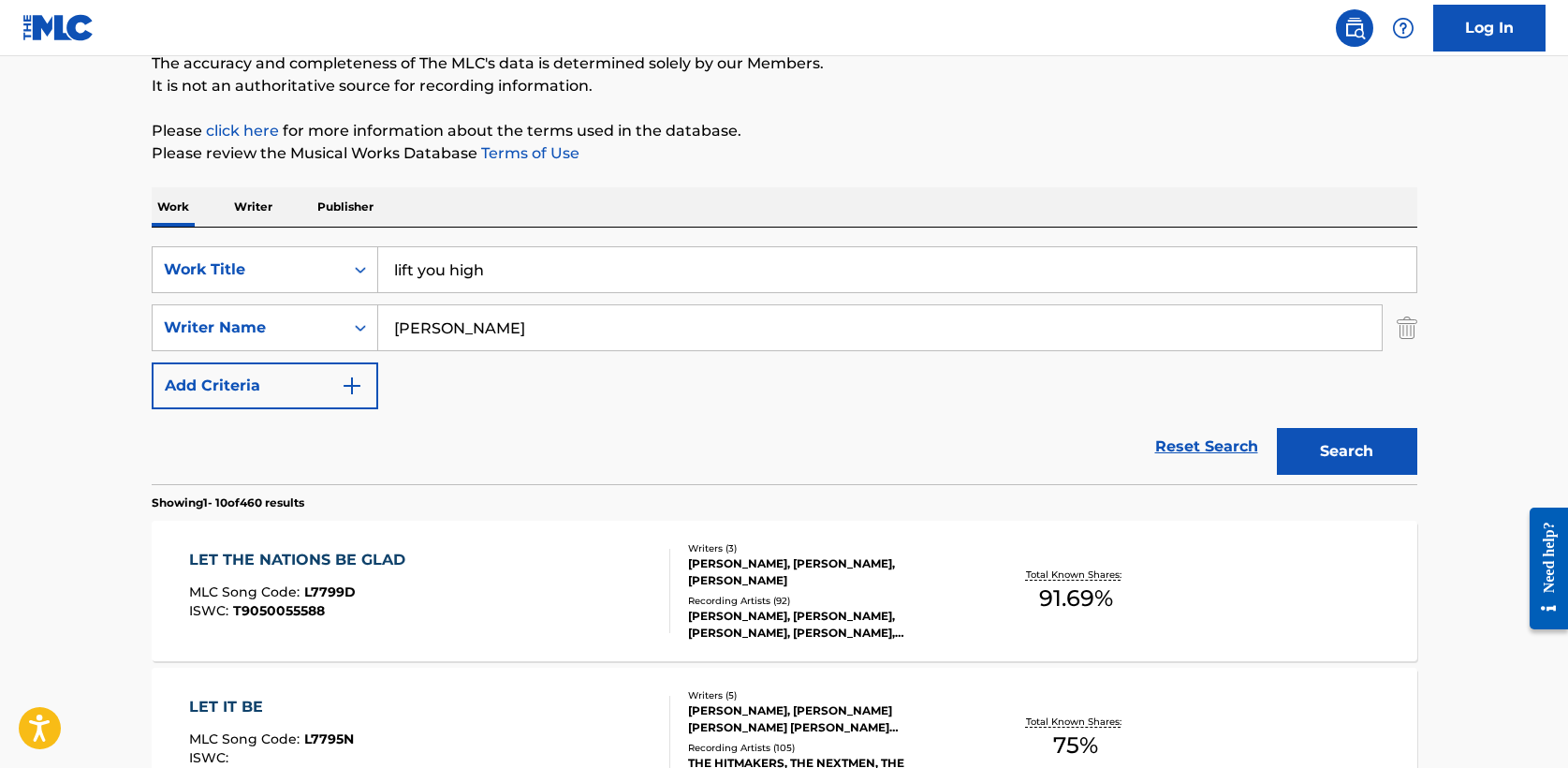
click at [866, 134] on p "Please click here for more information about the terms used in the database." at bounding box center [784, 131] width 1266 height 23
click at [1333, 449] on button "Search" at bounding box center [1347, 452] width 140 height 47
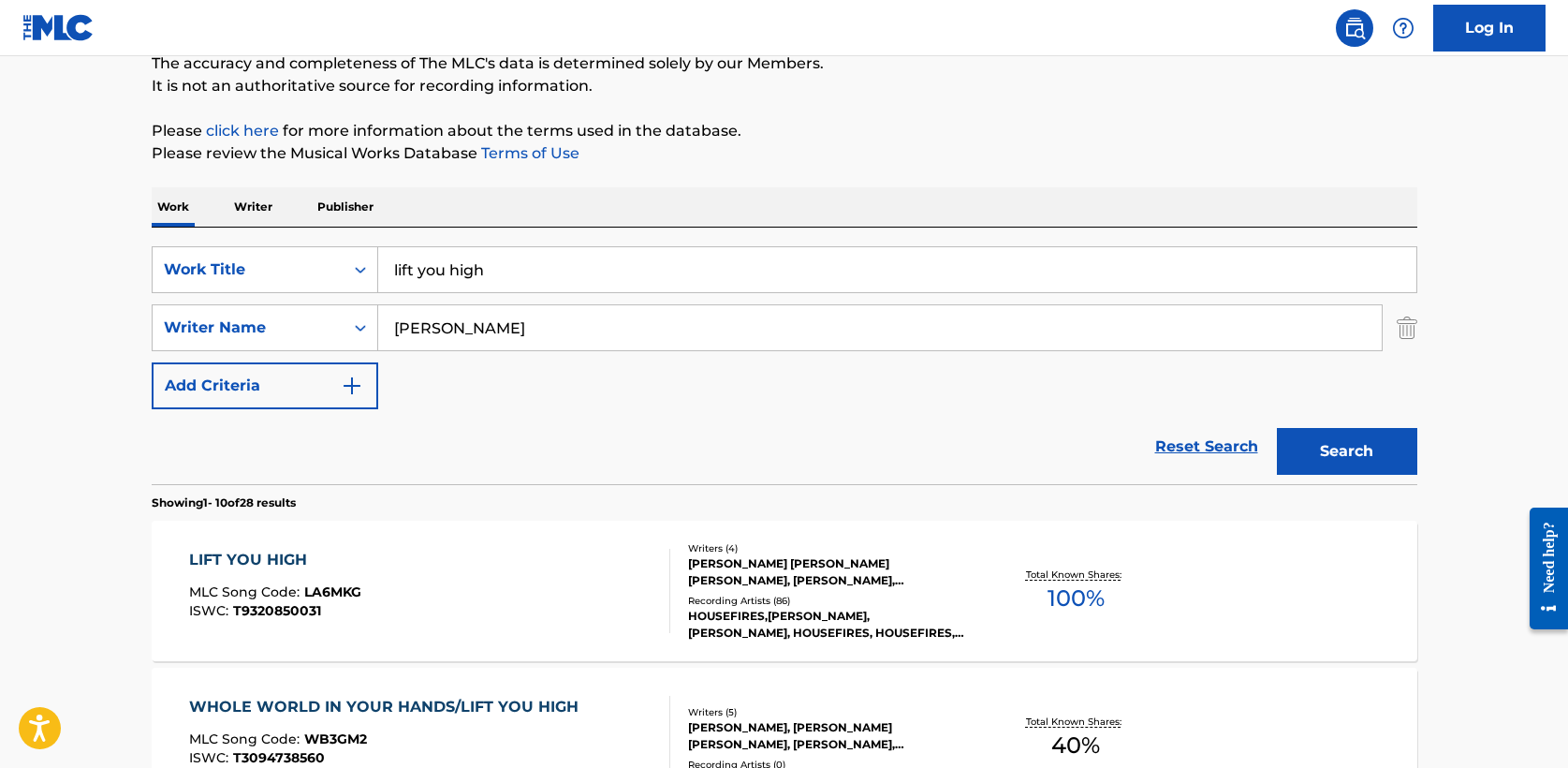
click at [282, 555] on div "LIFT YOU HIGH" at bounding box center [275, 559] width 172 height 23
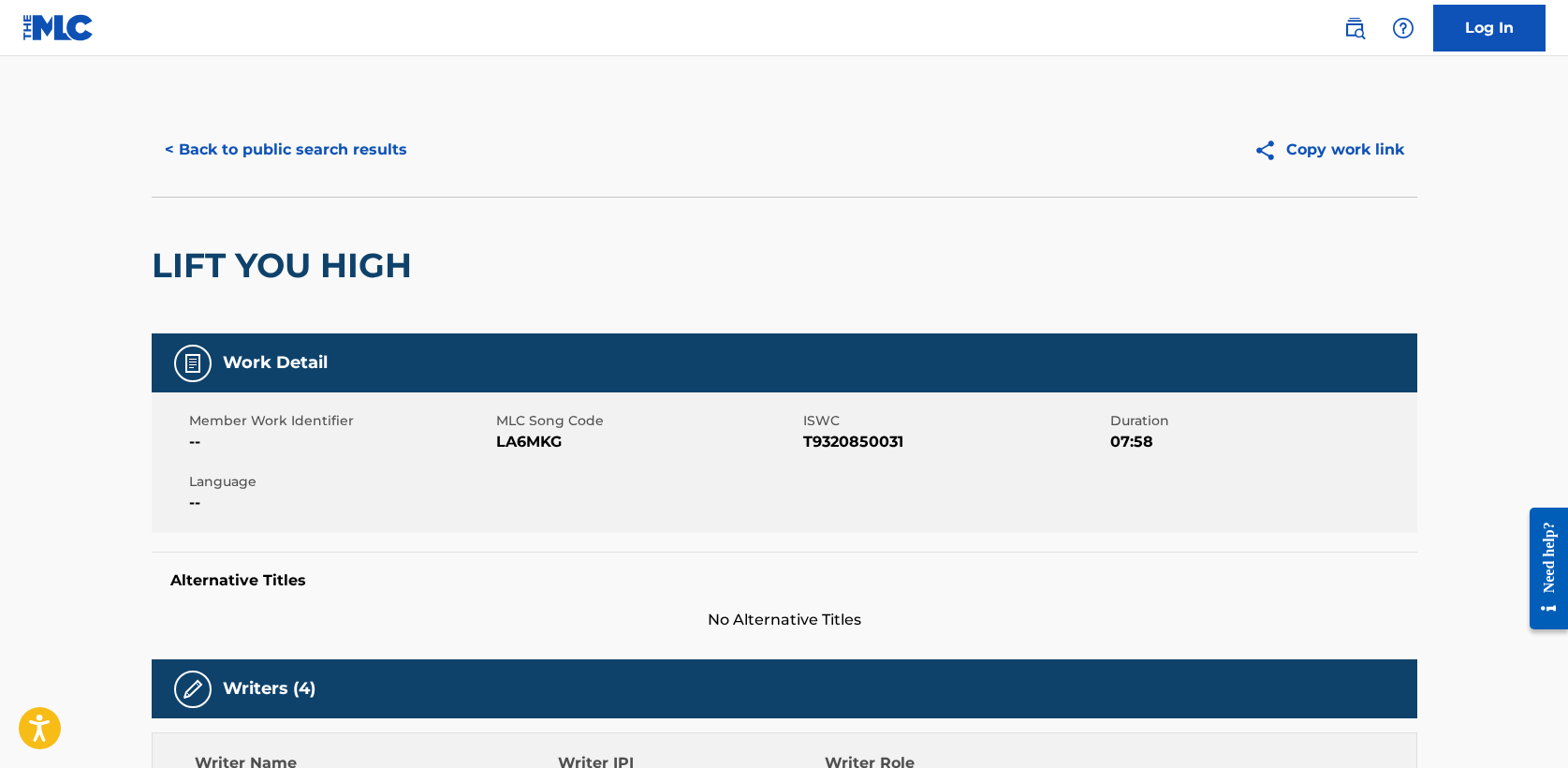
click at [301, 153] on button "< Back to public search results" at bounding box center [286, 150] width 269 height 47
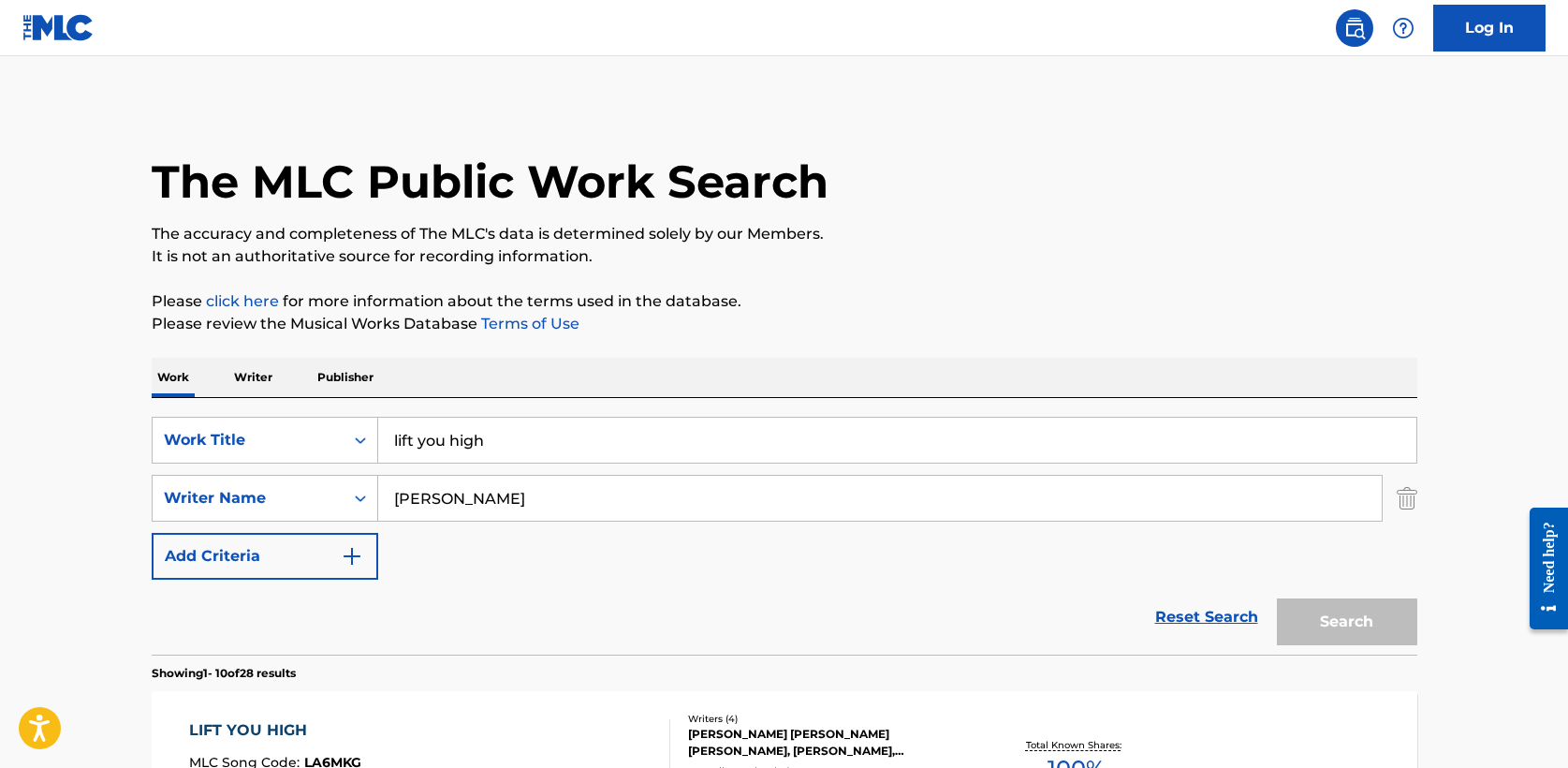
scroll to position [170, 0]
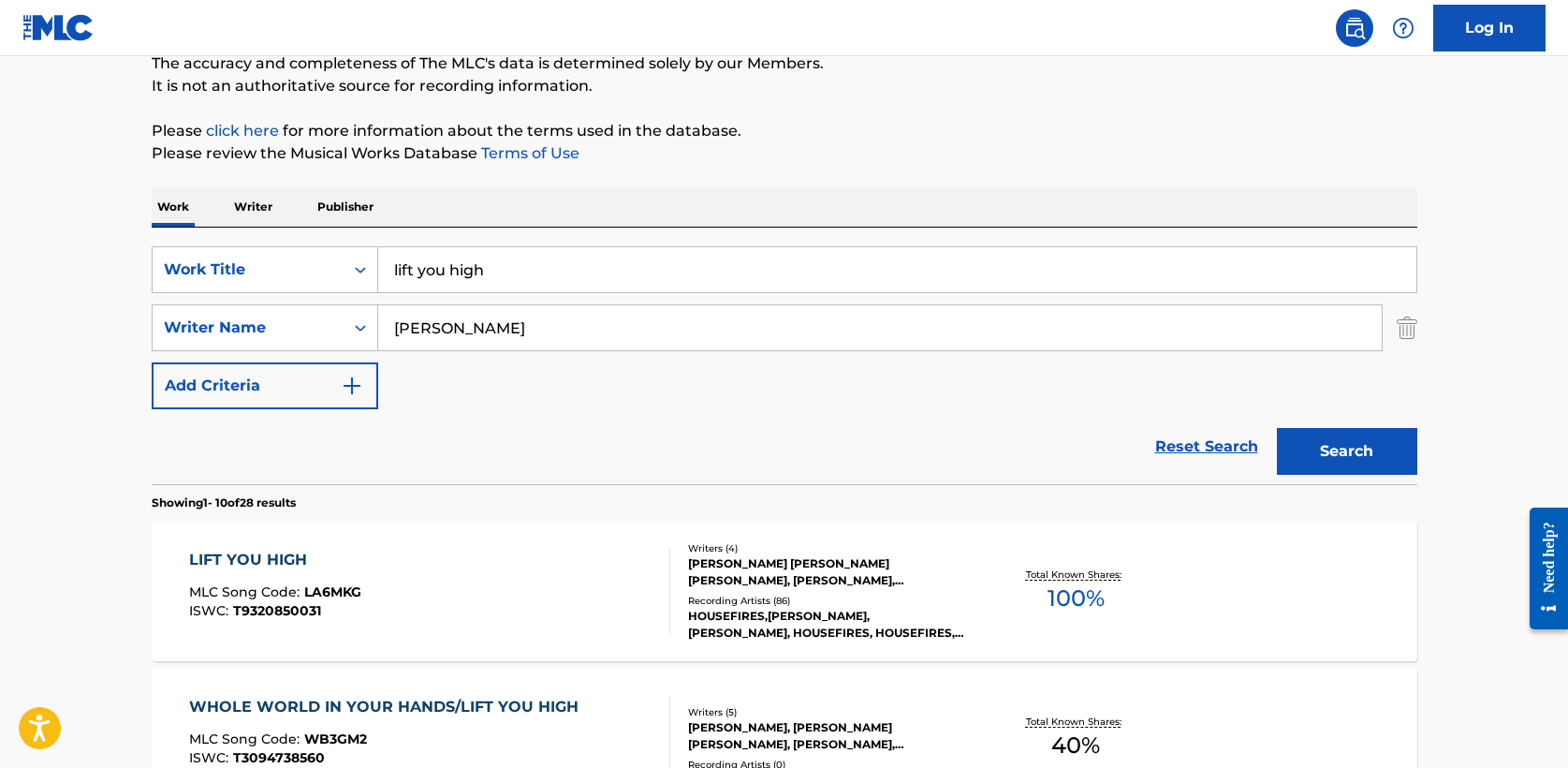
drag, startPoint x: 502, startPoint y: 260, endPoint x: 99, endPoint y: 259, distance: 403.0
type input "love"
type input "[PERSON_NAME]"
click at [1277, 428] on button "Search" at bounding box center [1347, 452] width 140 height 47
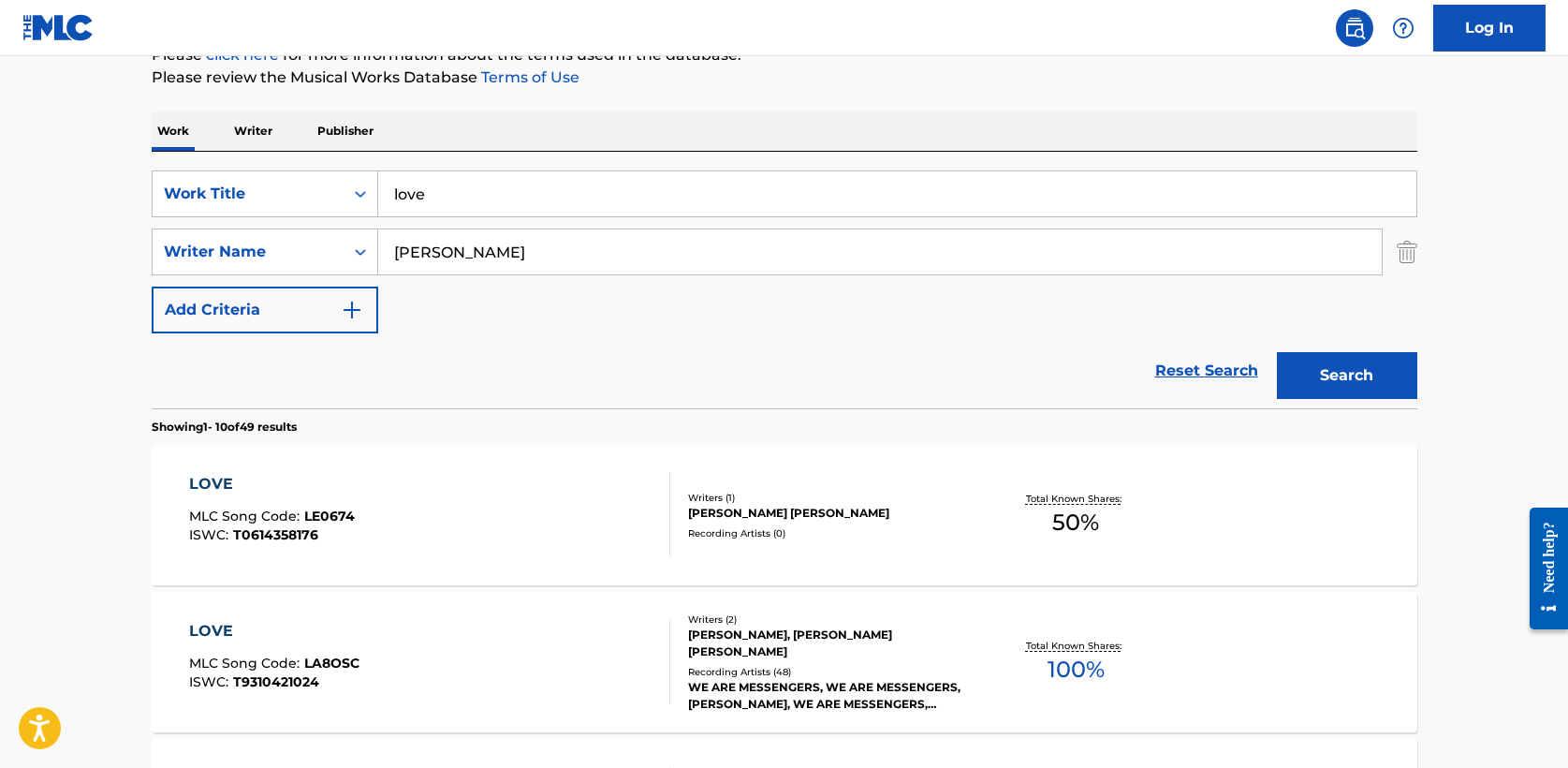
scroll to position [248, 0]
click at [220, 623] on div "LOVE" at bounding box center [274, 629] width 170 height 23
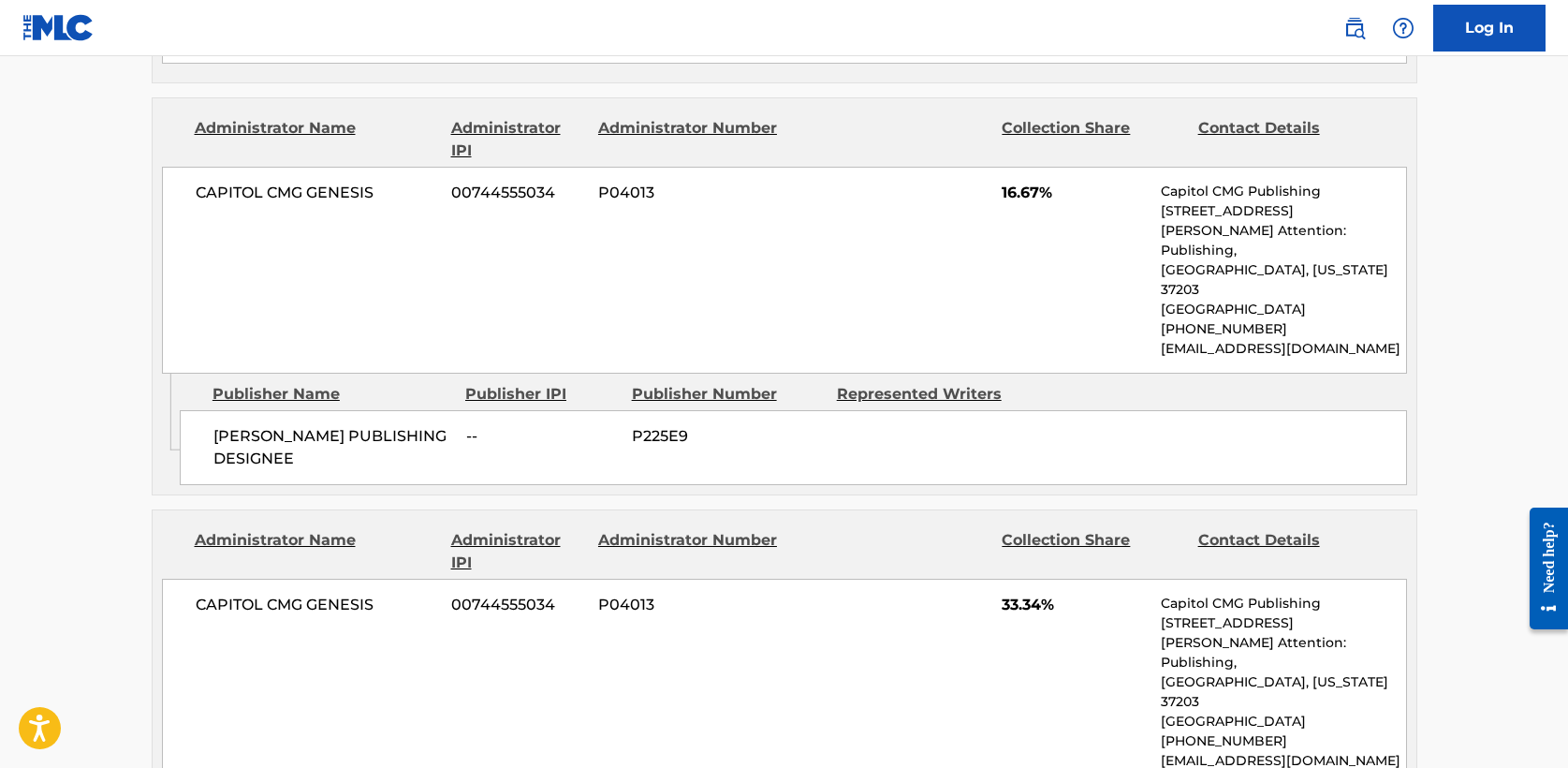
scroll to position [1114, 0]
